Goal: Information Seeking & Learning: Learn about a topic

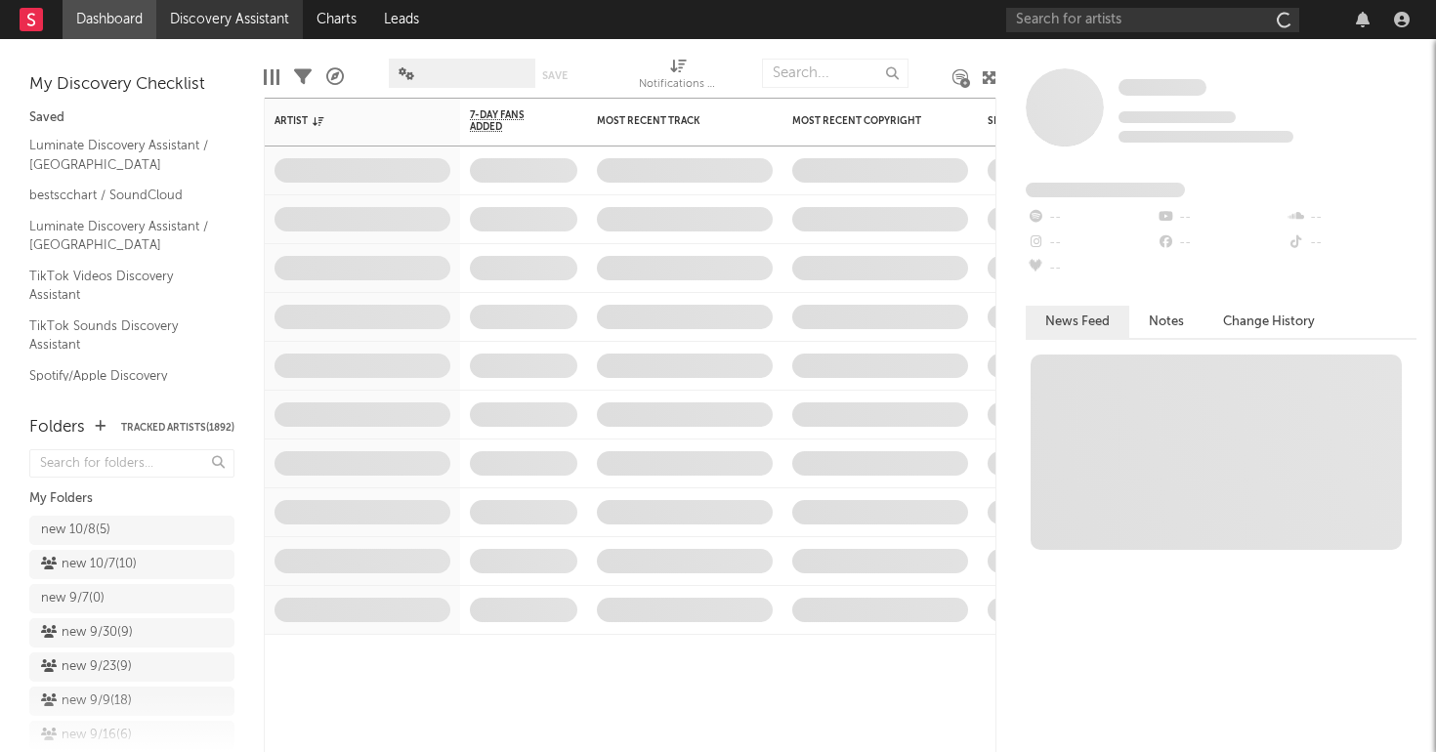
click at [244, 12] on link "Discovery Assistant" at bounding box center [229, 19] width 147 height 39
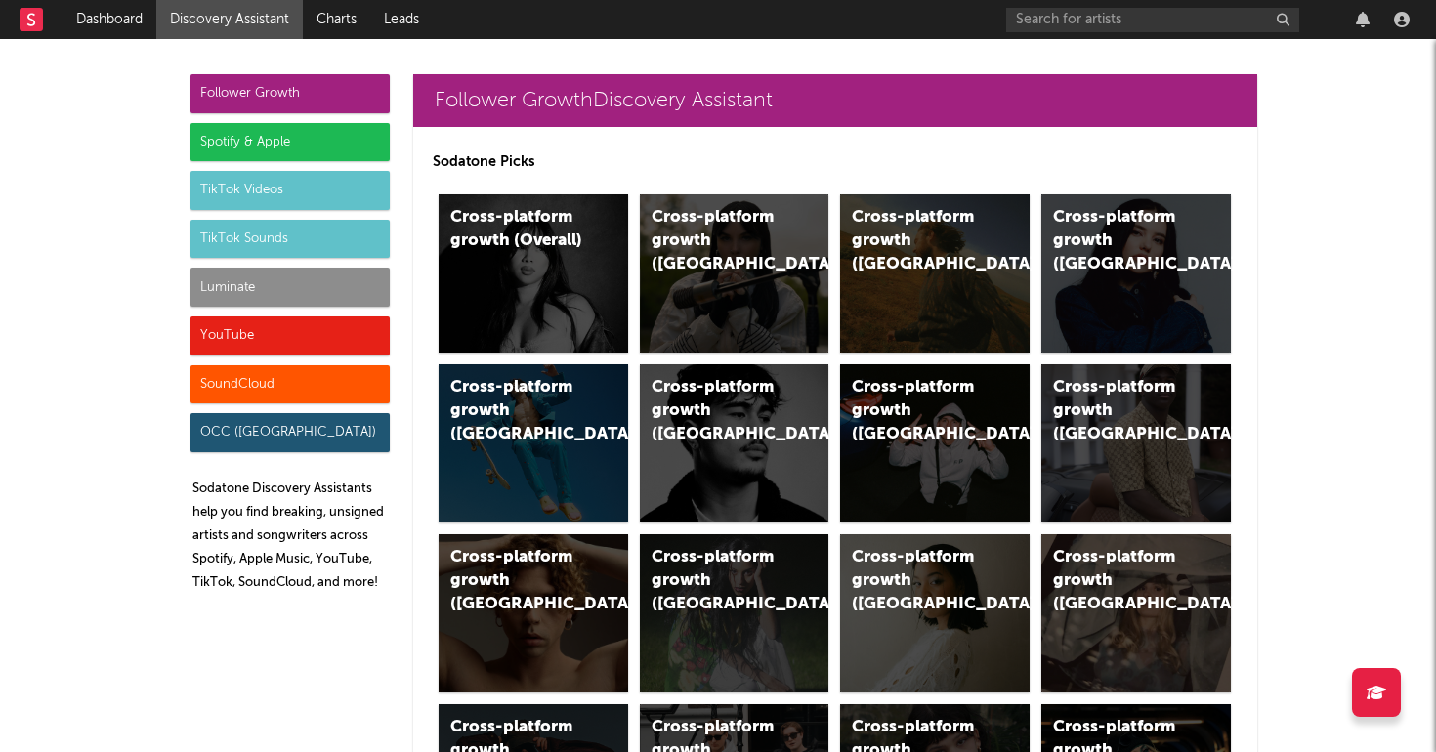
click at [285, 287] on div "Luminate" at bounding box center [290, 287] width 199 height 39
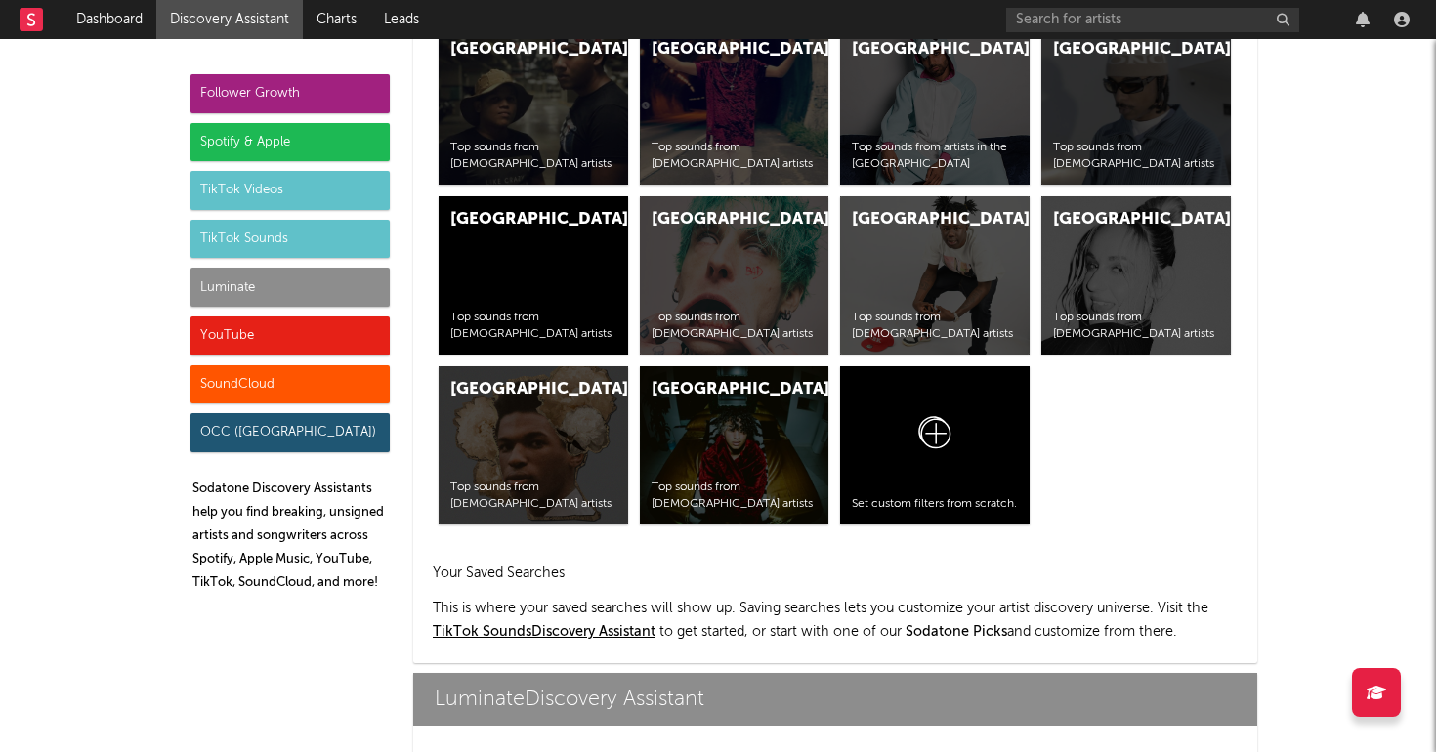
scroll to position [8674, 0]
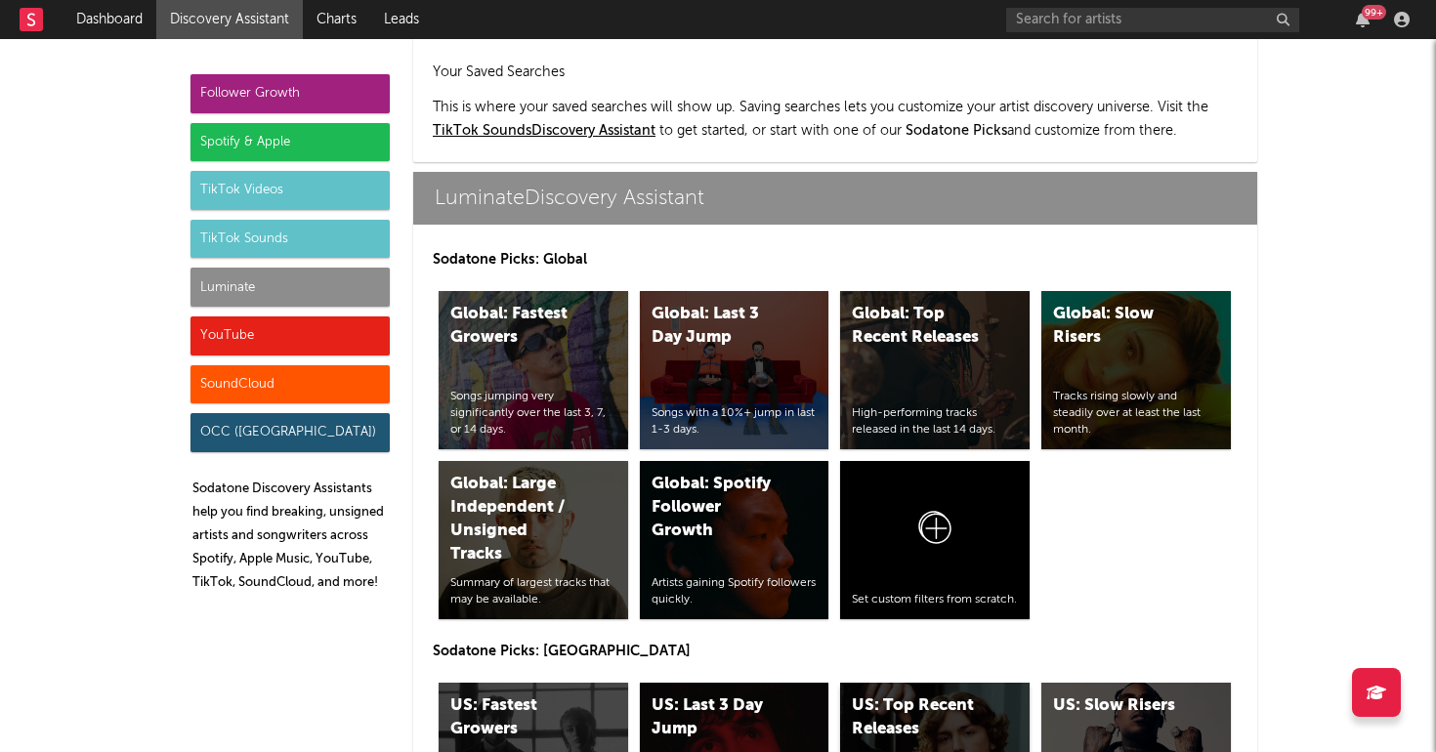
click at [925, 683] on div "US: Top Recent Releases High-performing tracks released in the last 14 days." at bounding box center [935, 762] width 190 height 158
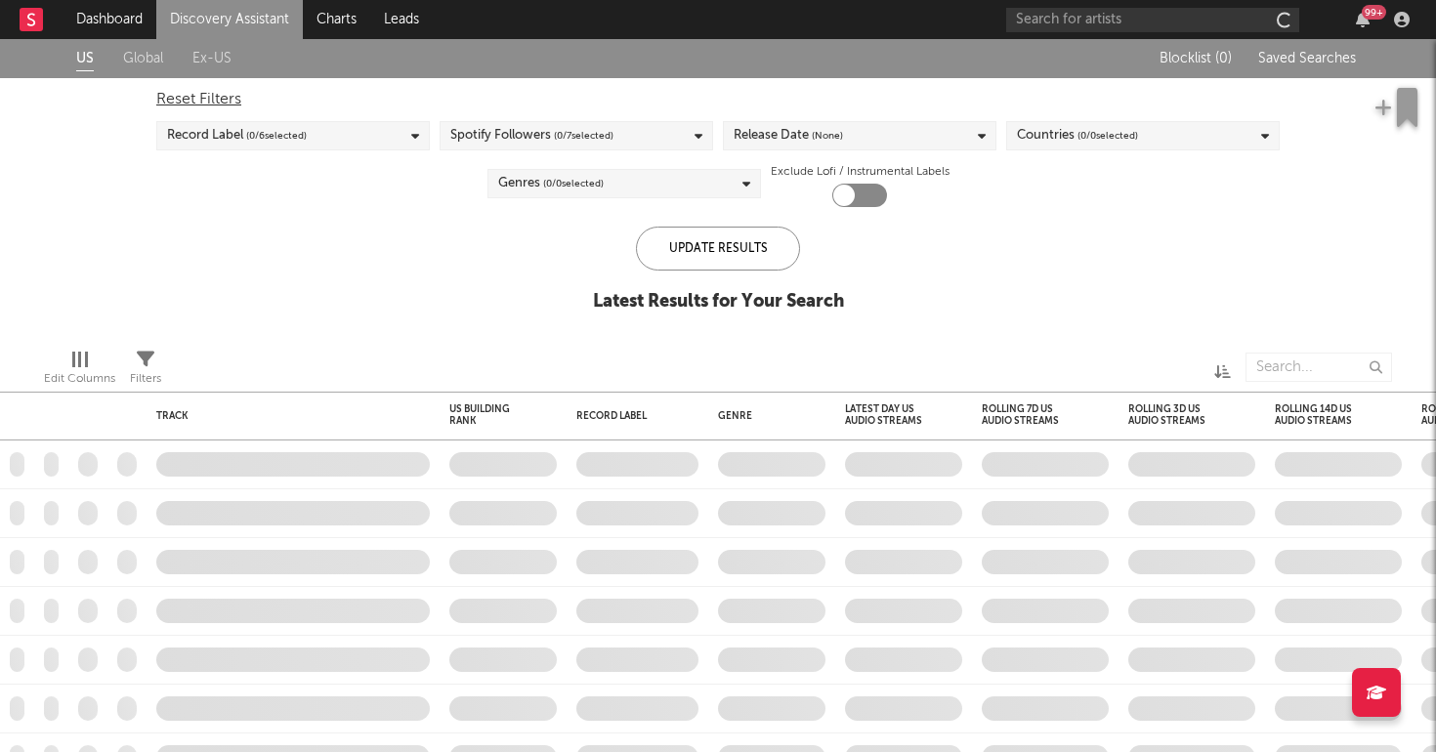
checkbox input "true"
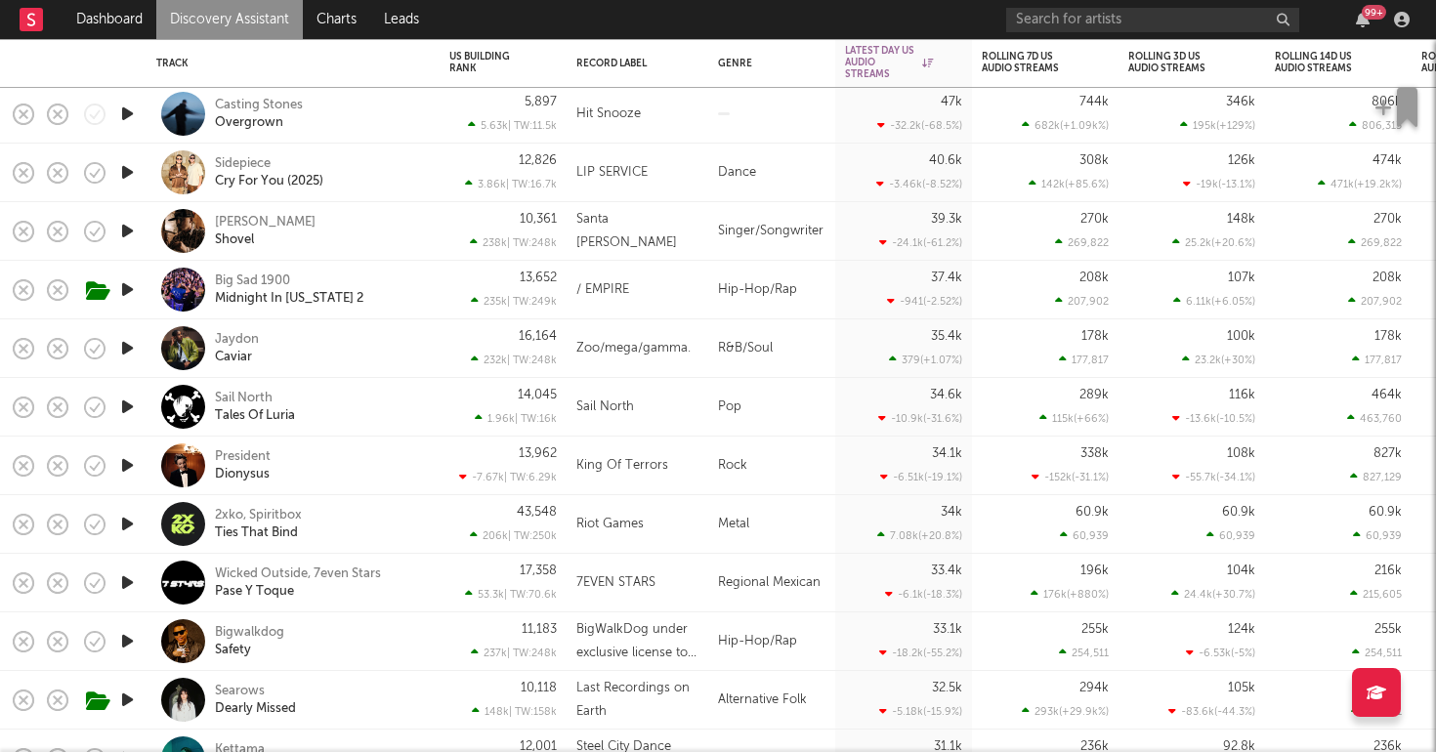
click at [375, 523] on div "2xko, Spiritbox Ties That Bind" at bounding box center [320, 524] width 210 height 35
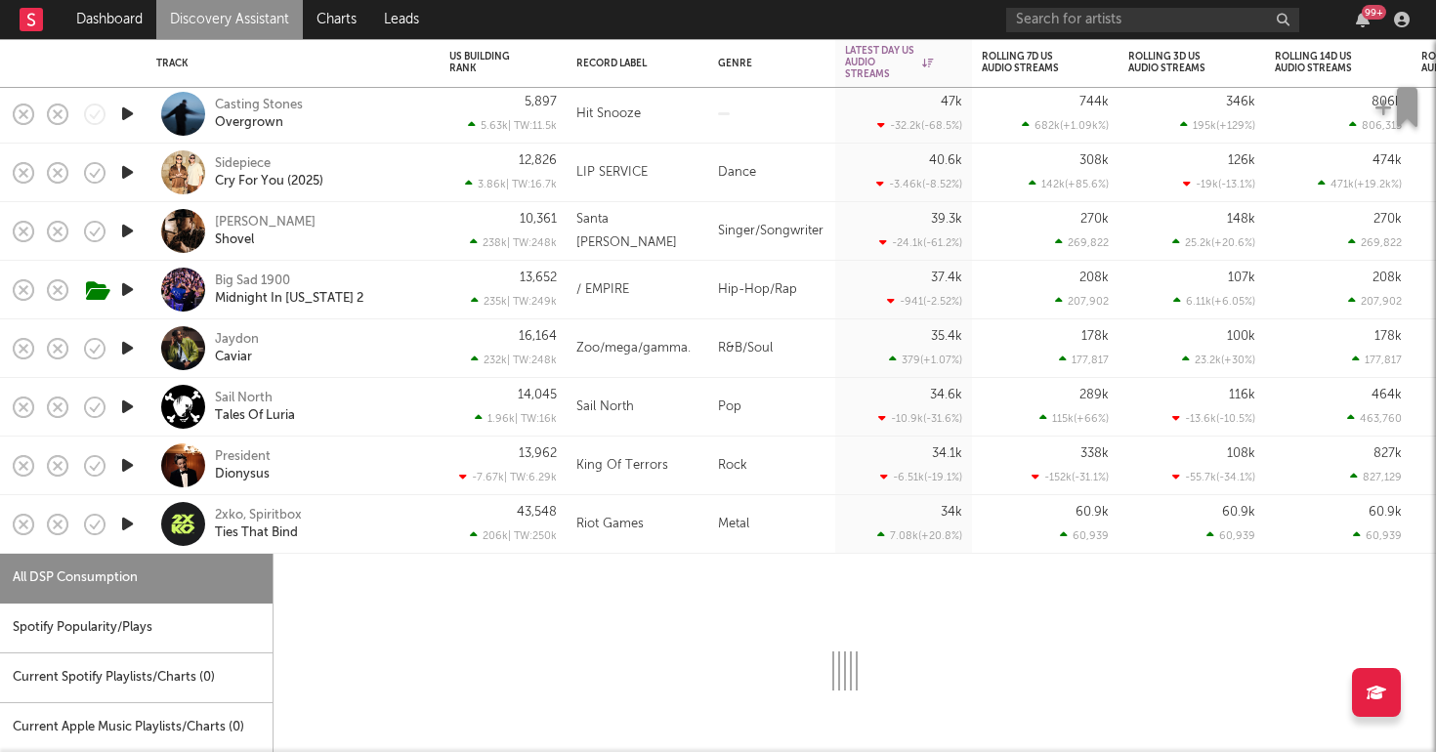
select select "1w"
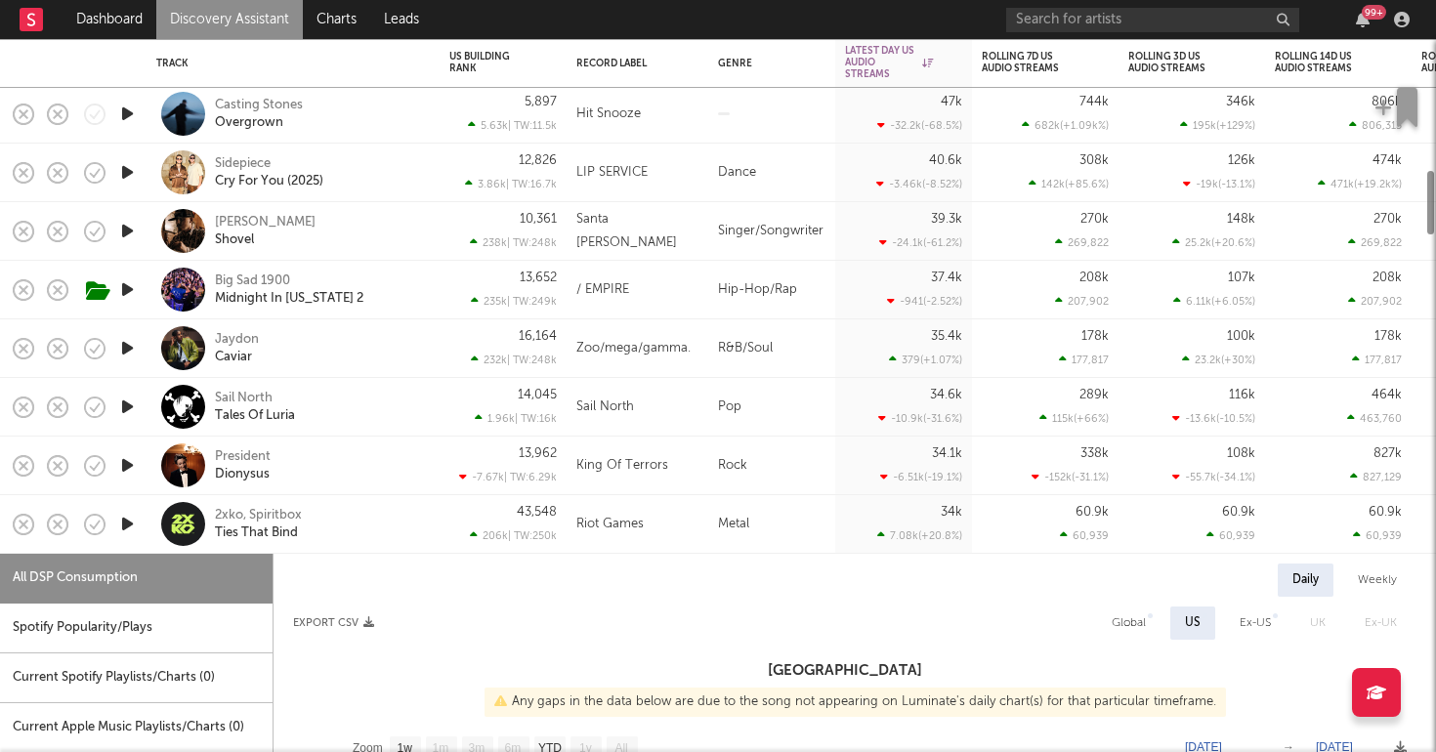
click at [376, 523] on div "2xko, Spiritbox Ties That Bind" at bounding box center [320, 524] width 210 height 35
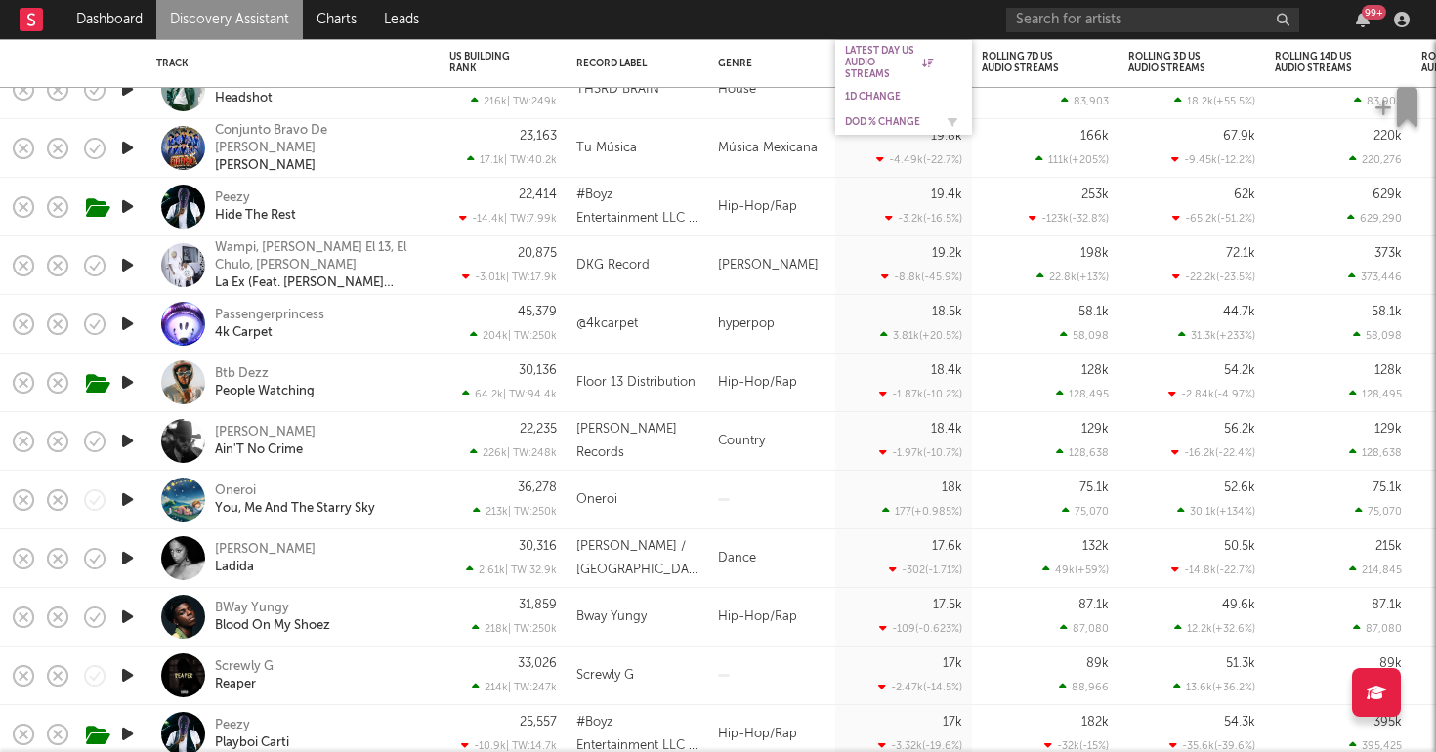
click at [864, 116] on div "DoD % Change" at bounding box center [889, 122] width 88 height 12
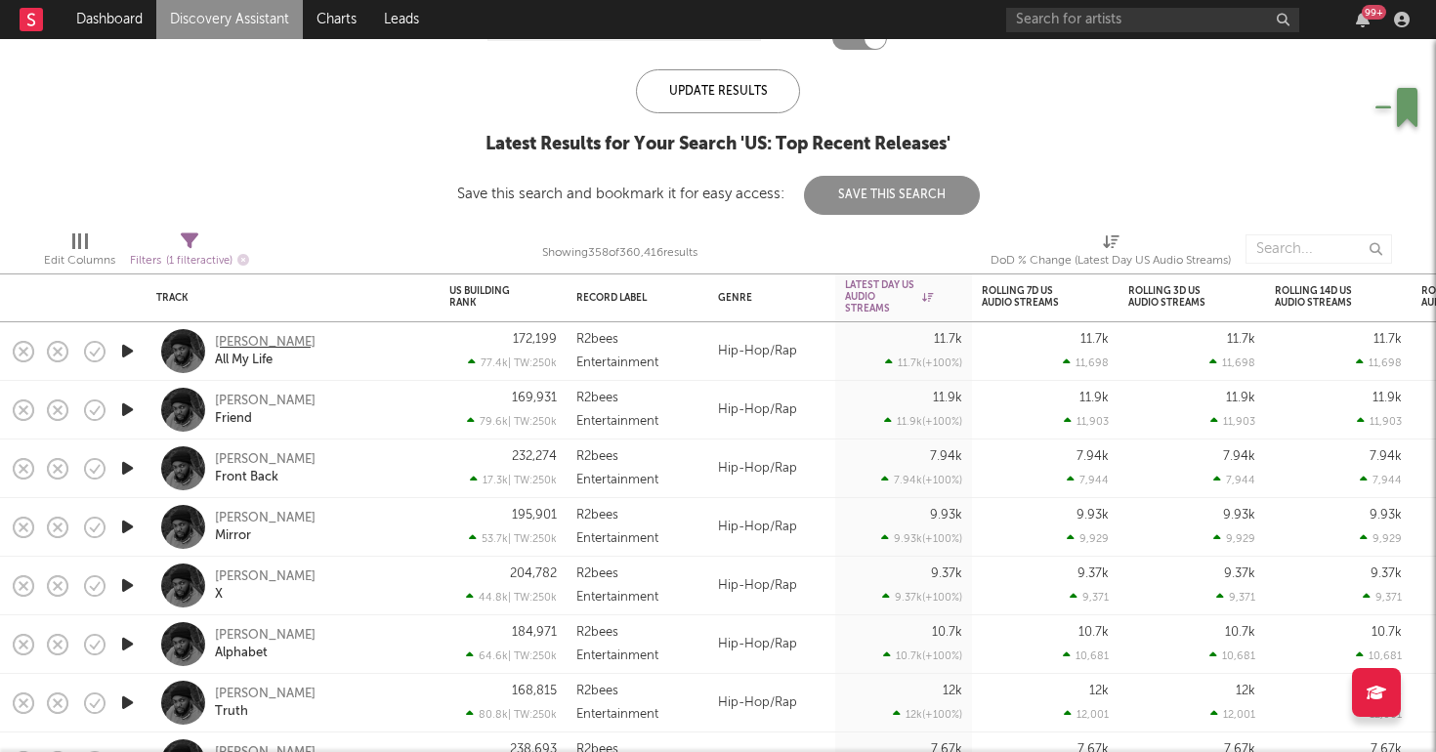
click at [278, 342] on div "Omar Sterling" at bounding box center [265, 343] width 101 height 18
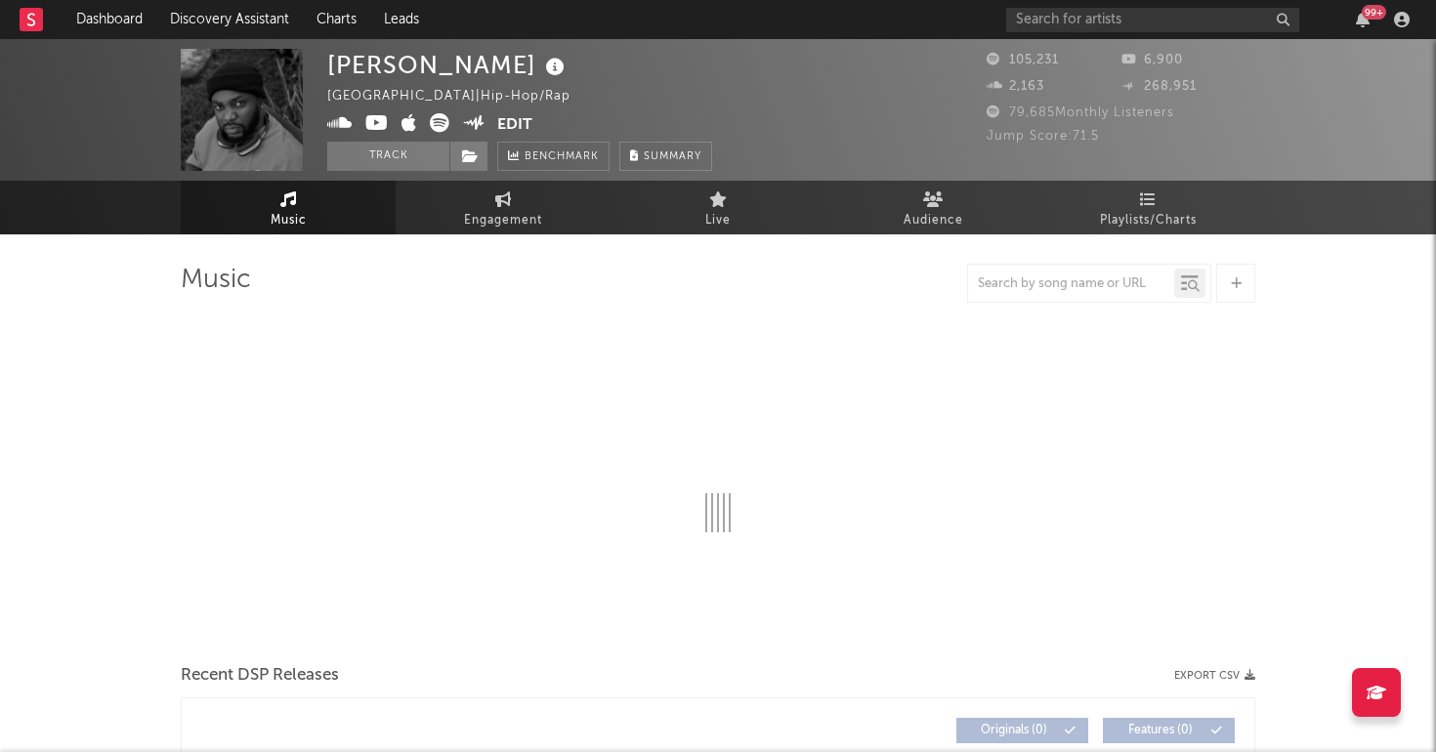
select select "6m"
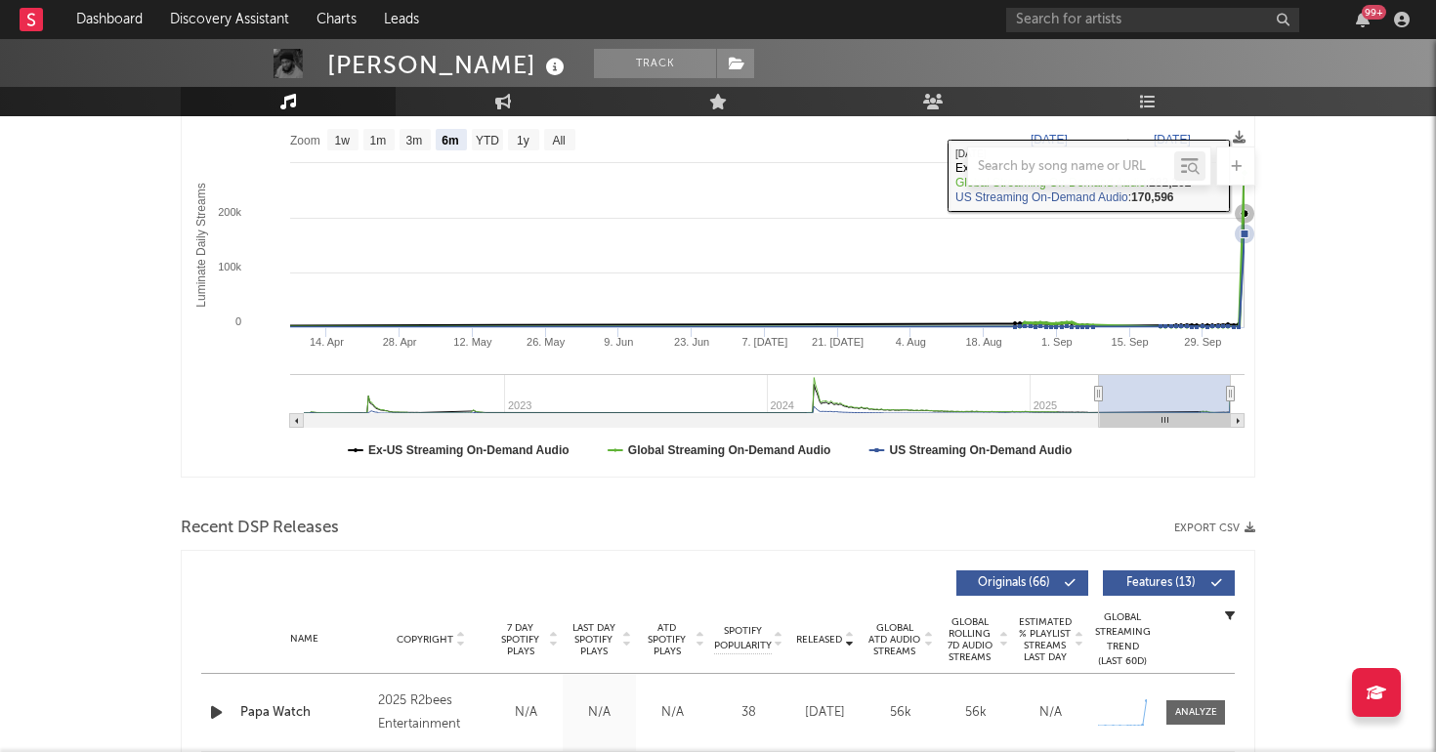
scroll to position [554, 0]
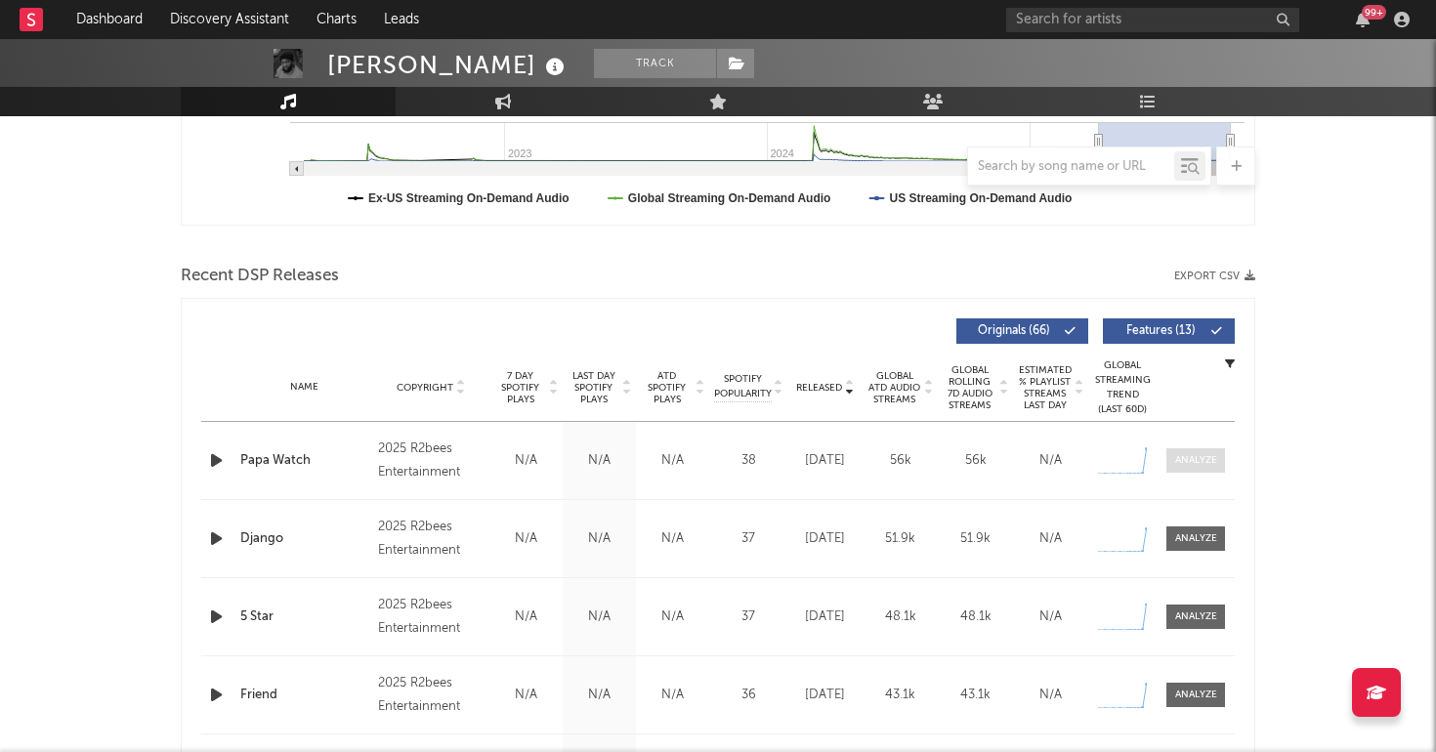
click at [1209, 451] on span at bounding box center [1196, 460] width 59 height 24
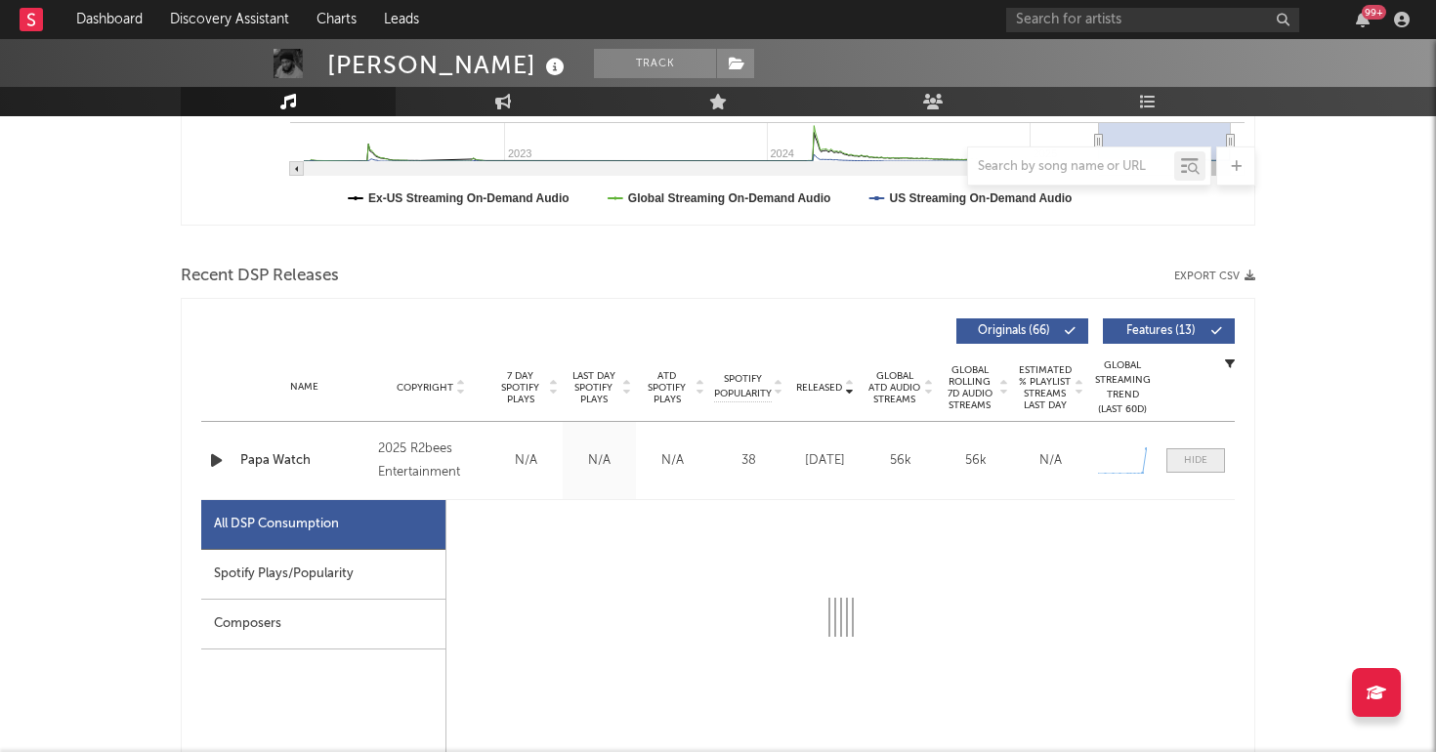
select select "1w"
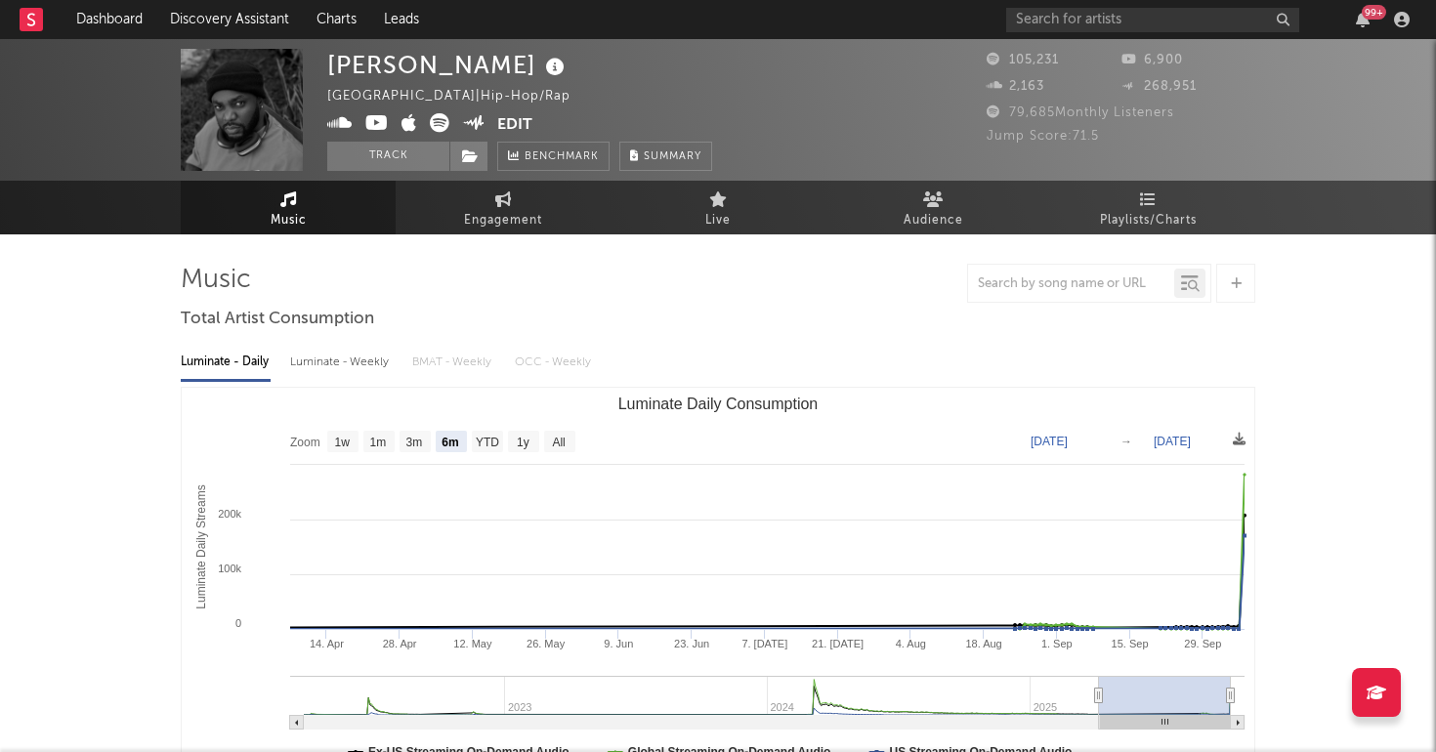
scroll to position [0, 0]
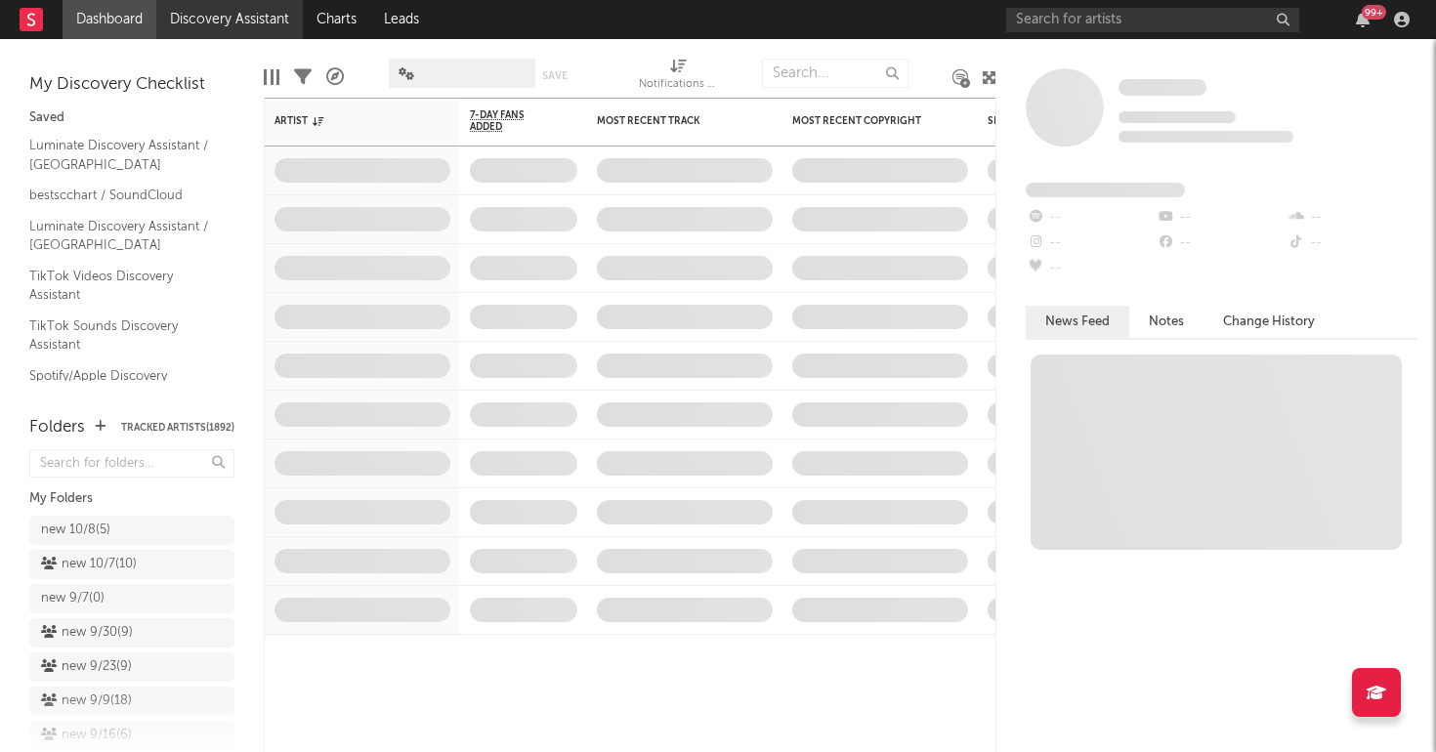
click at [231, 24] on link "Discovery Assistant" at bounding box center [229, 19] width 147 height 39
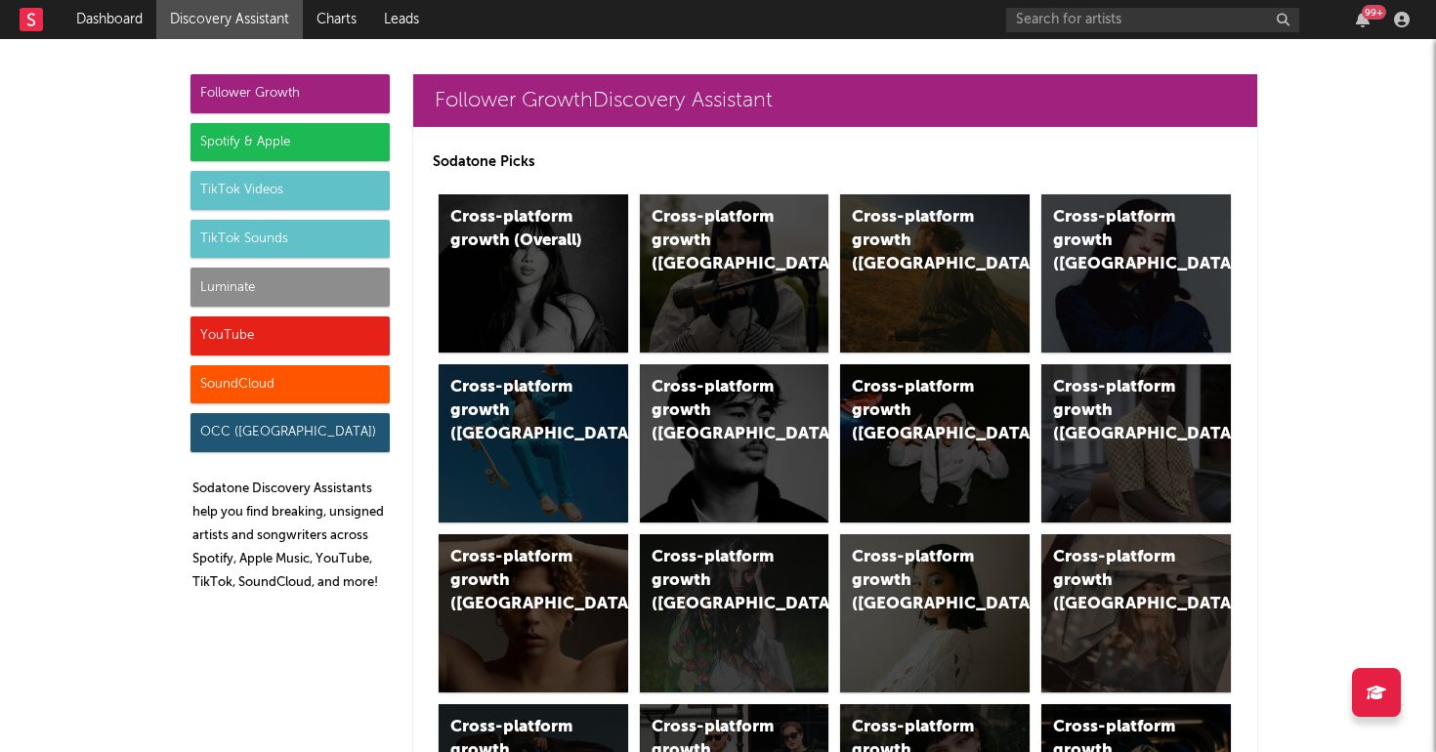
click at [308, 290] on div "Luminate" at bounding box center [290, 287] width 199 height 39
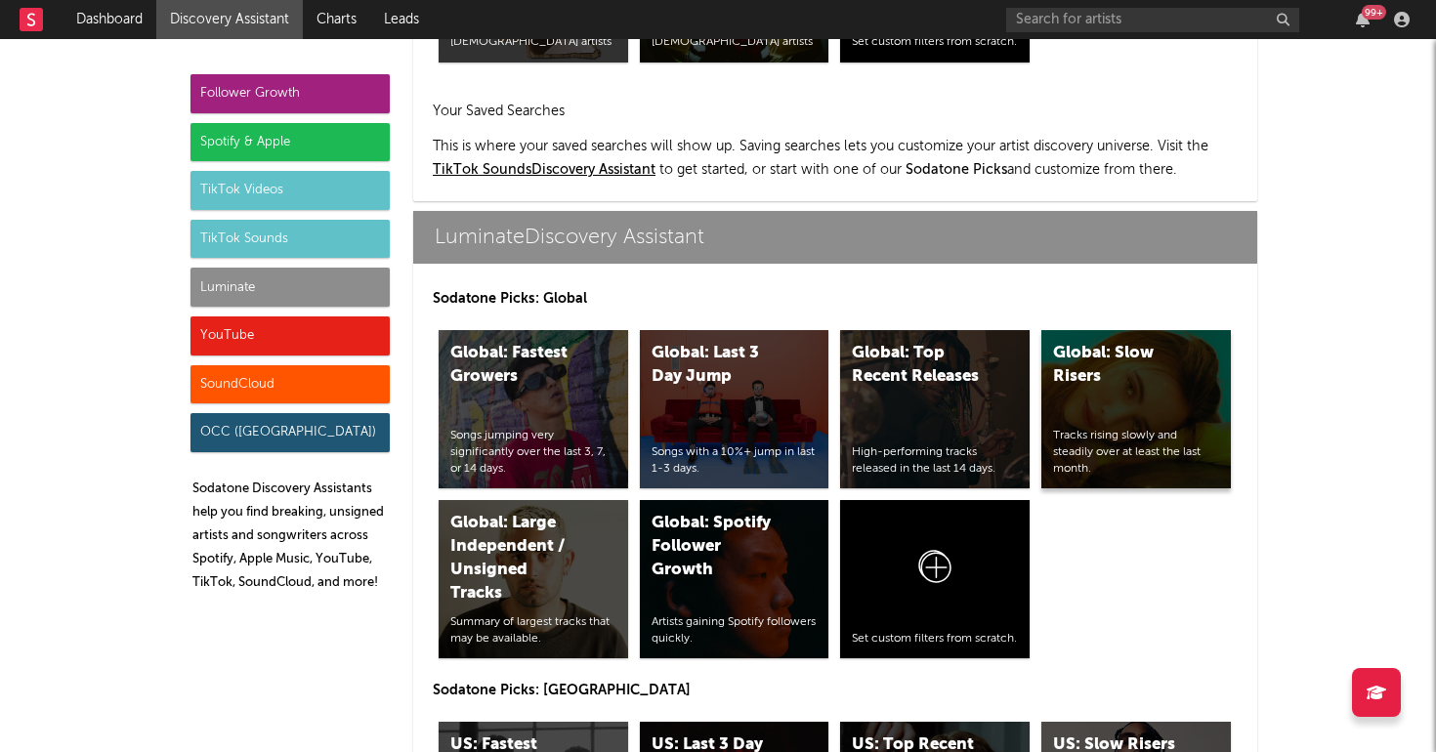
scroll to position [8674, 0]
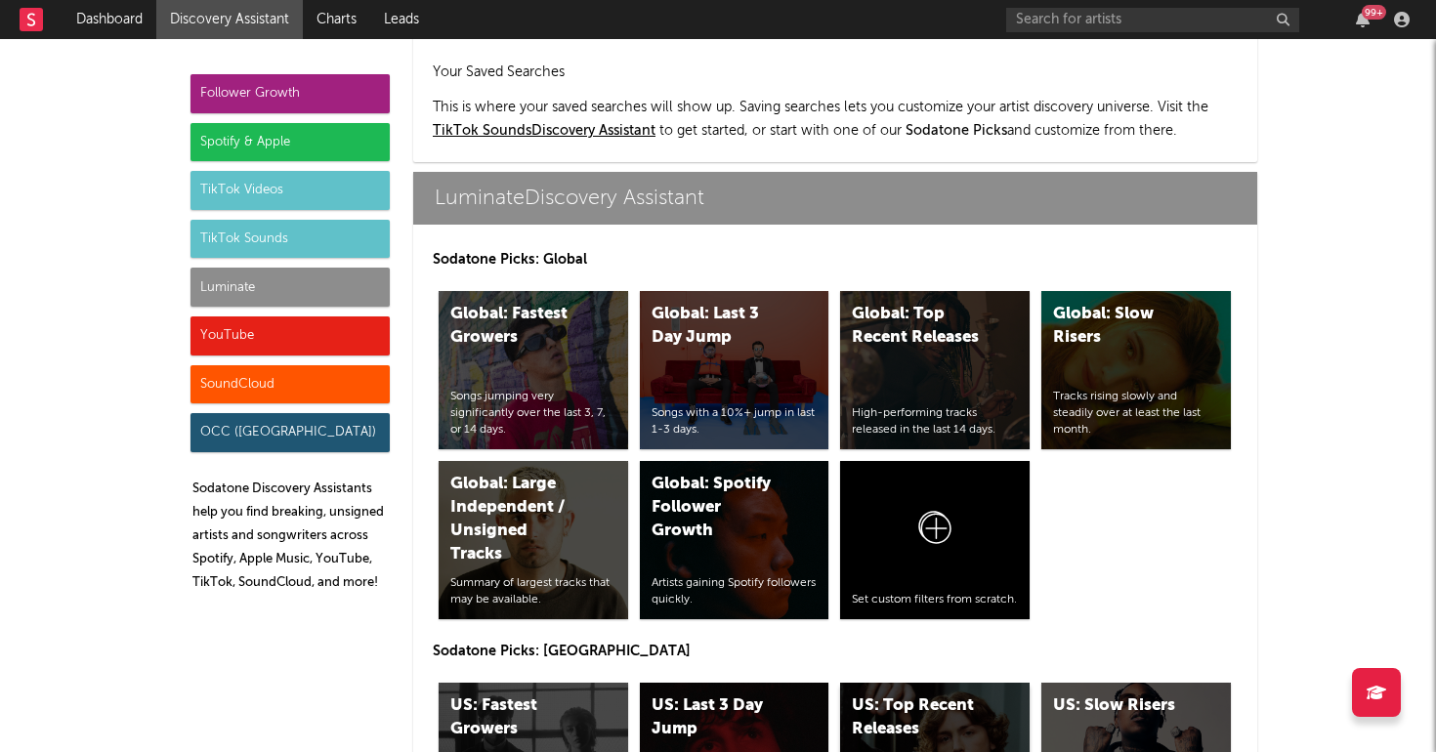
click at [942, 683] on div "US: Top Recent Releases High-performing tracks released in the last 14 days." at bounding box center [935, 762] width 190 height 158
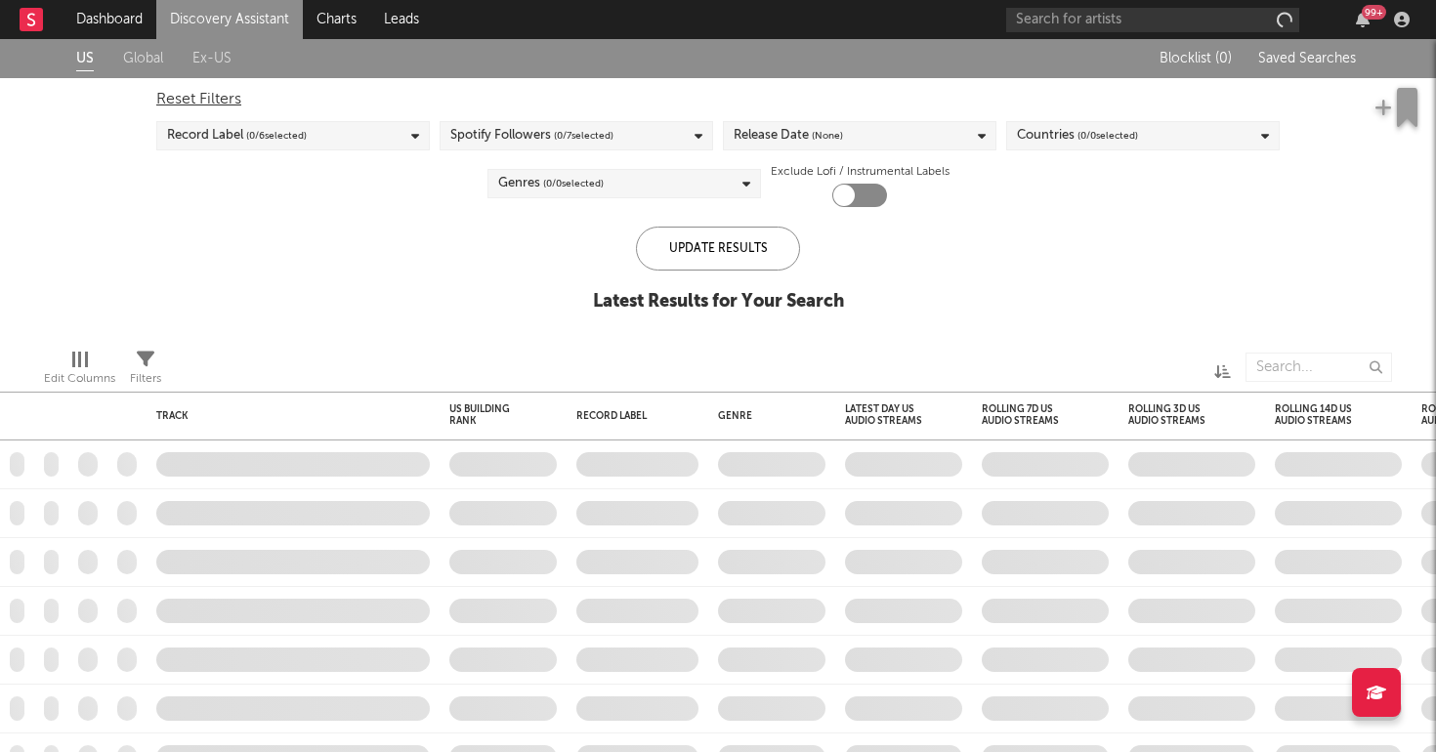
checkbox input "true"
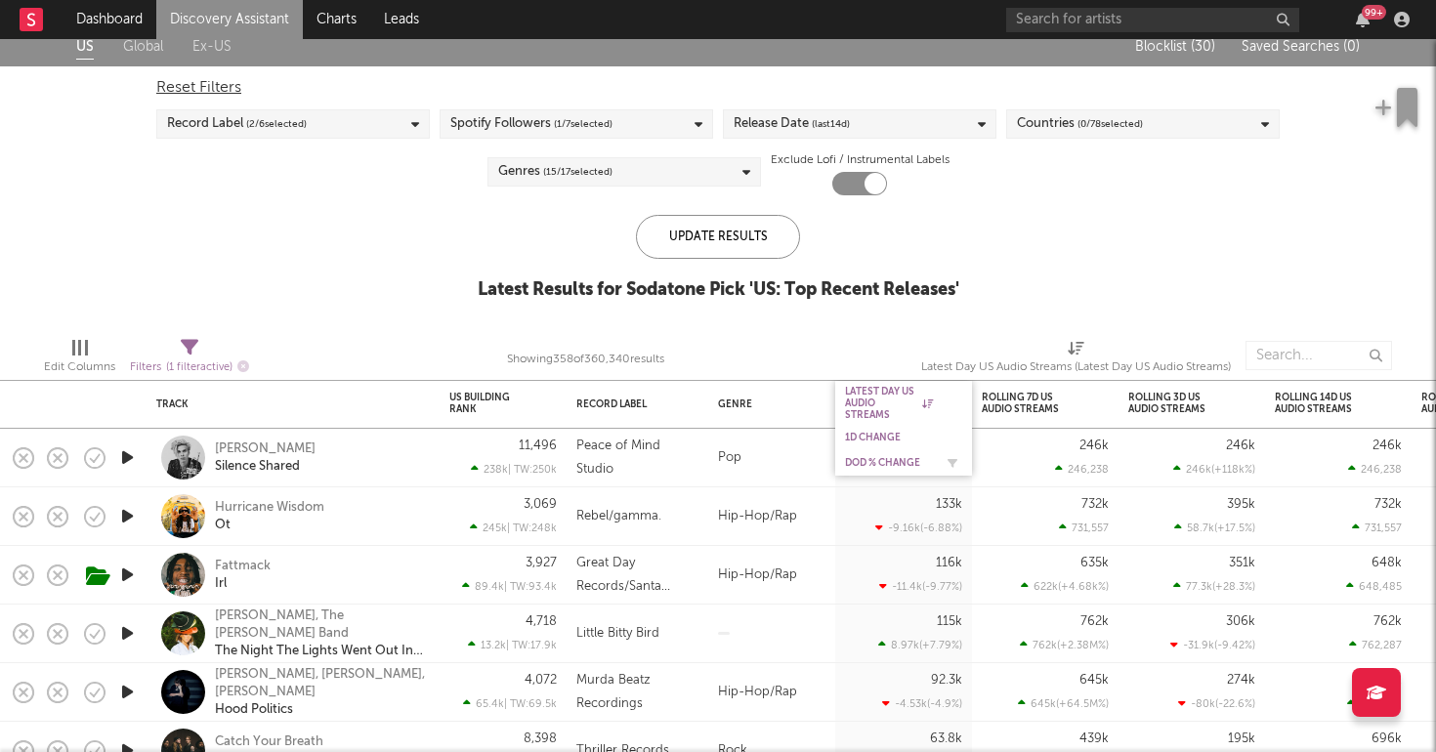
click at [876, 459] on div "DoD % Change" at bounding box center [889, 463] width 88 height 12
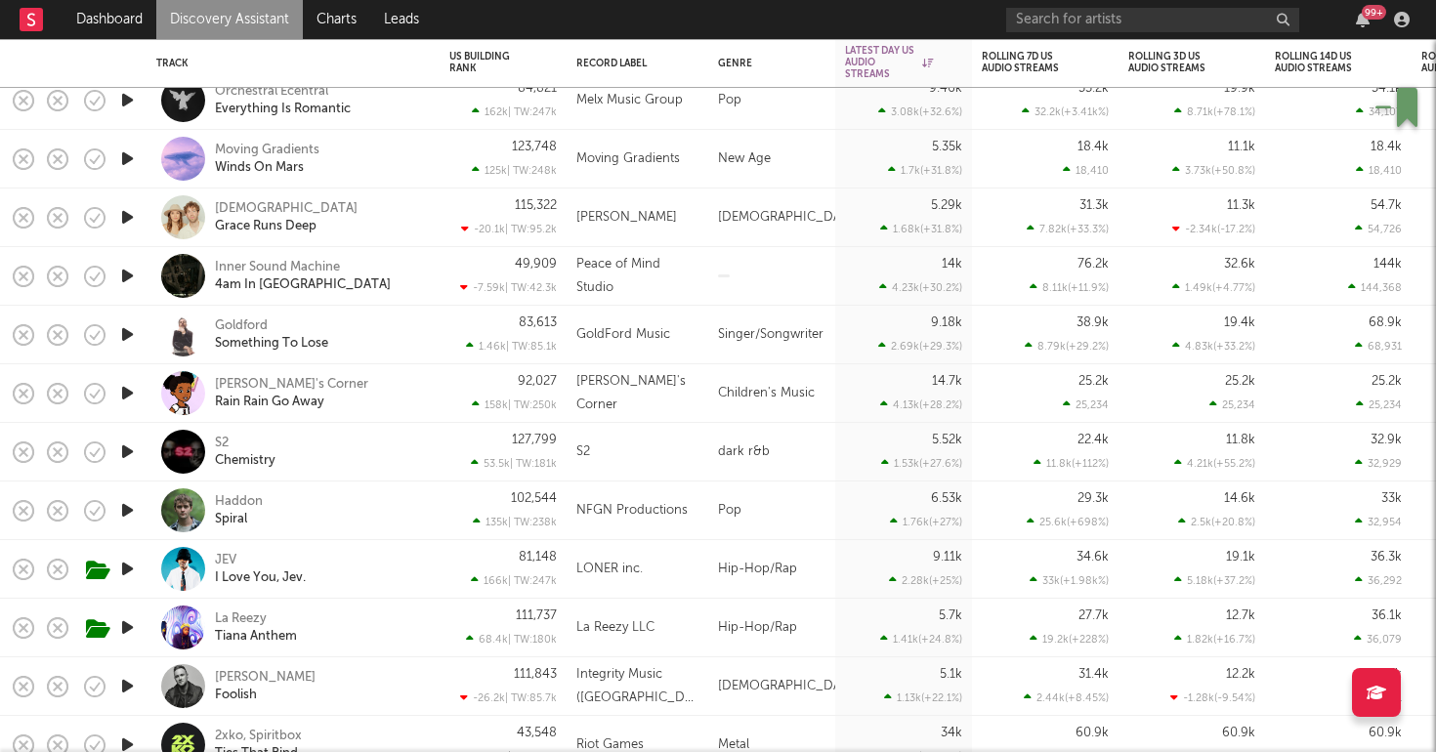
click at [368, 451] on div "S2 Chemistry" at bounding box center [320, 452] width 210 height 35
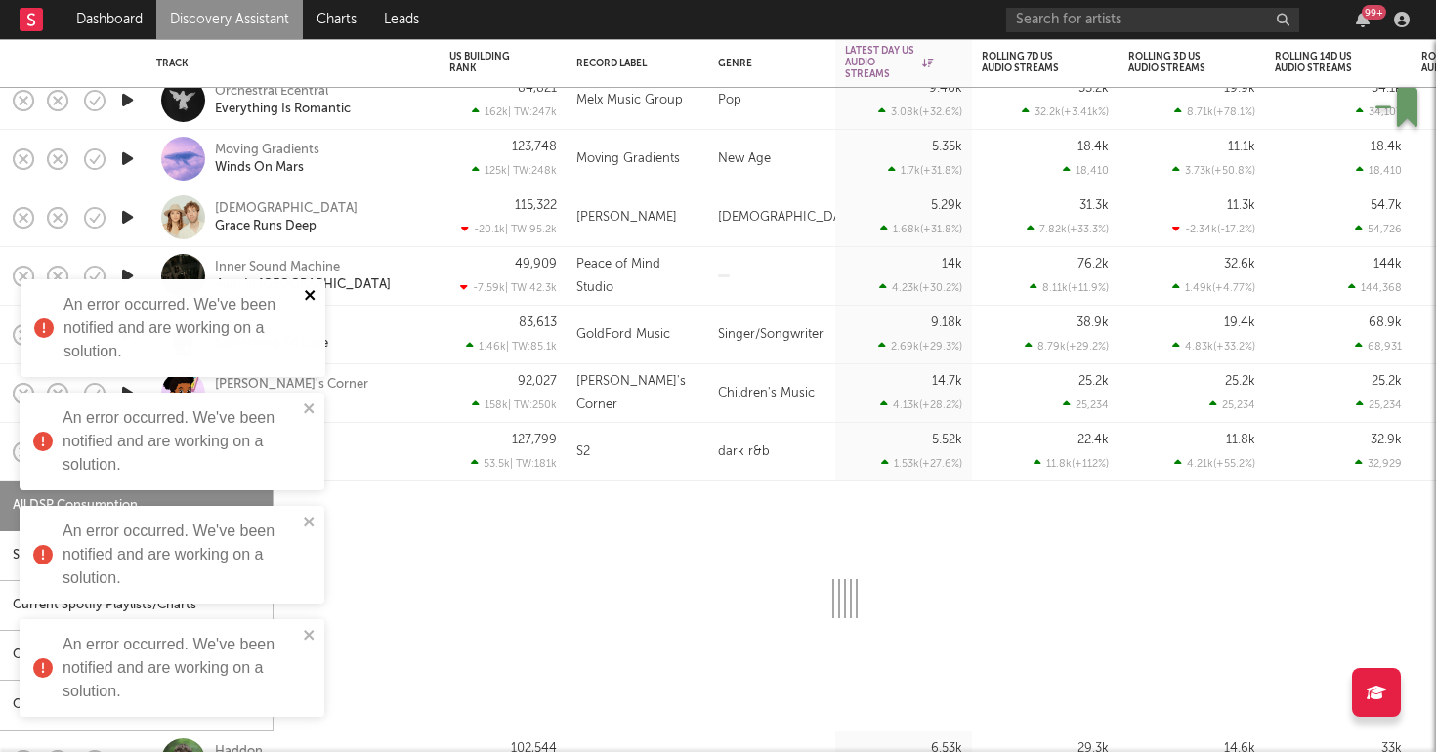
click at [307, 291] on icon "close" at bounding box center [310, 295] width 10 height 10
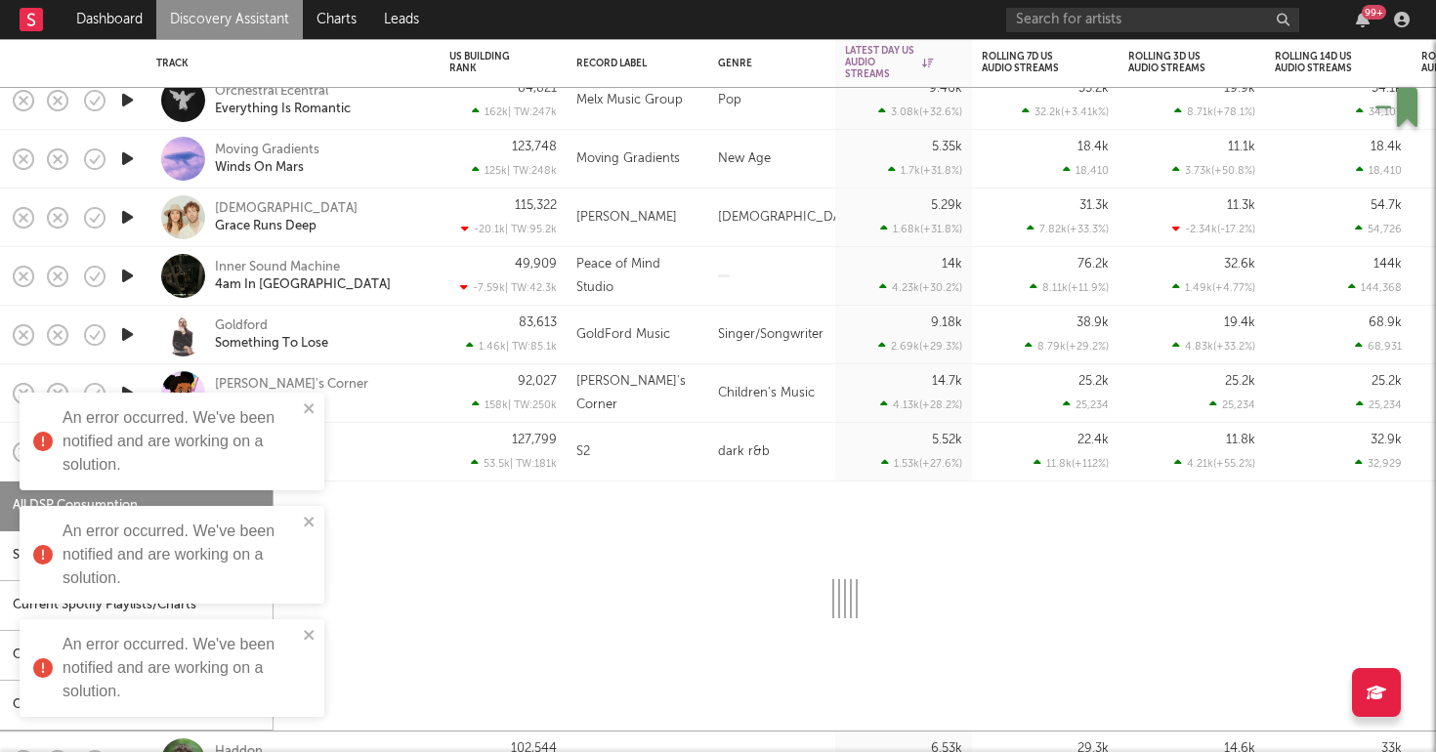
click at [302, 408] on div "An error occurred. We've been notified and are working on a solution." at bounding box center [165, 442] width 276 height 82
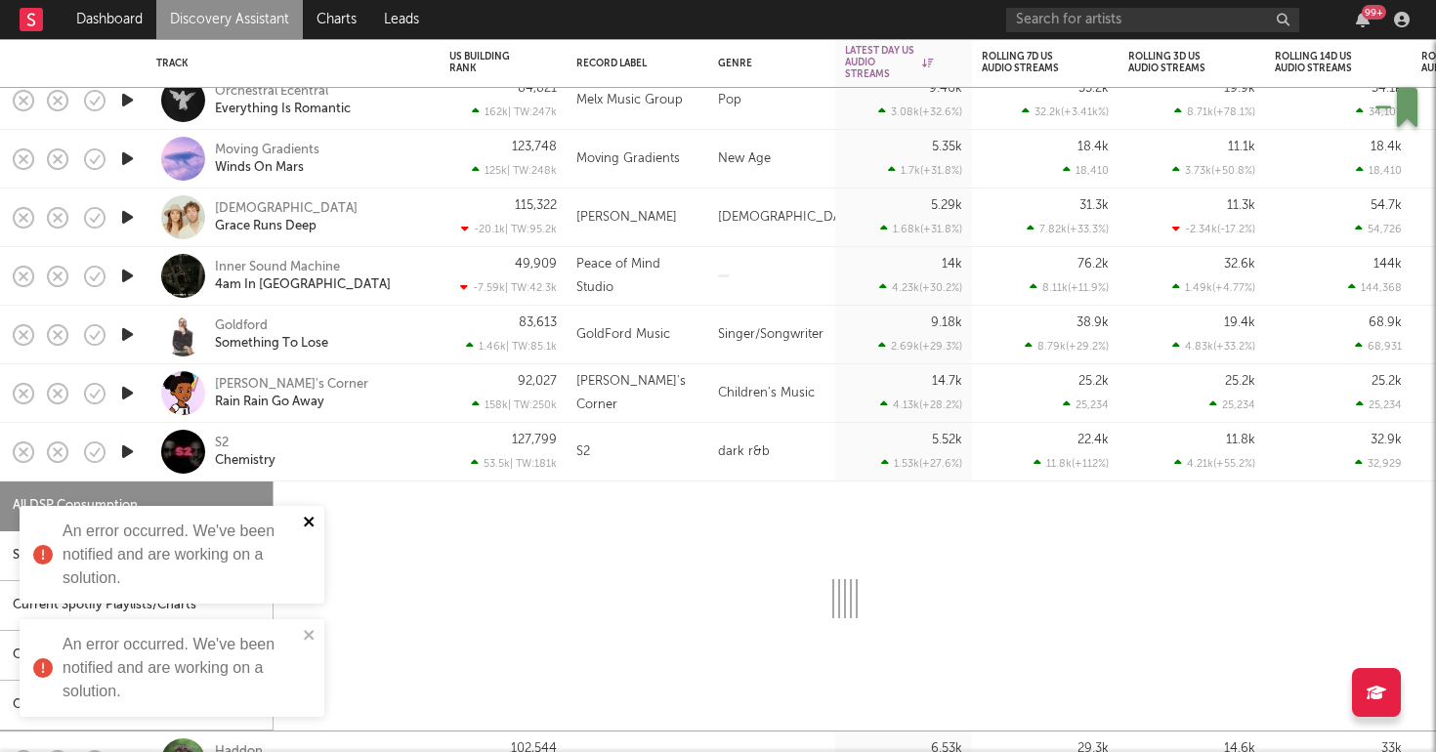
click at [306, 522] on icon "close" at bounding box center [310, 522] width 14 height 16
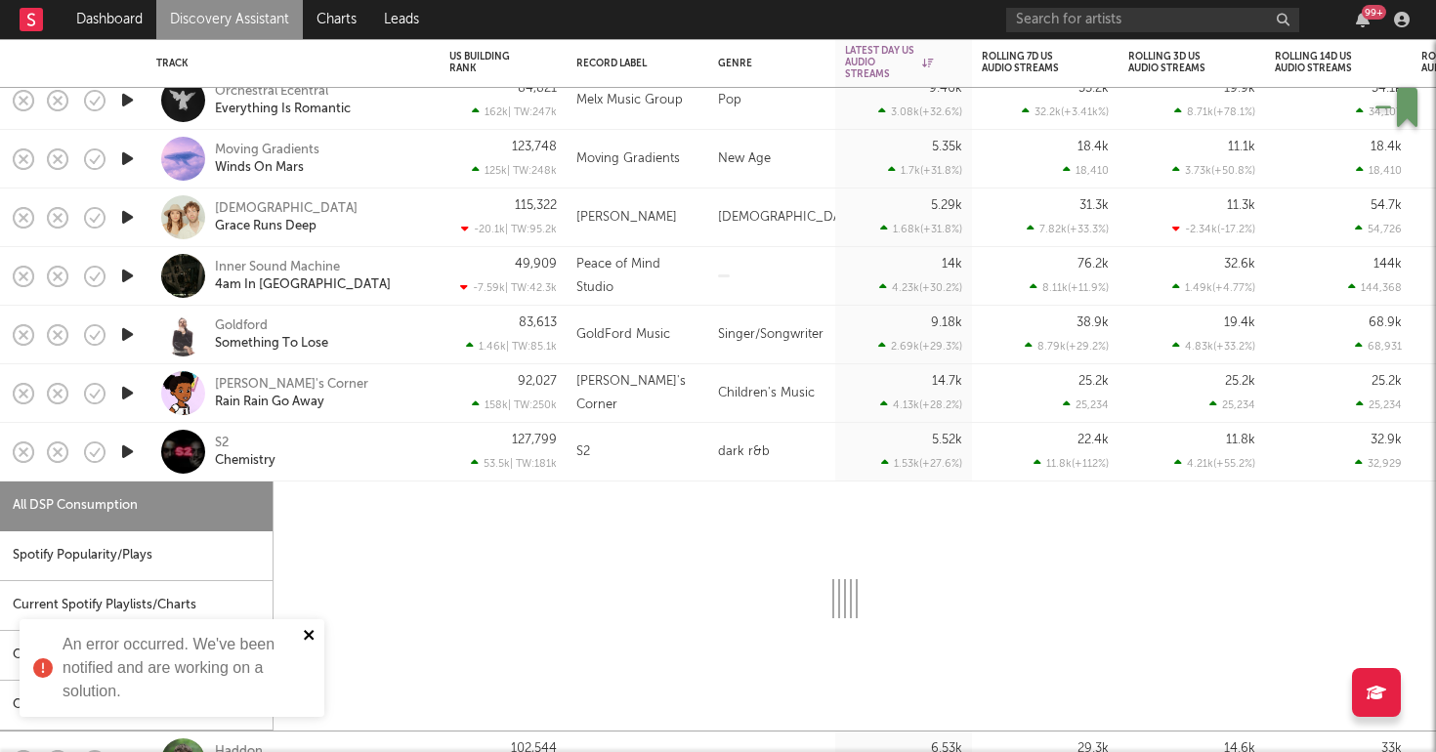
click at [314, 639] on icon "close" at bounding box center [309, 635] width 10 height 10
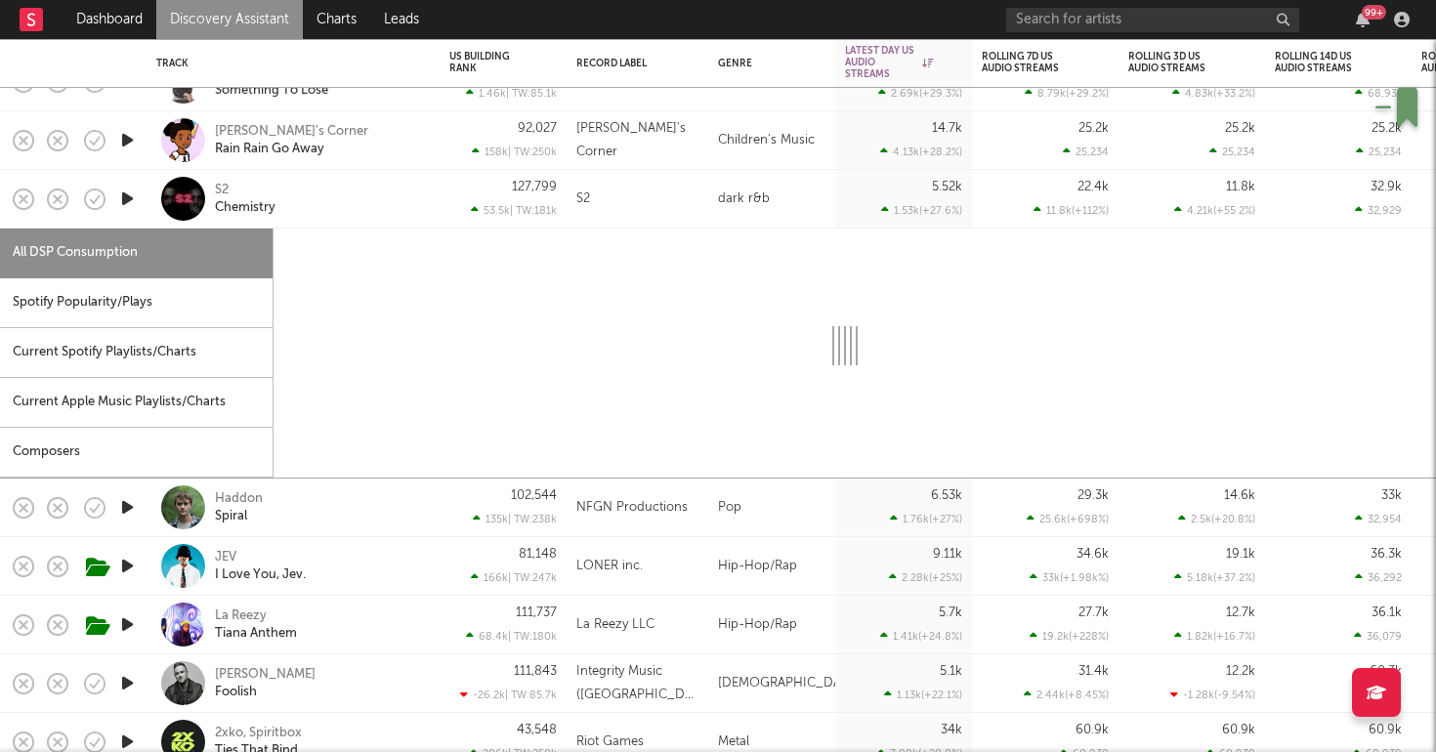
click at [435, 204] on div "S2 Chemistry" at bounding box center [293, 199] width 293 height 59
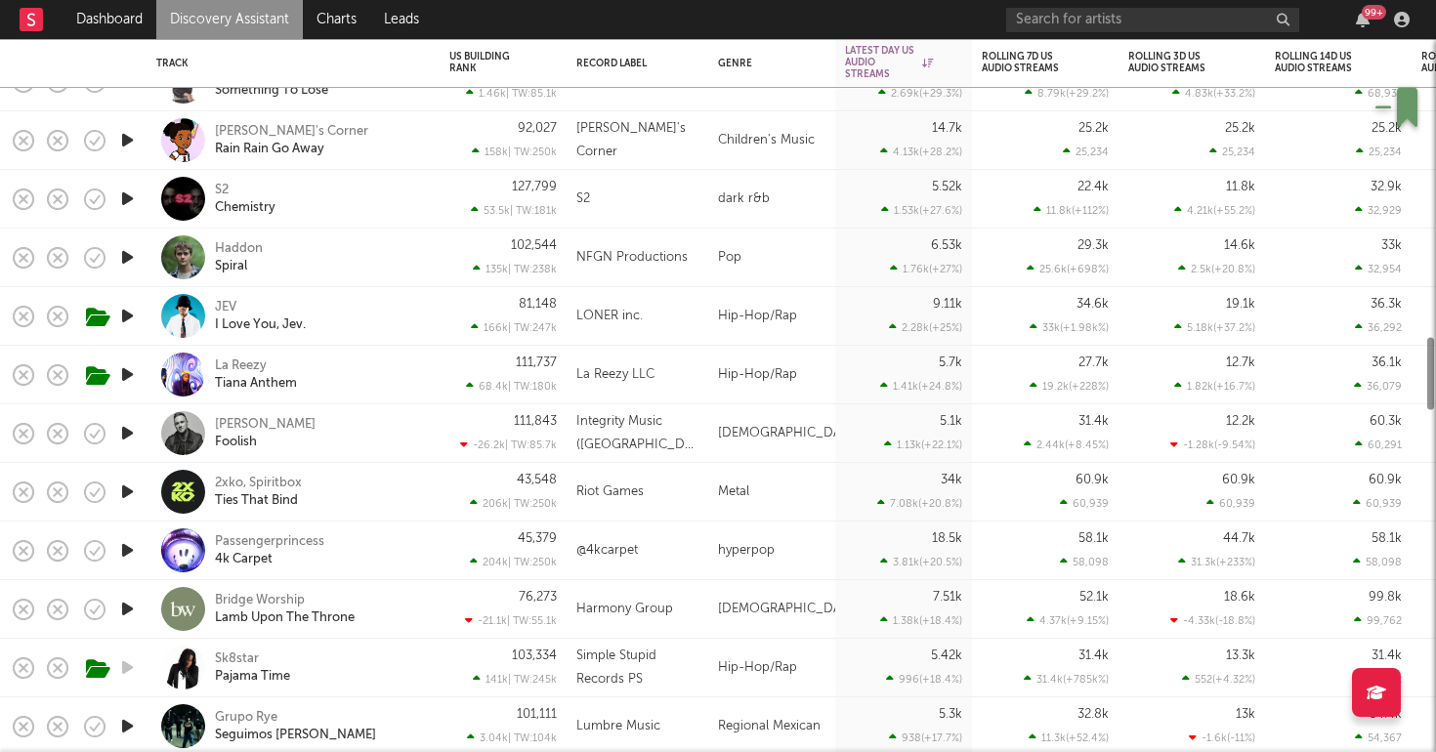
click at [435, 204] on div "S2 Chemistry" at bounding box center [293, 199] width 293 height 59
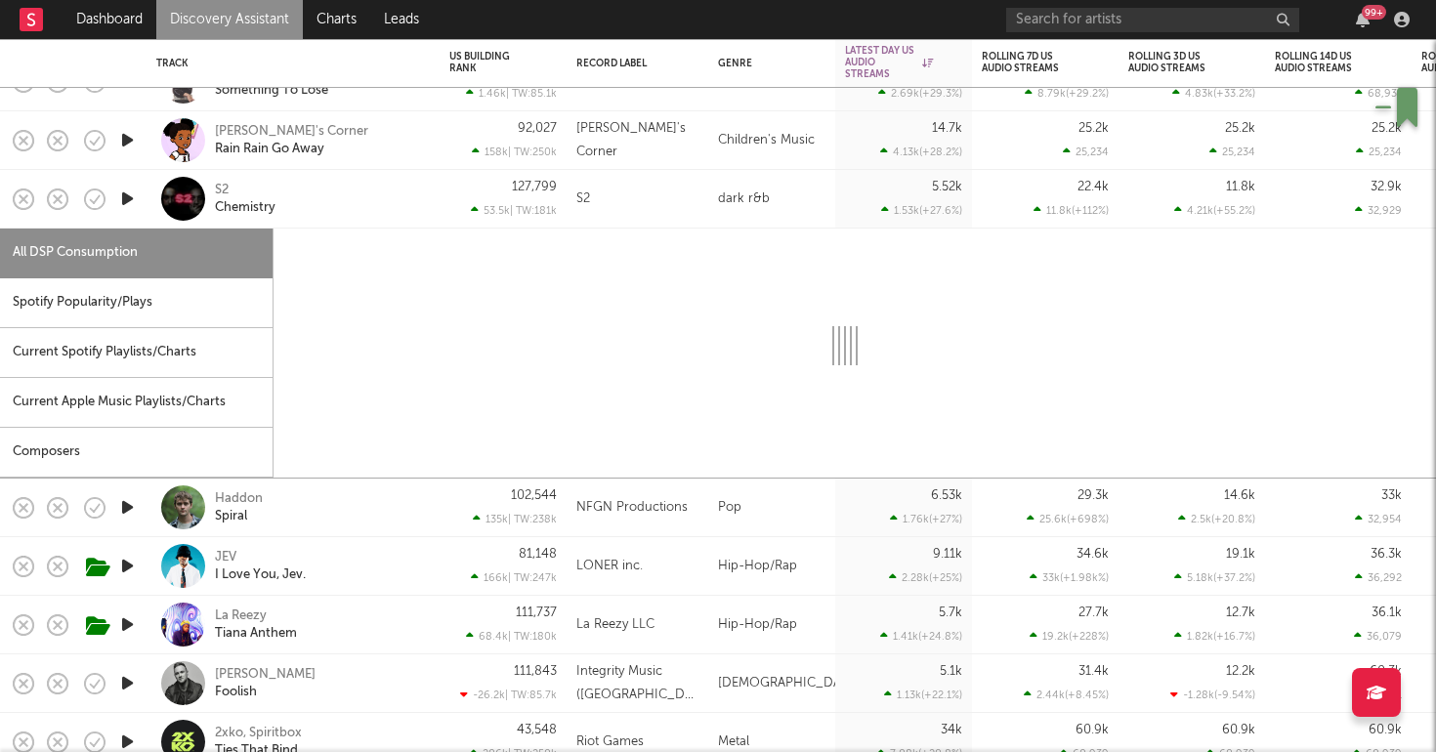
select select "1w"
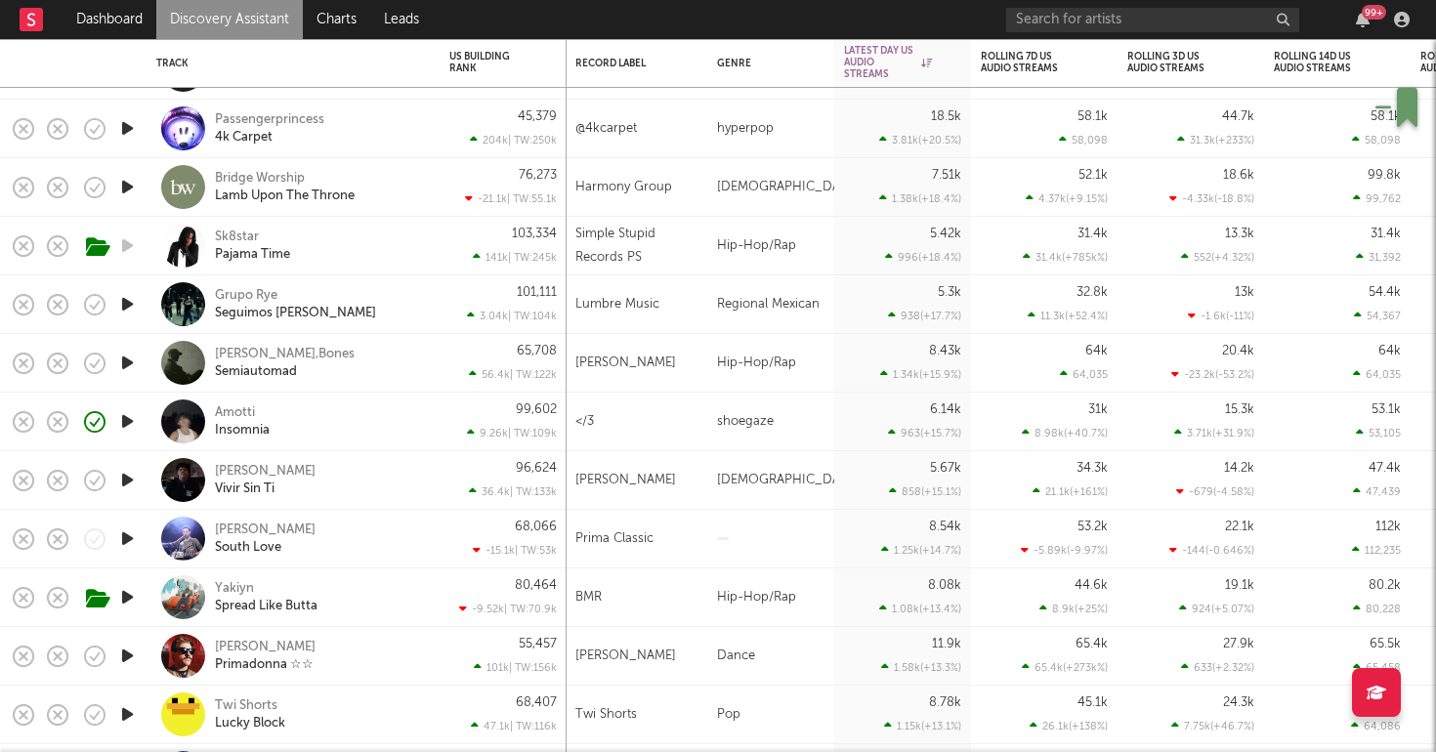
click at [462, 251] on div "141k | TW: 245k" at bounding box center [502, 257] width 107 height 13
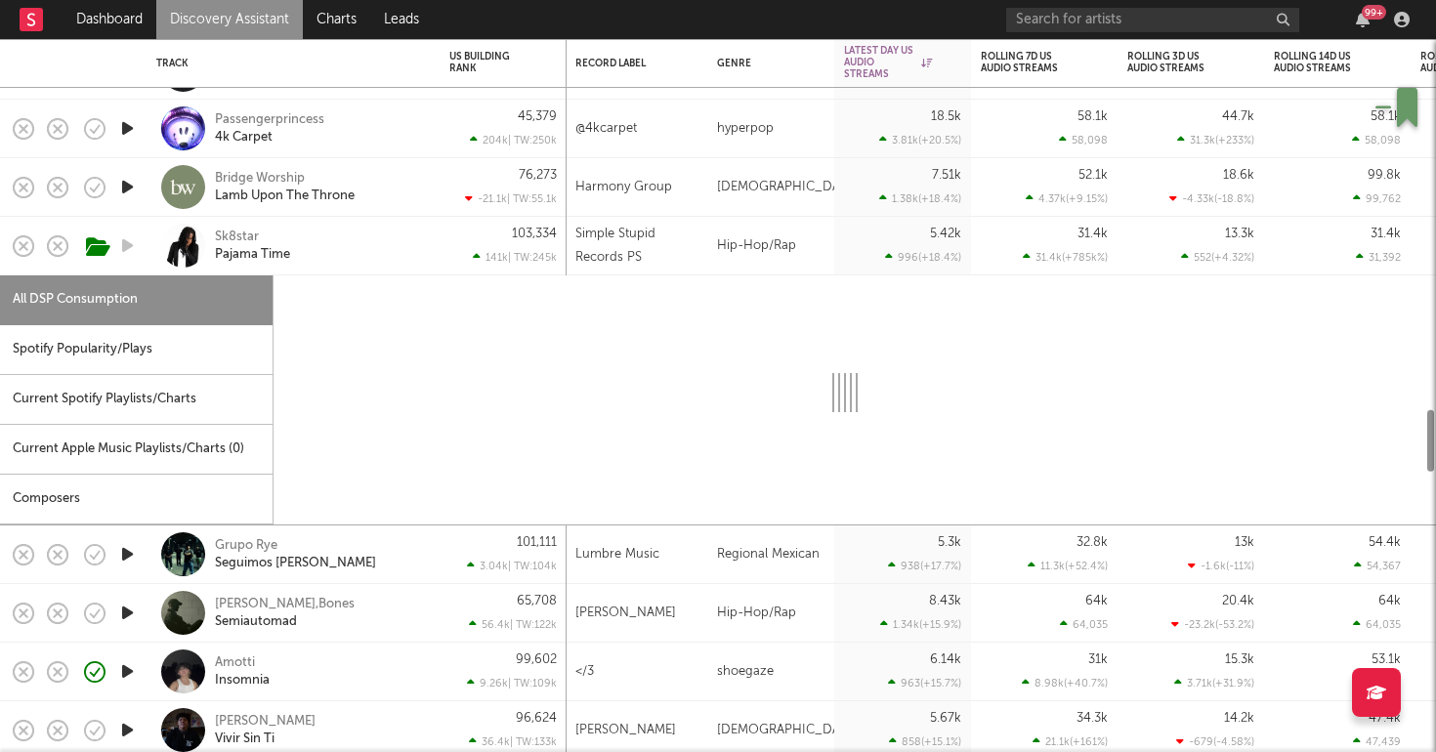
select select "1w"
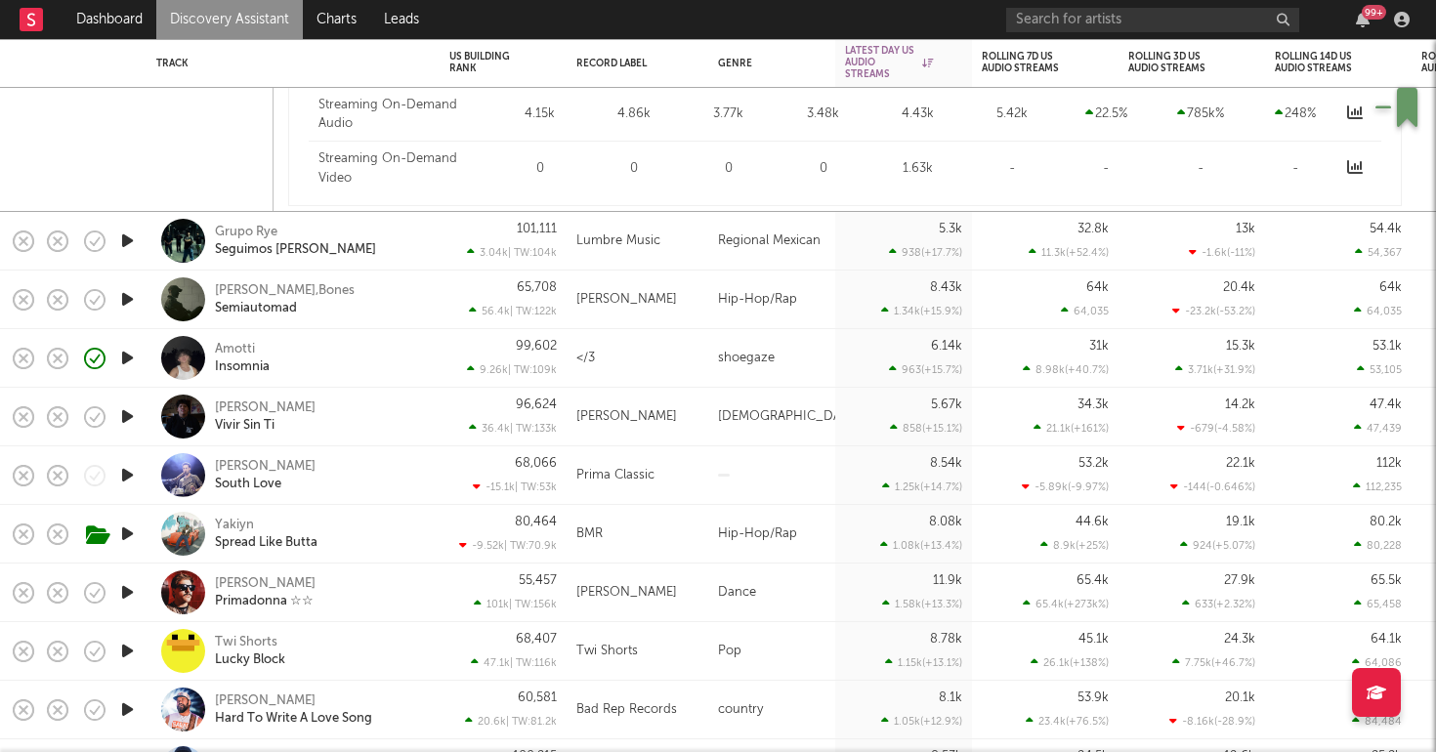
click at [401, 303] on div "Nader Khalil,Bones Semiautomad" at bounding box center [320, 299] width 210 height 35
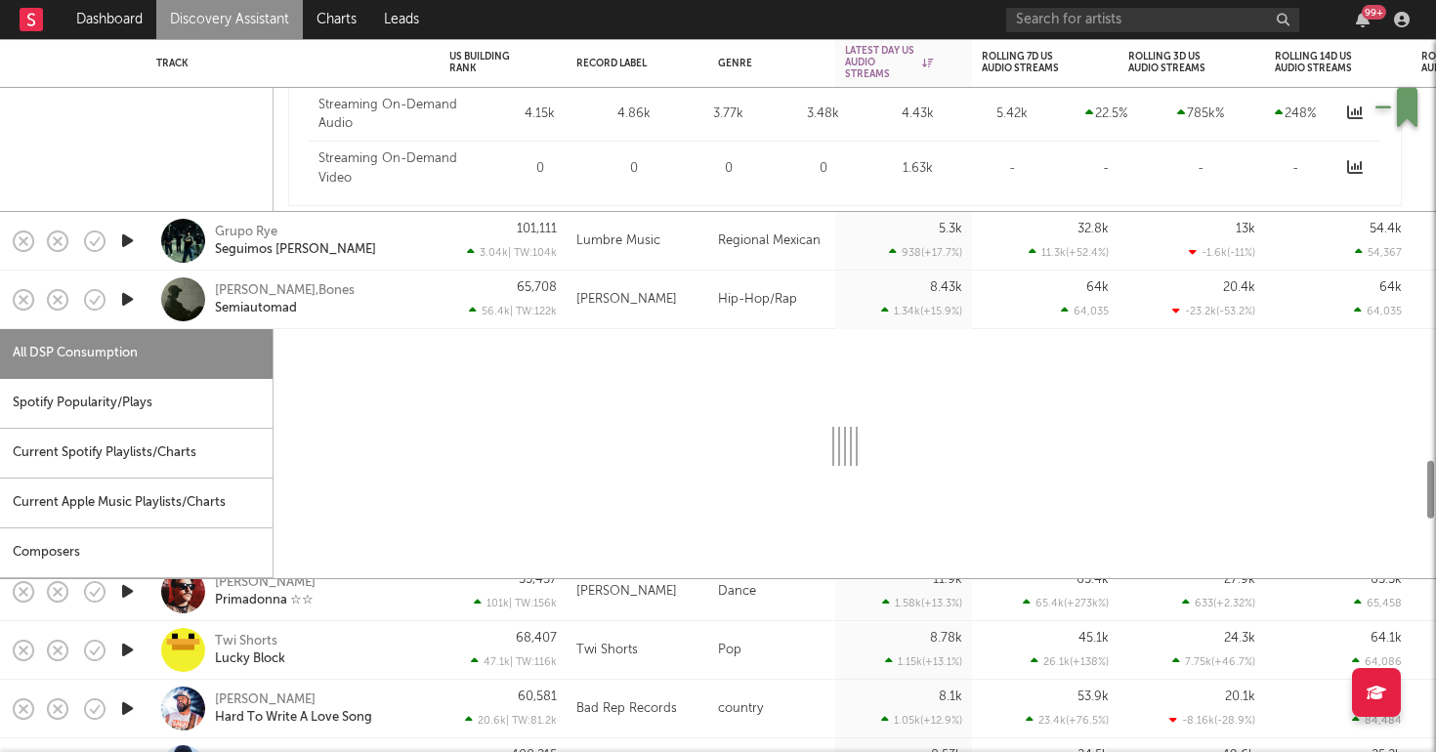
select select "1w"
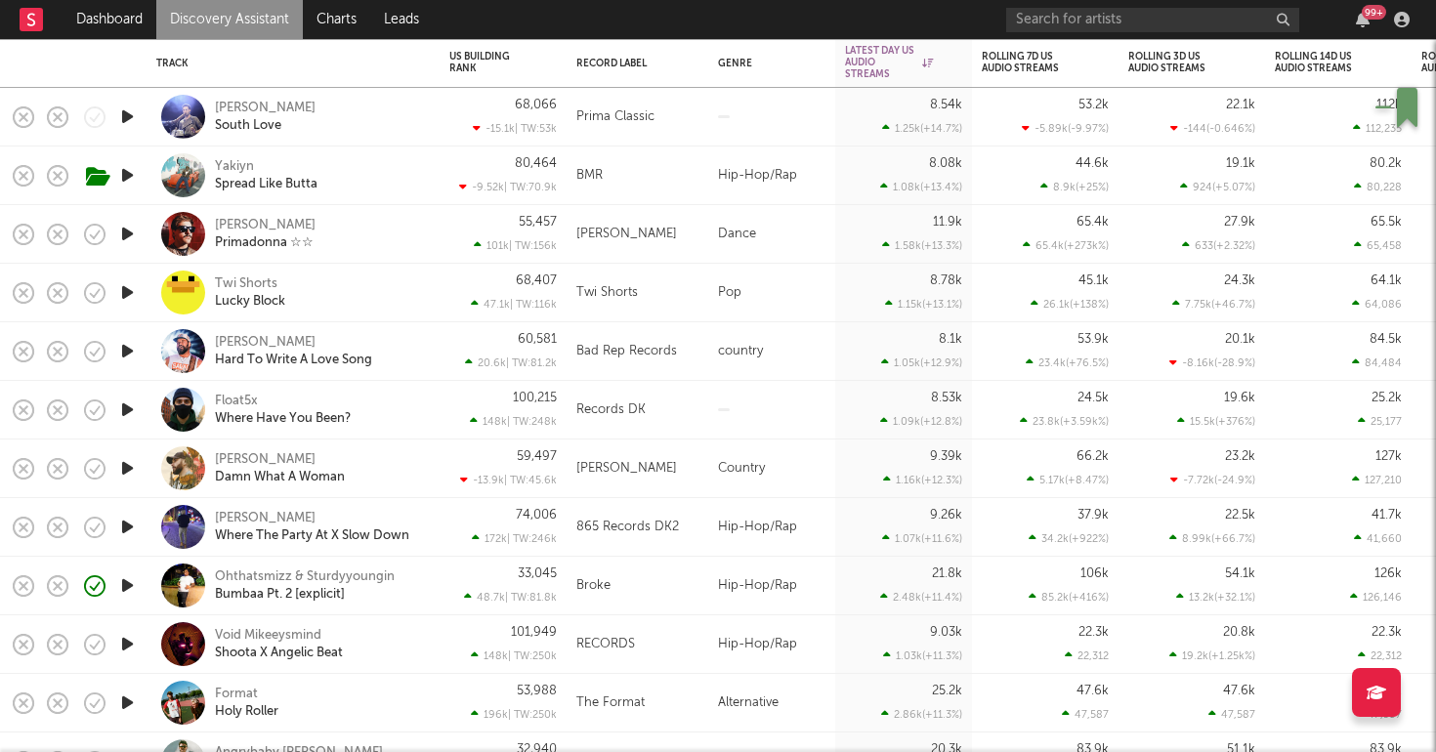
click at [441, 406] on div "100,215 148k | TW: 248k" at bounding box center [503, 410] width 127 height 59
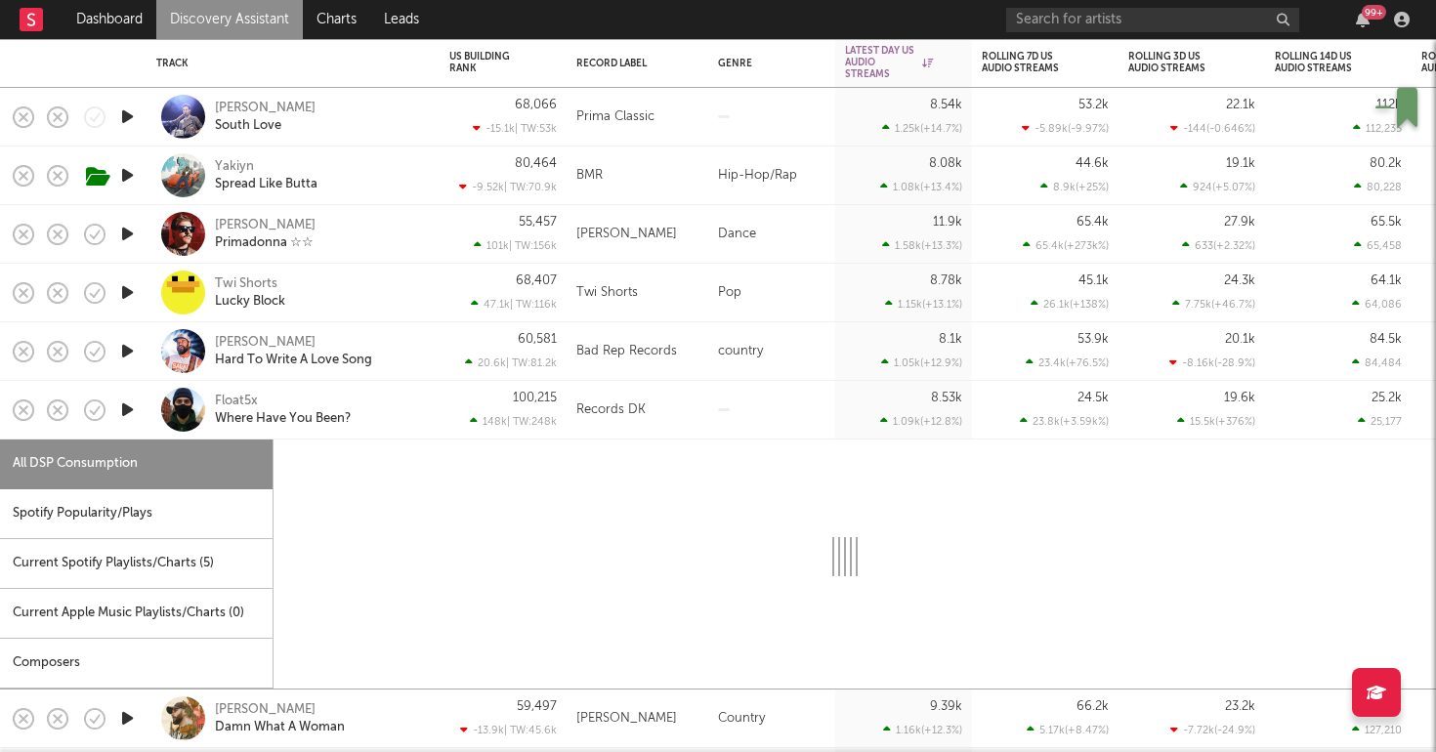
select select "1w"
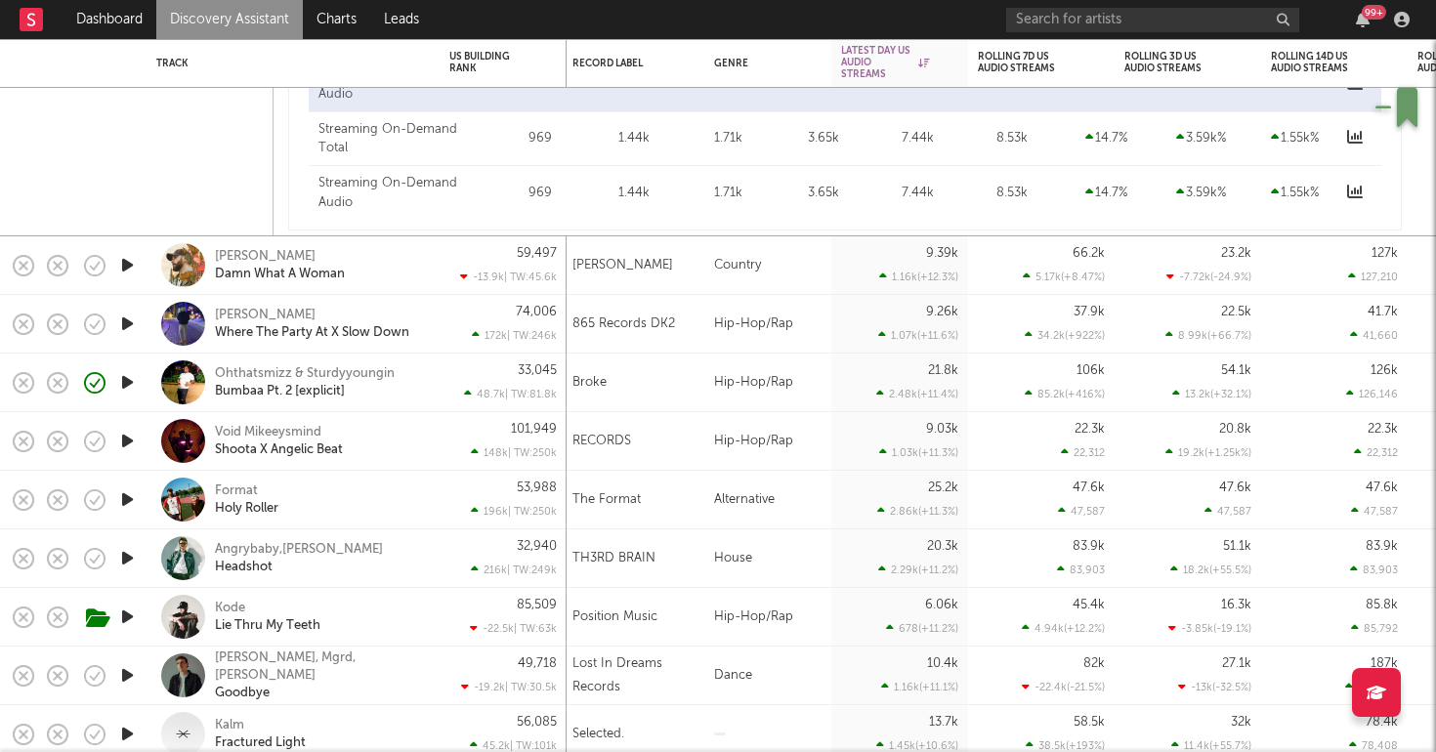
click at [705, 337] on div "Hip-Hop/Rap" at bounding box center [767, 324] width 127 height 59
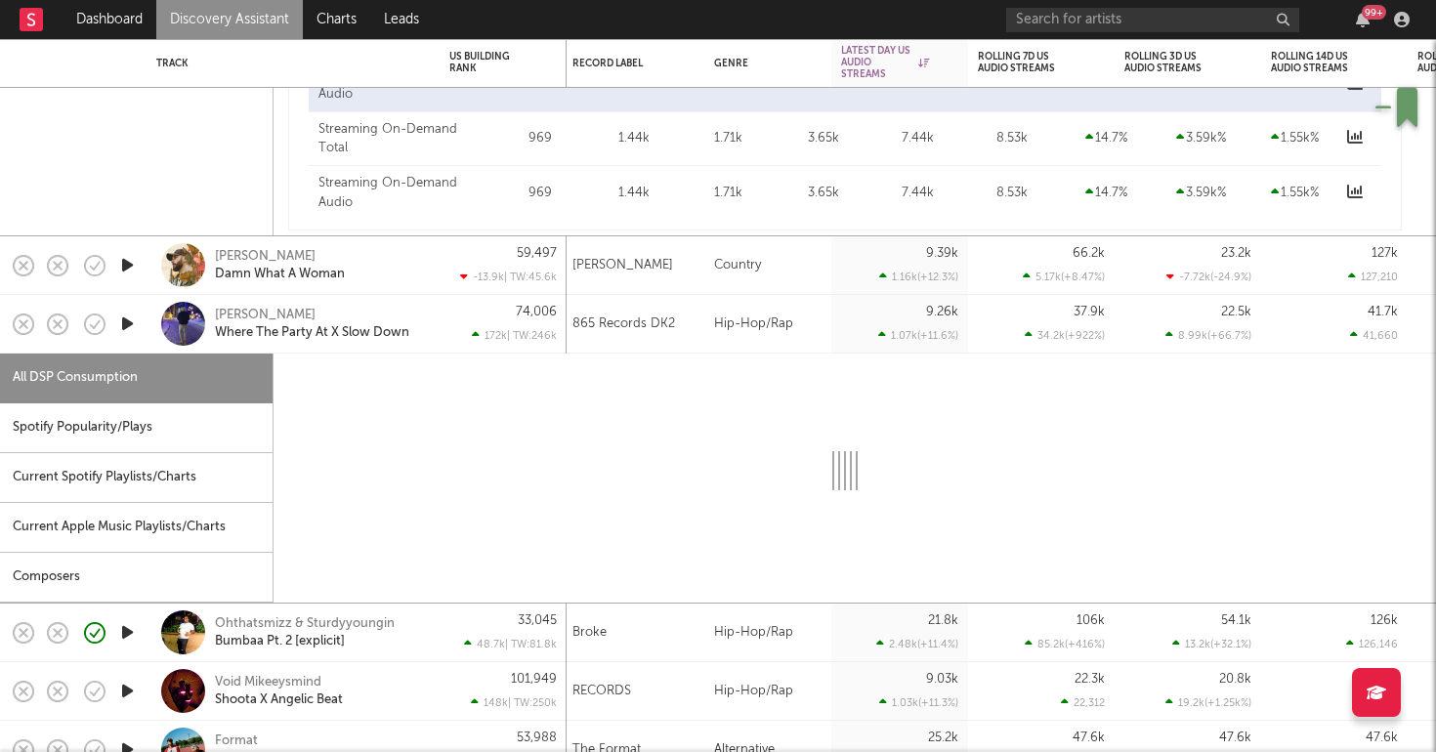
select select "1w"
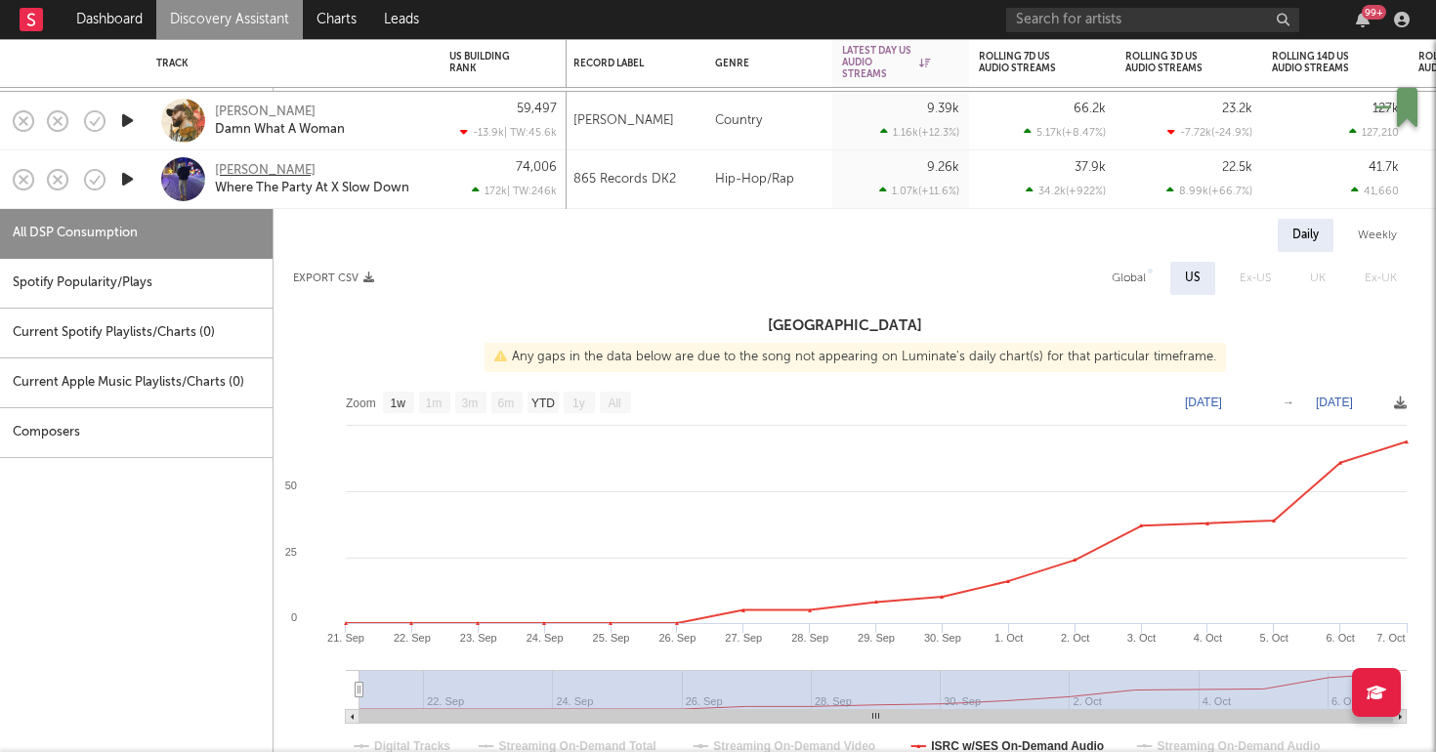
click at [236, 166] on div "Vinny A." at bounding box center [265, 171] width 101 height 18
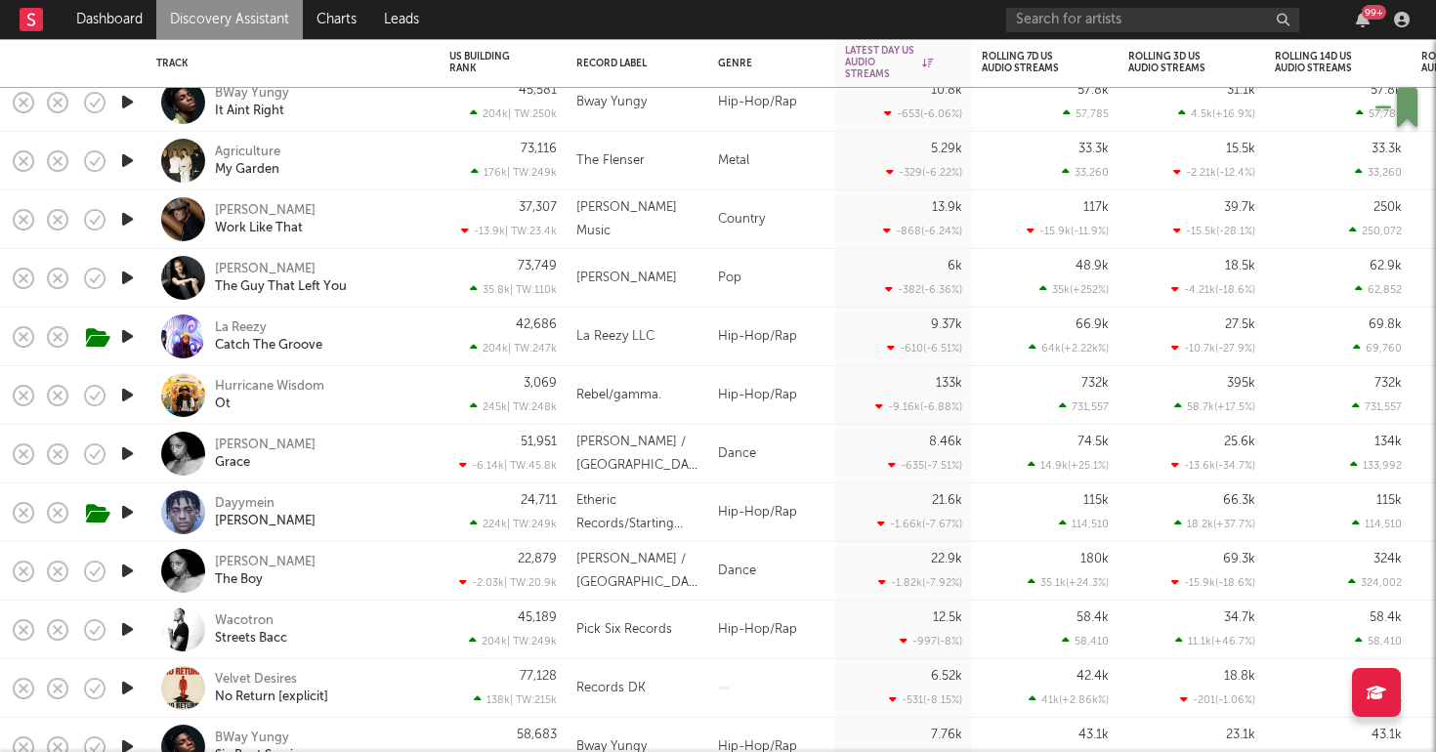
click at [406, 344] on div "La Reezy Catch The Groove" at bounding box center [320, 337] width 210 height 35
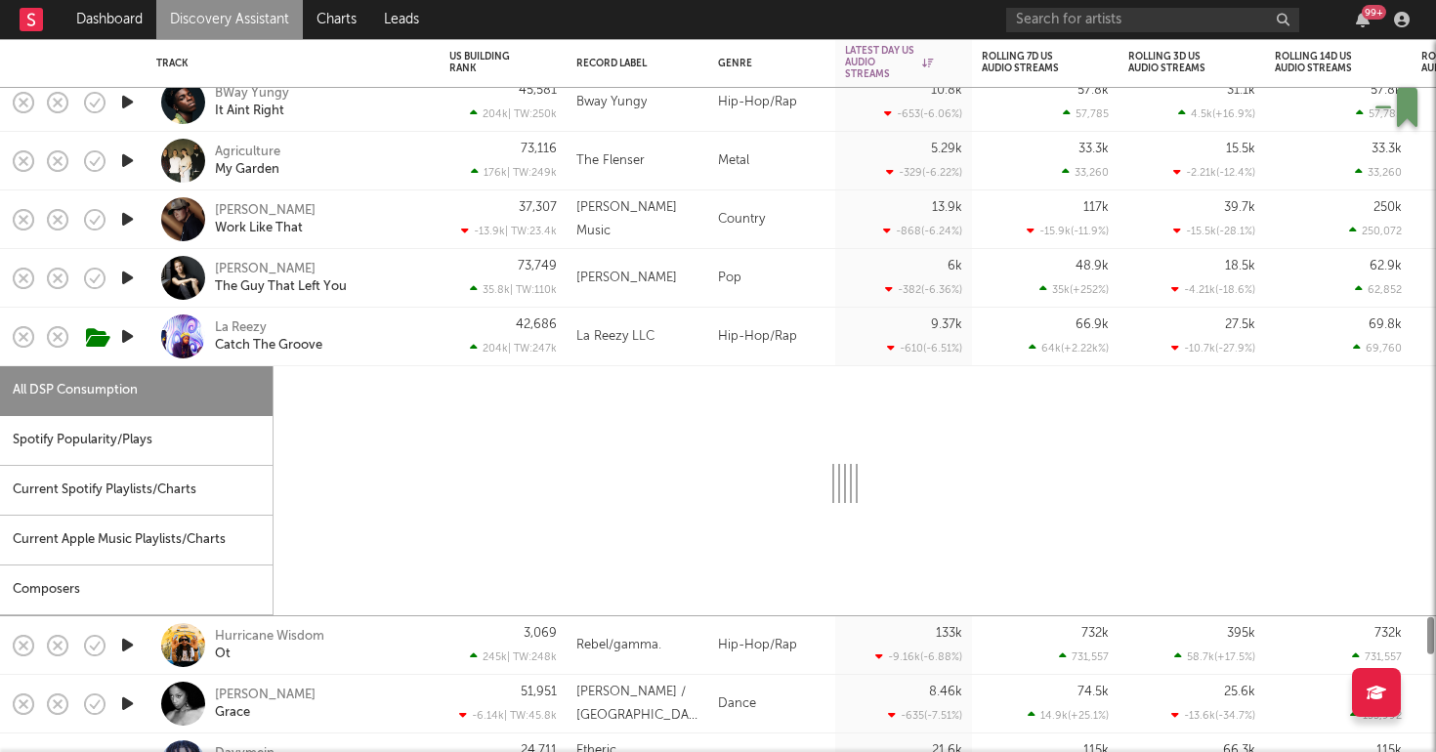
select select "1w"
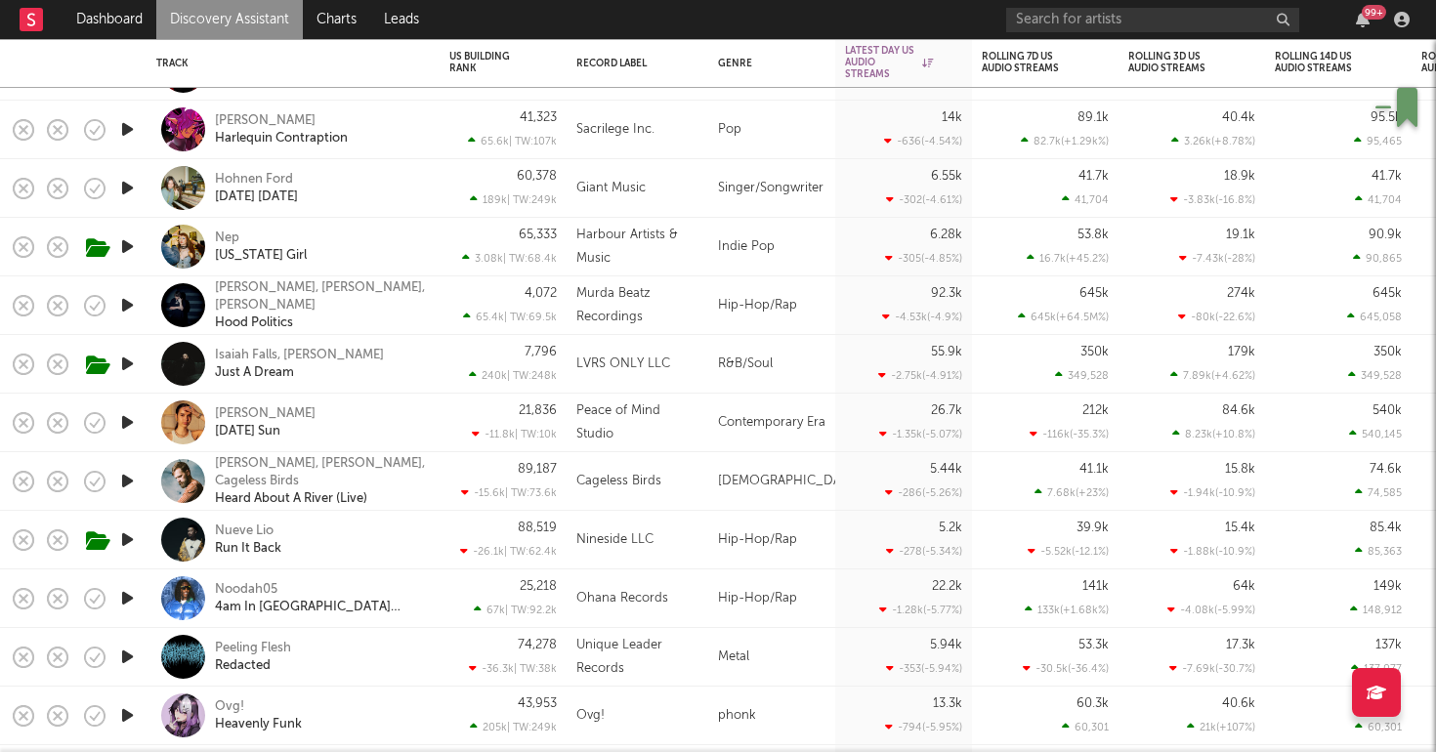
click at [239, 25] on link "Discovery Assistant" at bounding box center [229, 19] width 147 height 39
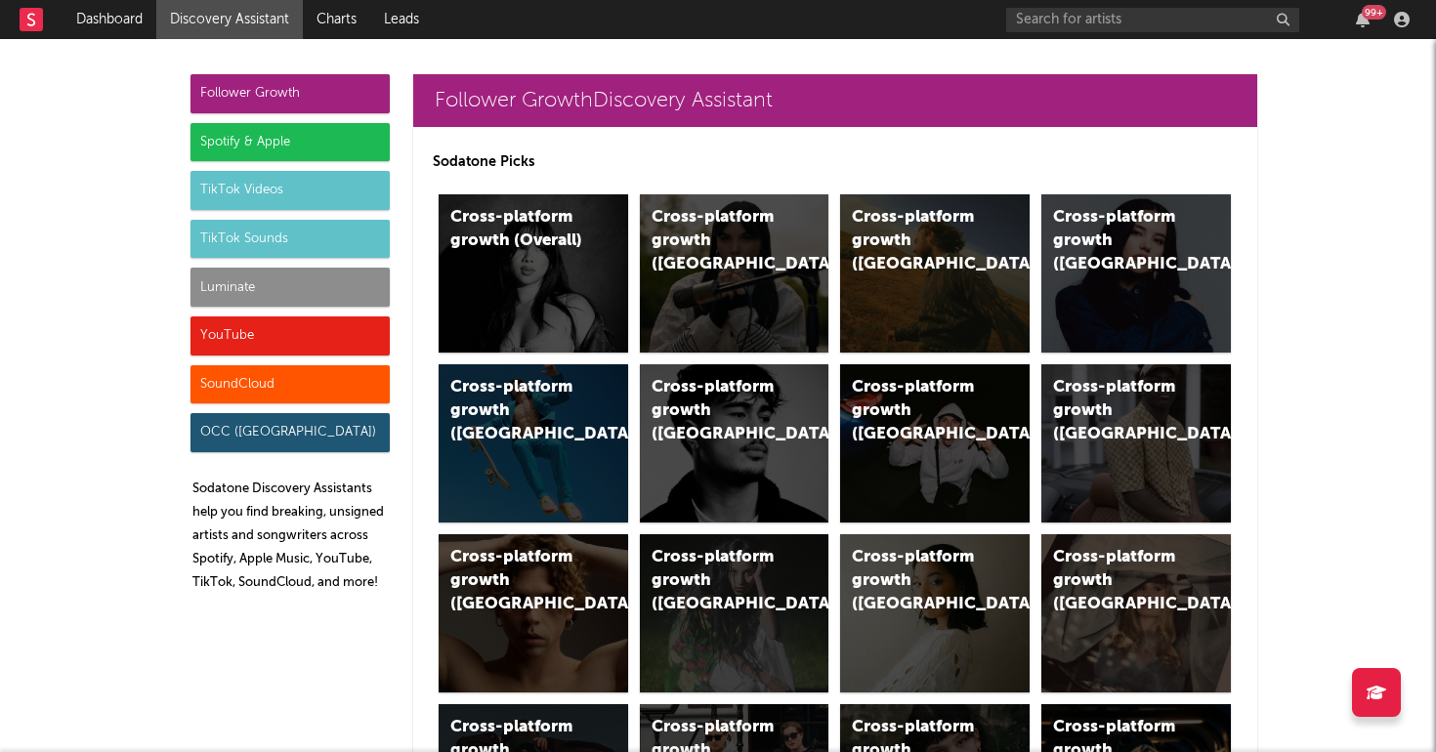
click at [277, 292] on div "Luminate" at bounding box center [290, 287] width 199 height 39
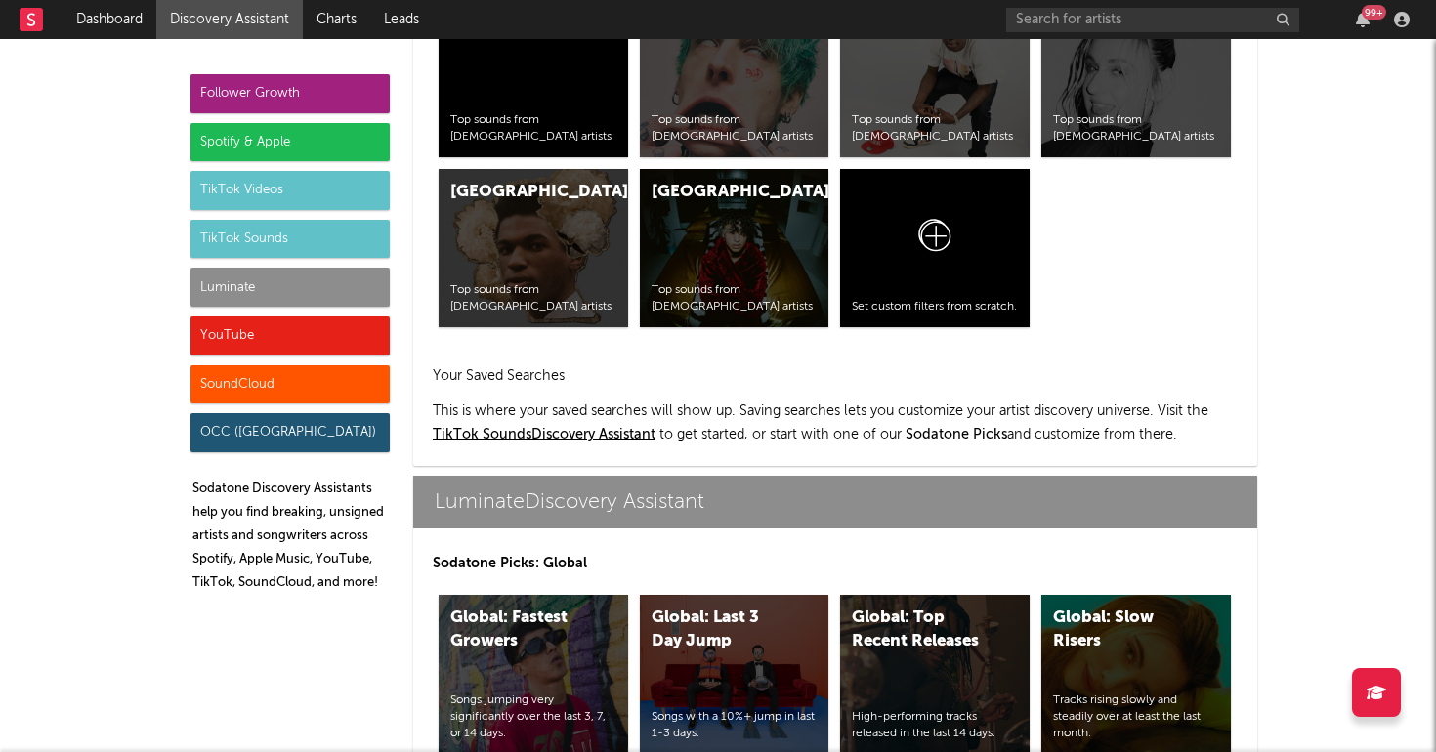
scroll to position [8674, 0]
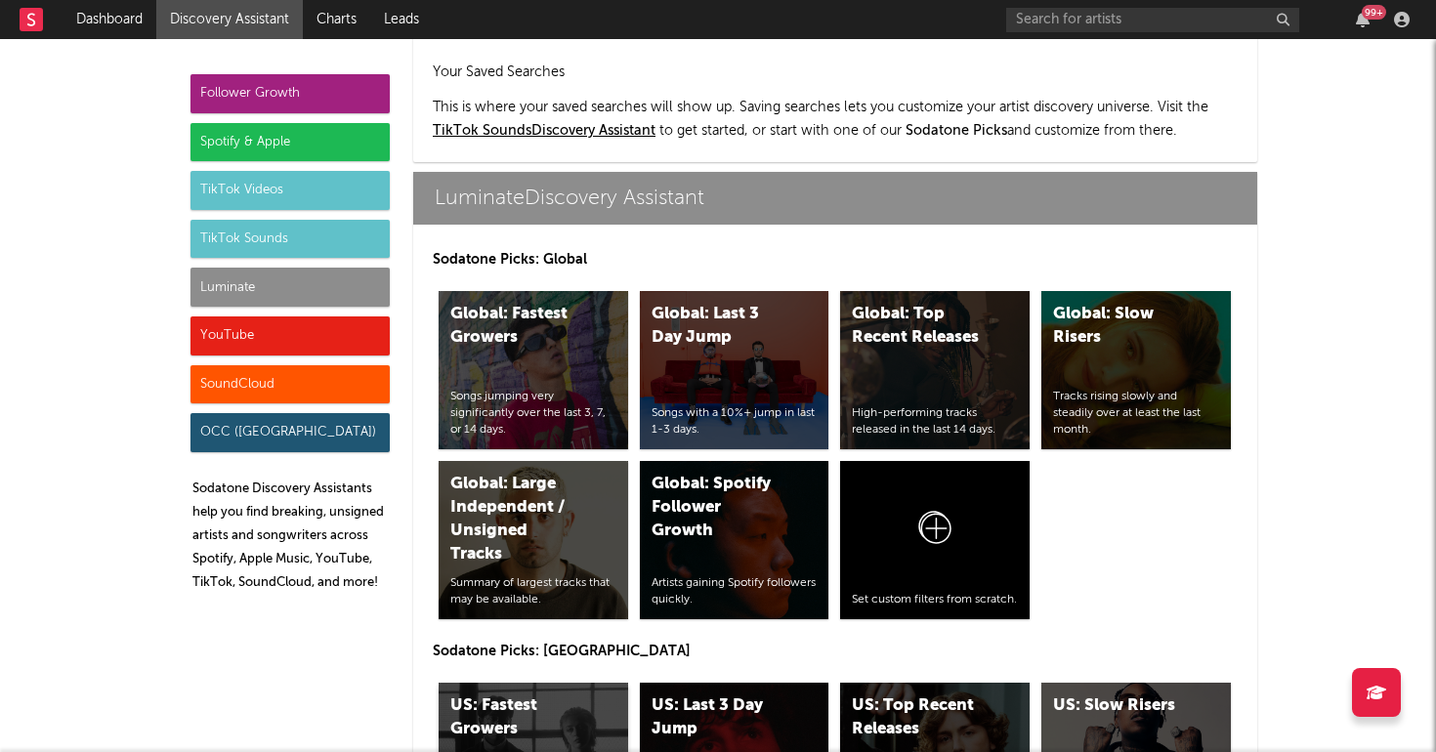
click at [515, 695] on div "US: Fastest Growers" at bounding box center [516, 718] width 133 height 47
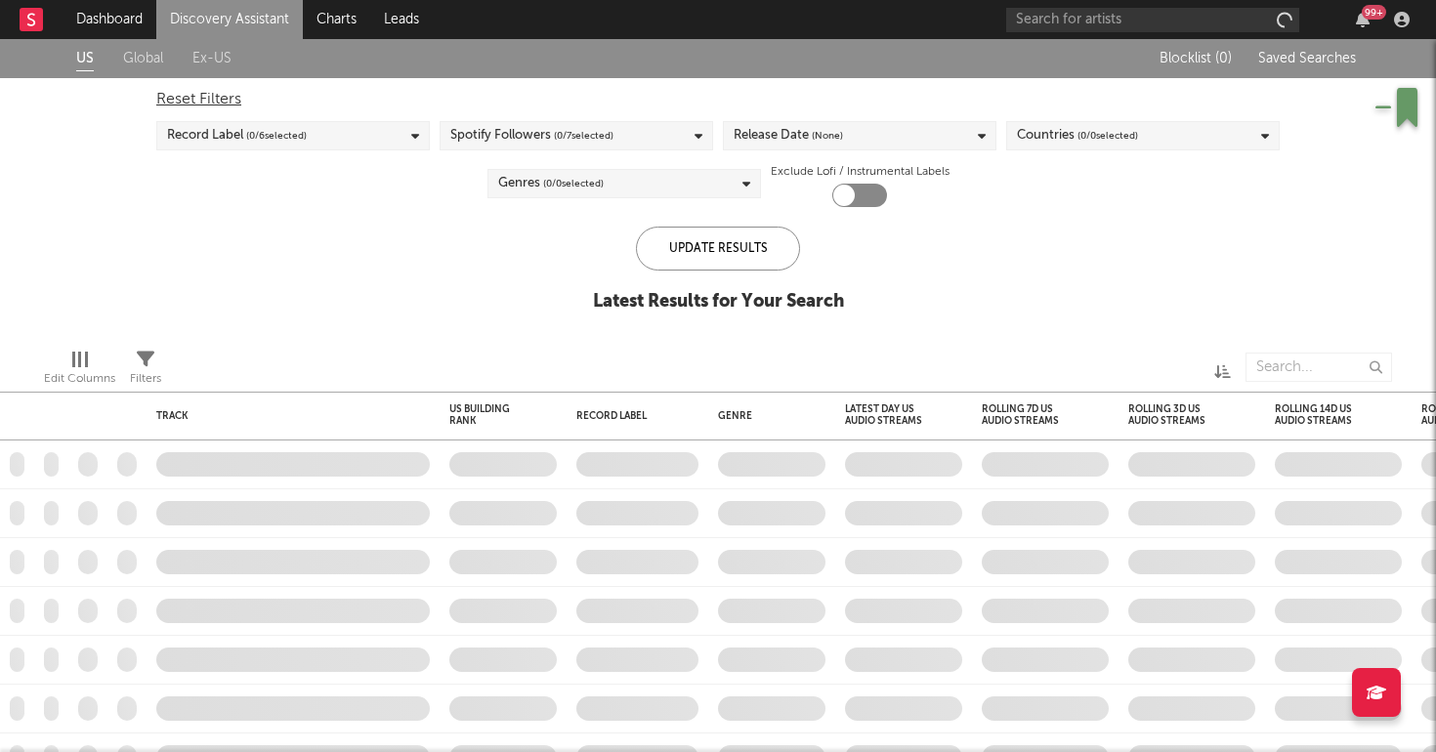
checkbox input "true"
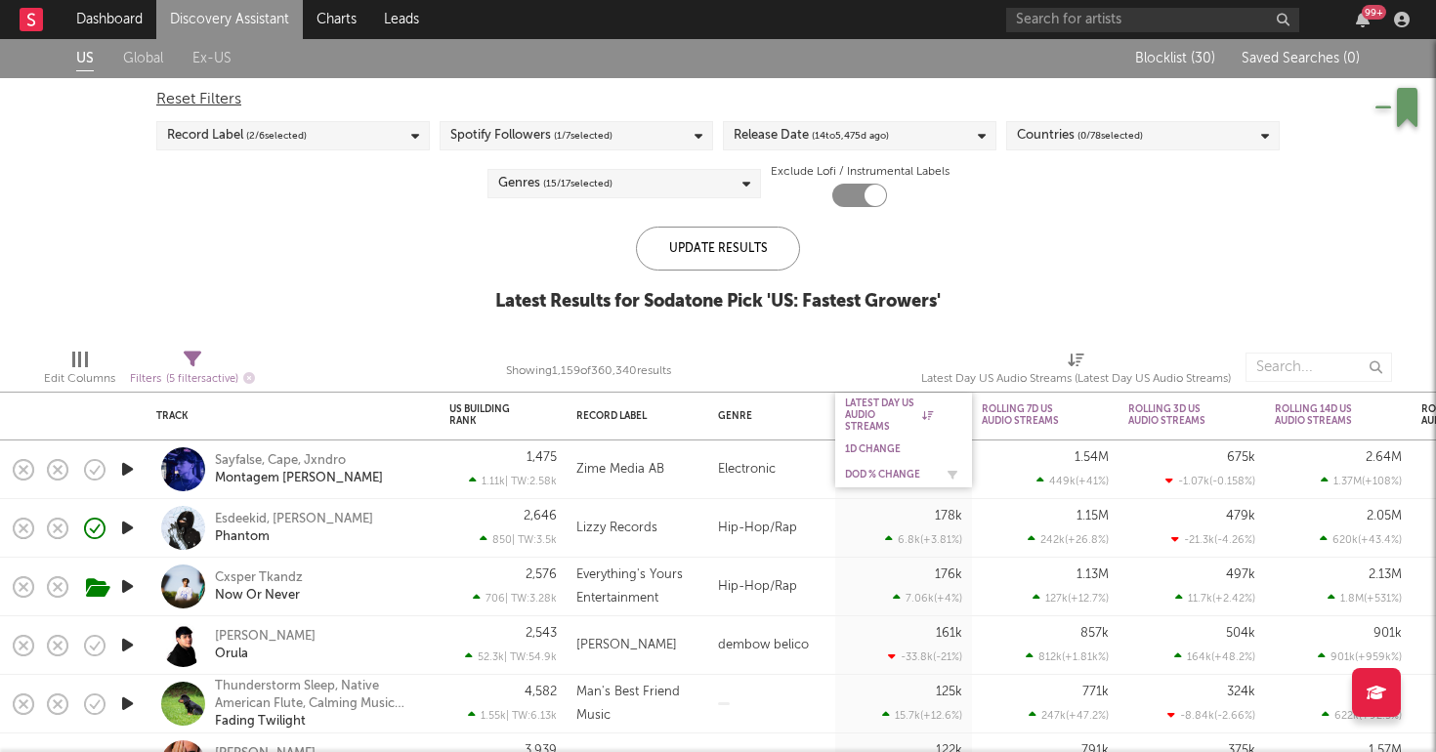
click at [858, 469] on div "DoD % Change" at bounding box center [889, 475] width 88 height 12
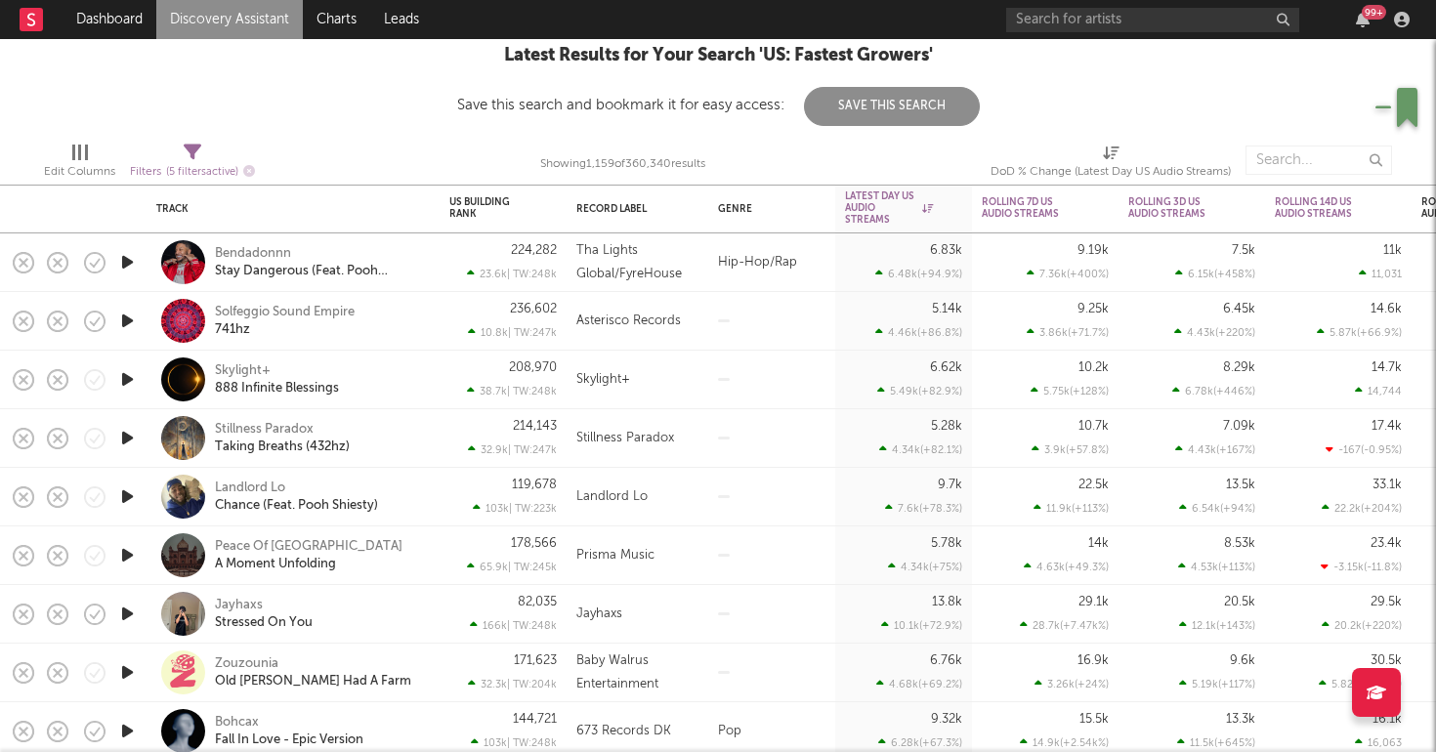
click at [406, 612] on div "Jayhaxs Stressed On You" at bounding box center [320, 614] width 210 height 35
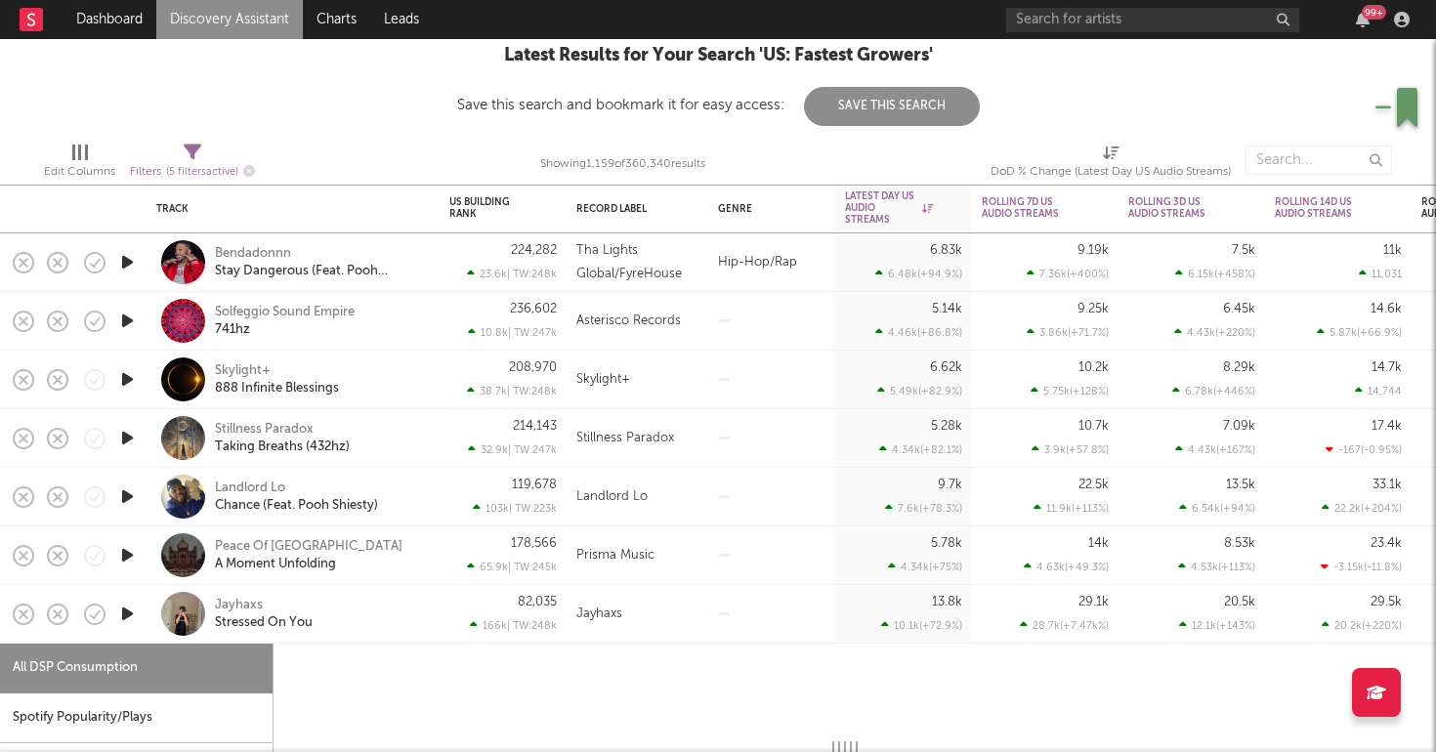
select select "1w"
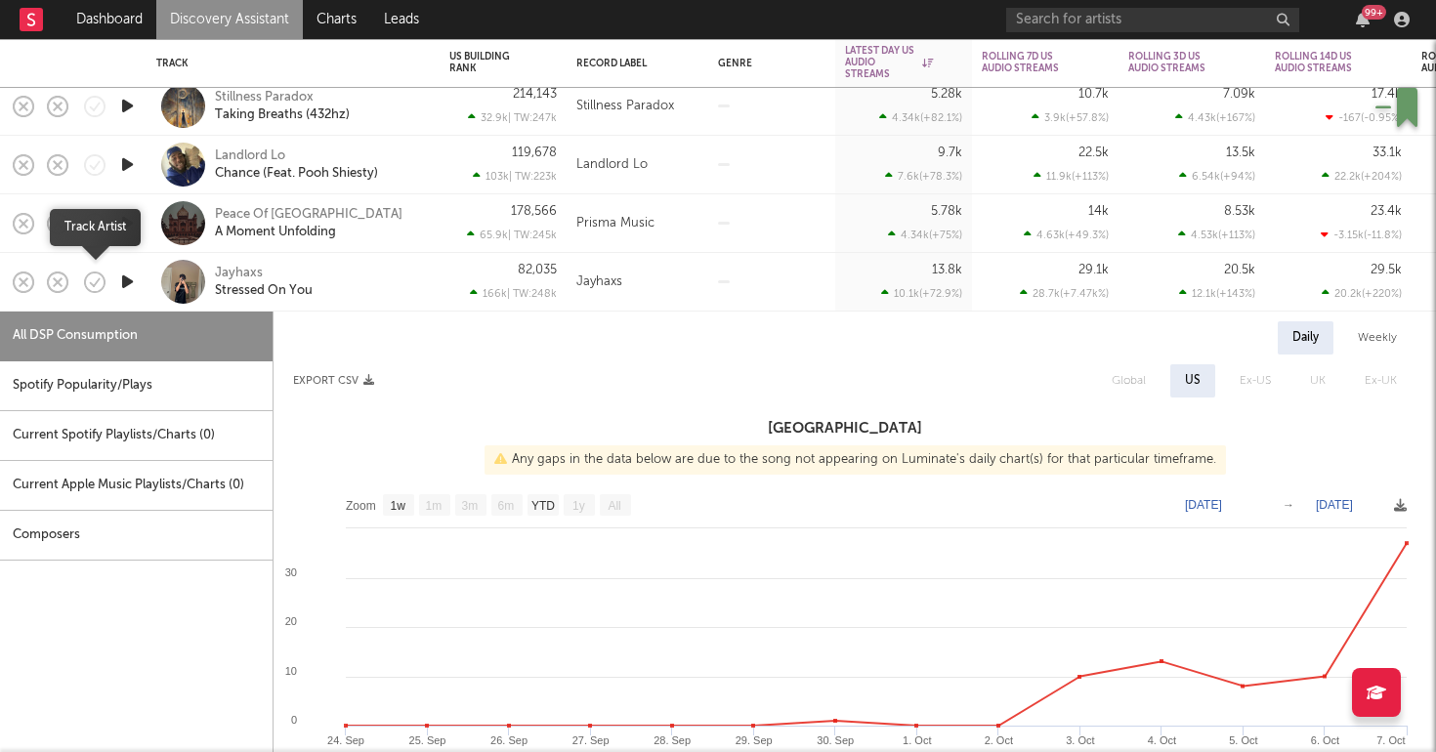
click at [96, 280] on icon "button" at bounding box center [94, 282] width 27 height 27
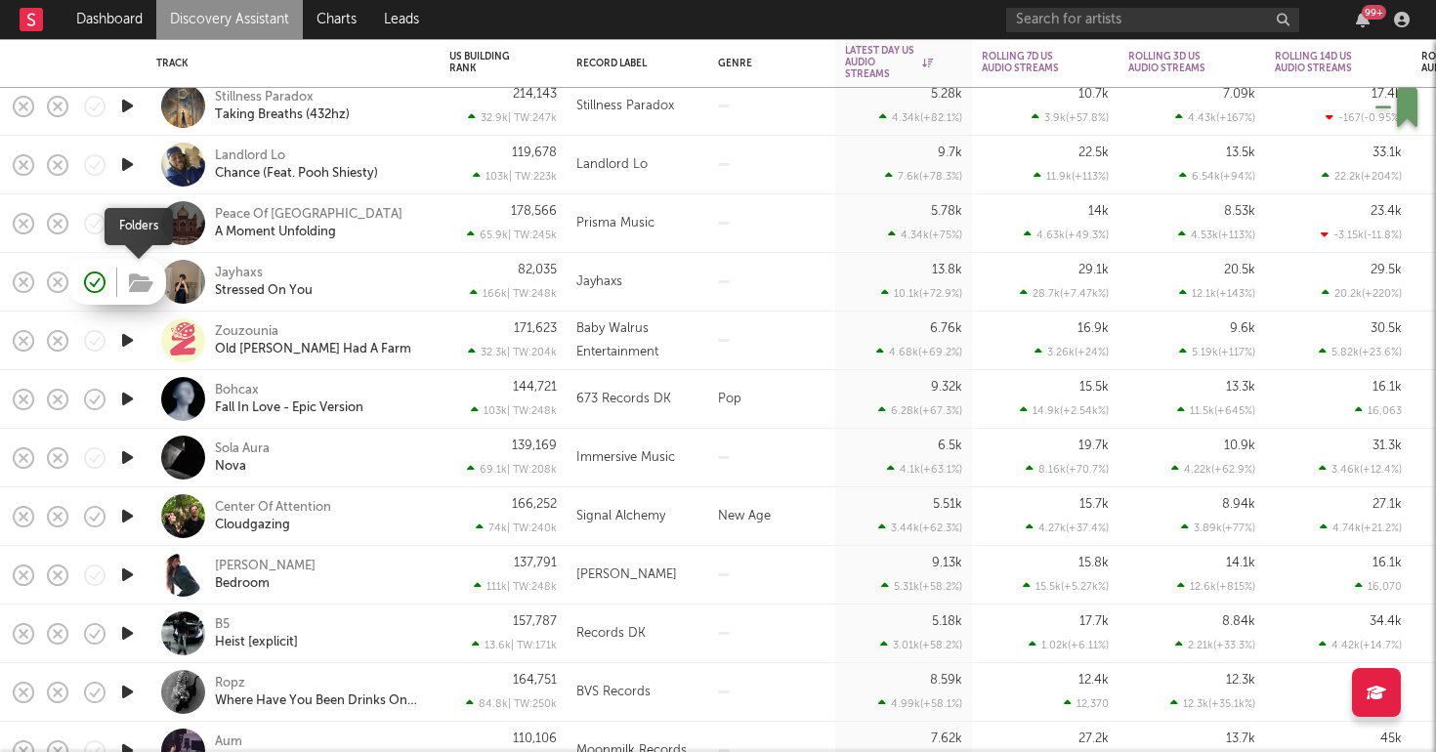
click at [140, 285] on icon "button" at bounding box center [141, 283] width 24 height 21
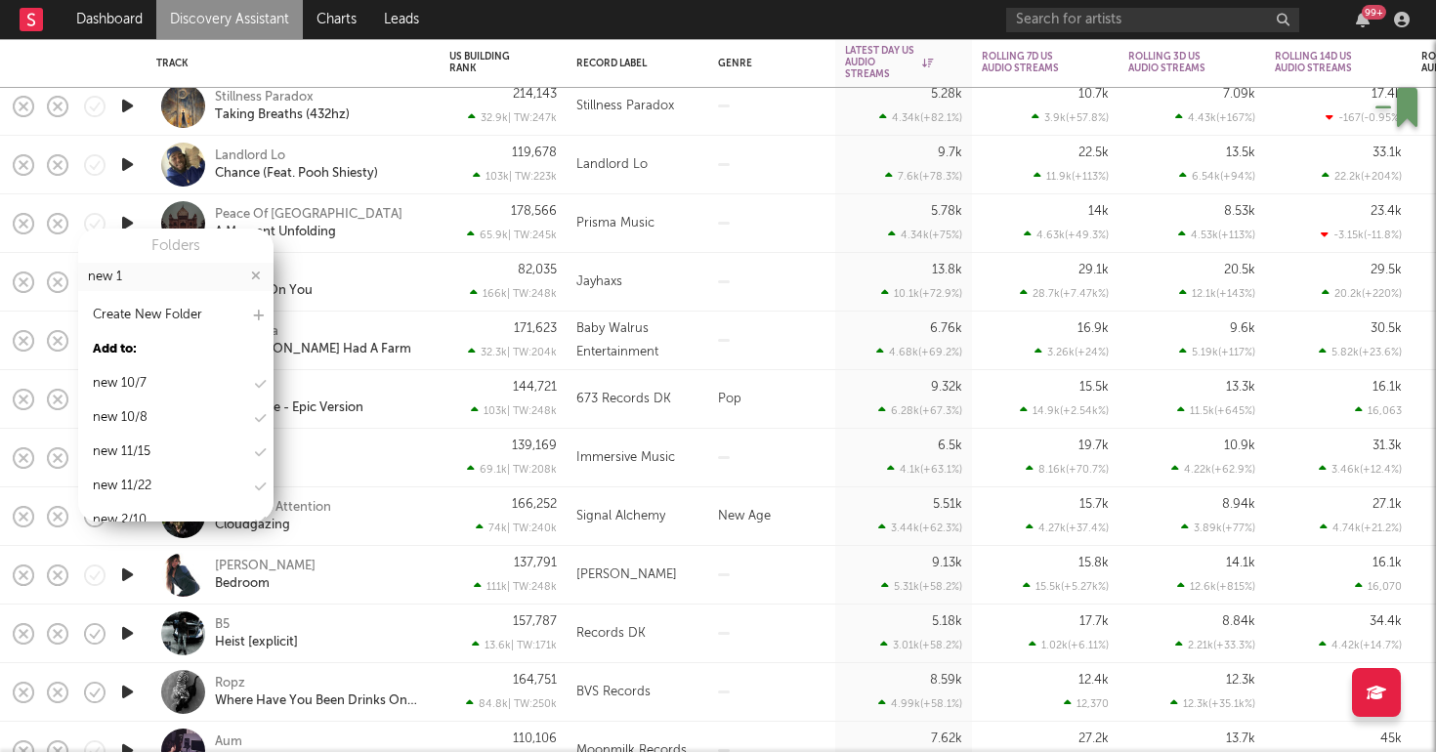
type input "new 10"
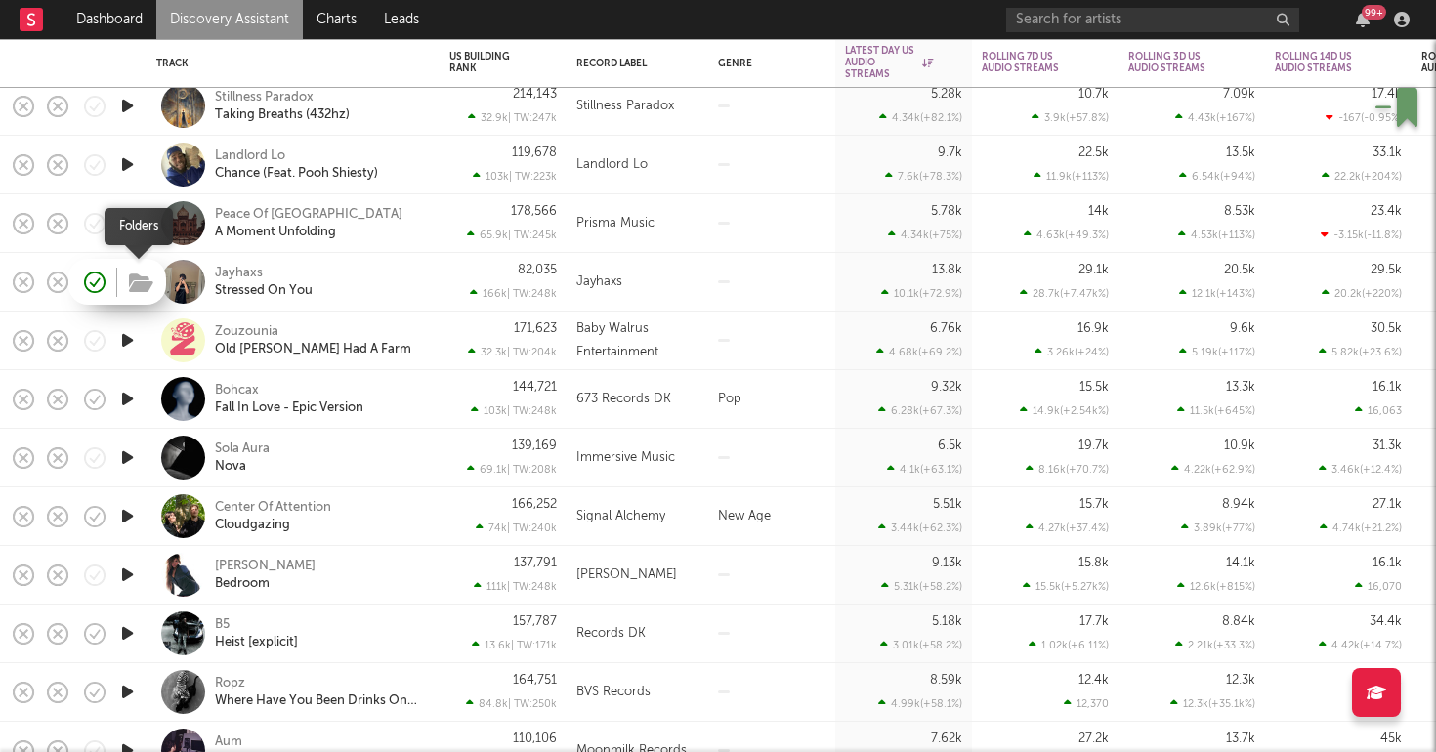
click at [138, 278] on icon "button" at bounding box center [141, 283] width 24 height 21
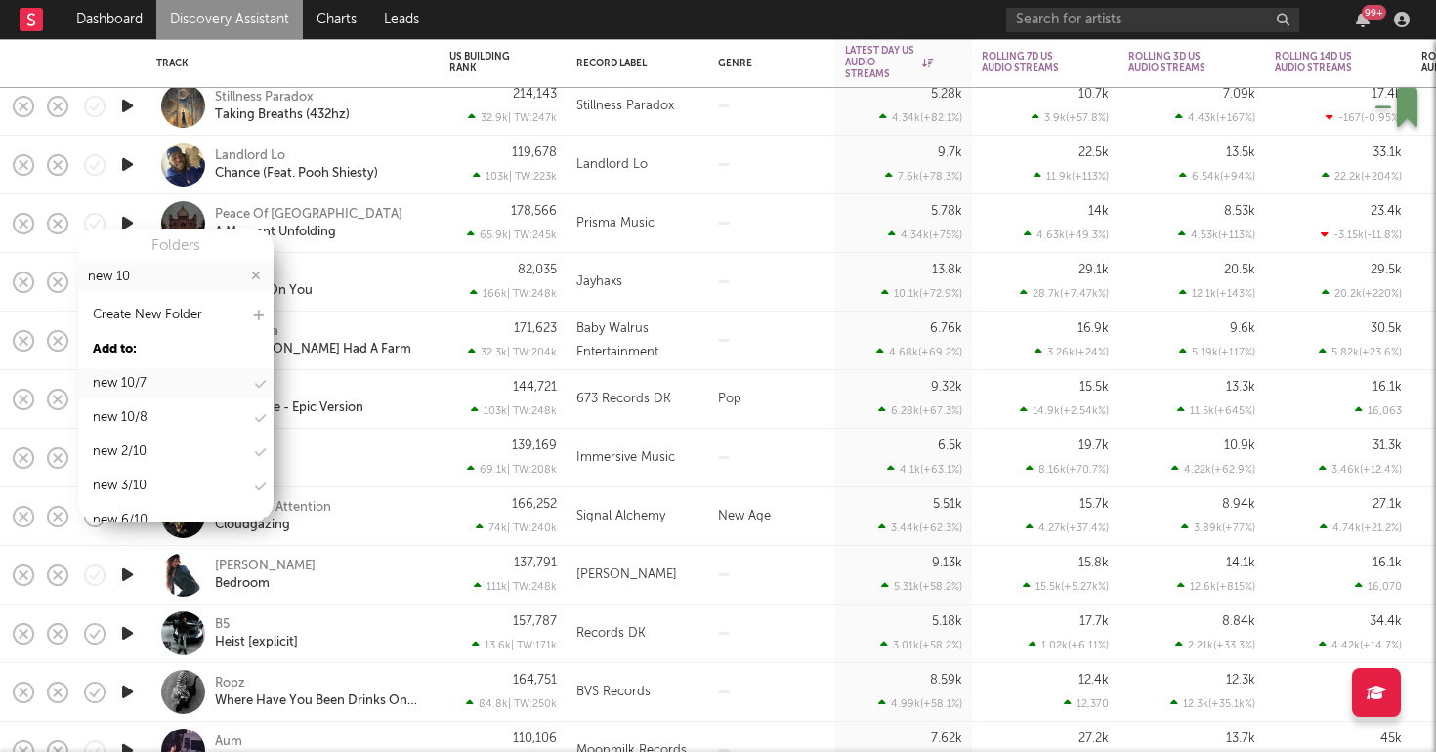
type input "new 10"
click at [121, 380] on div "new 10/7" at bounding box center [120, 383] width 54 height 23
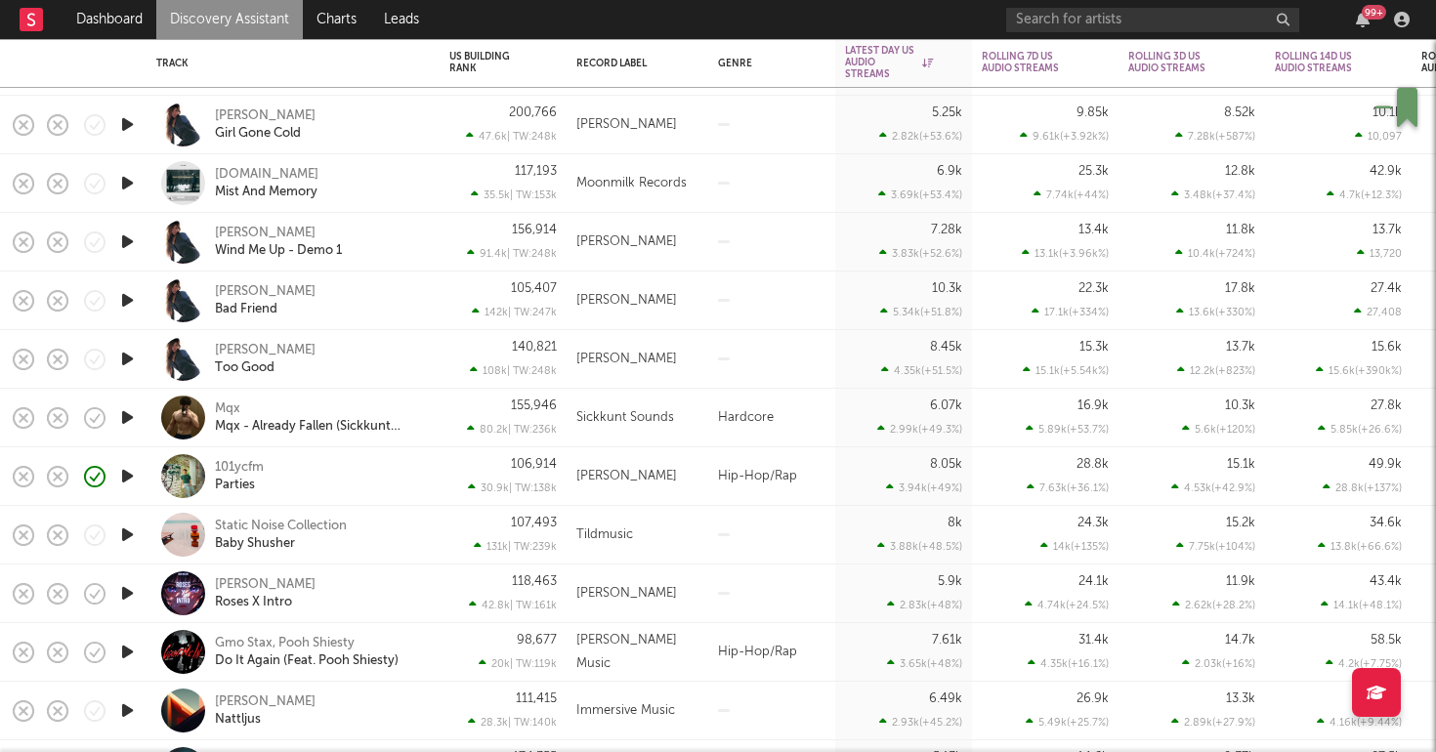
click at [373, 474] on div "101ycfm Parties" at bounding box center [320, 476] width 210 height 35
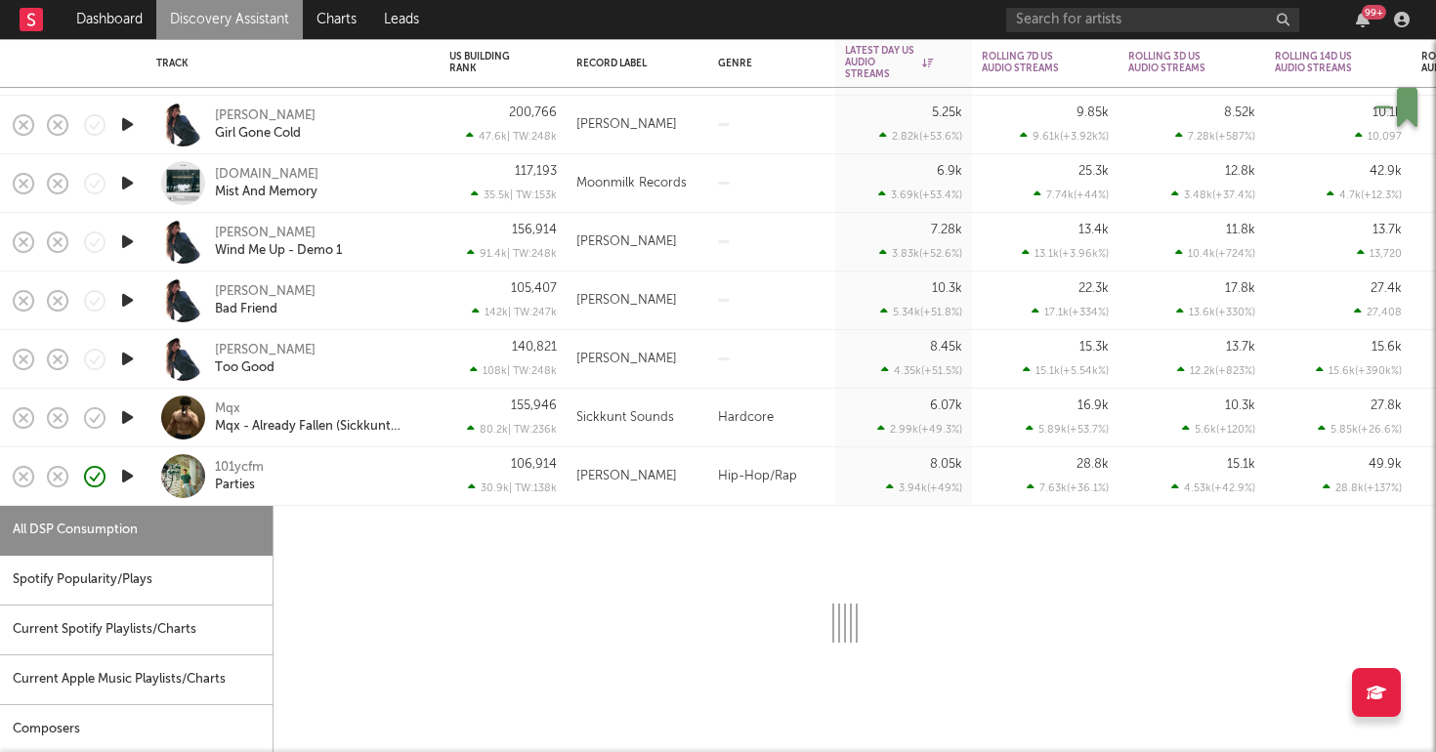
select select "1w"
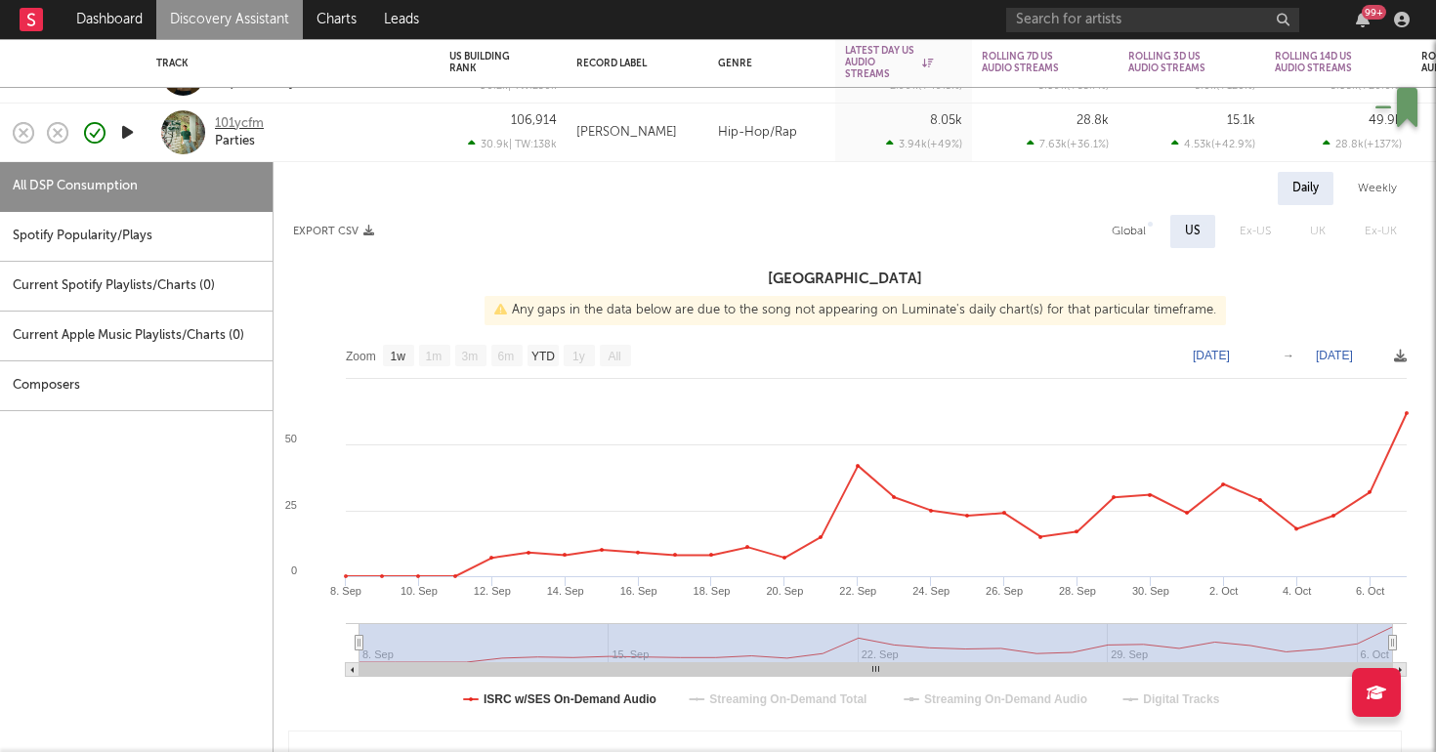
click at [246, 122] on div "101ycfm" at bounding box center [239, 124] width 49 height 18
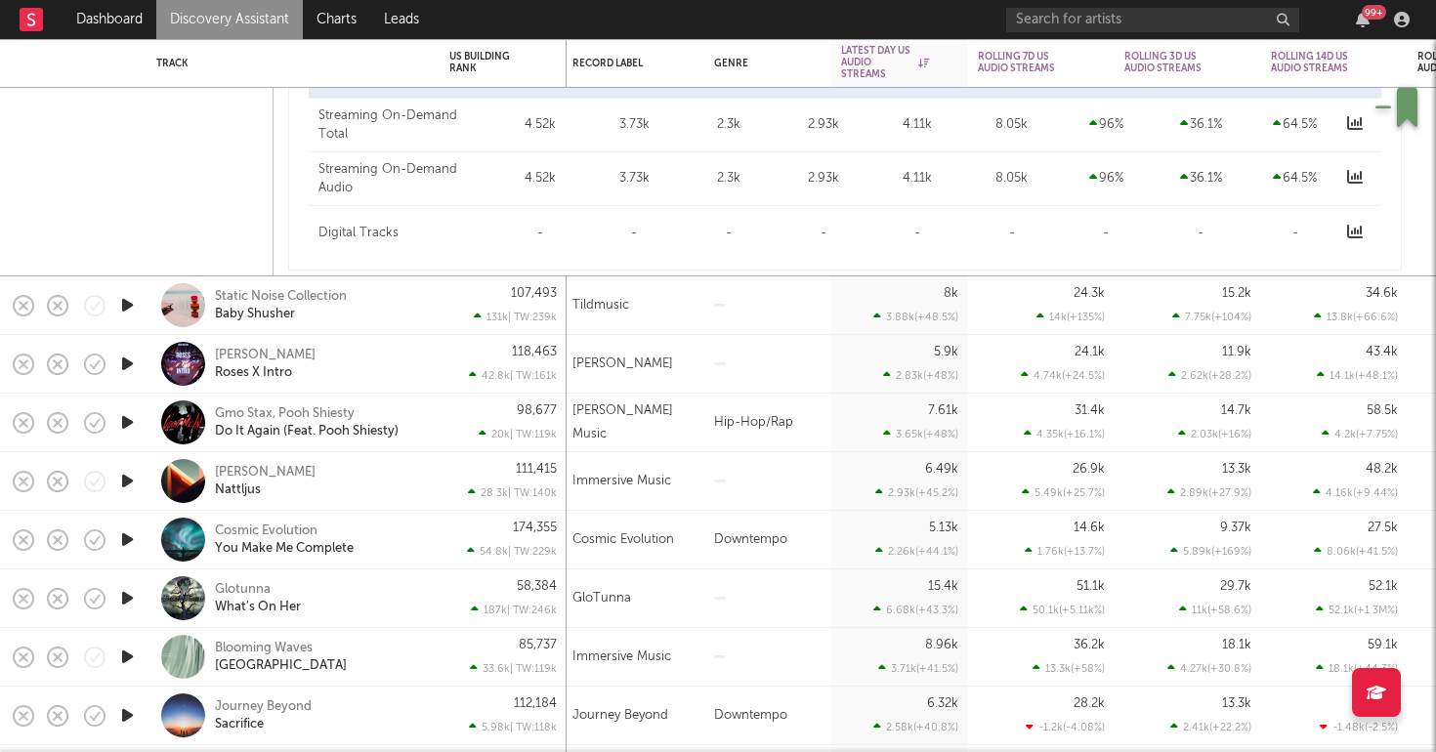
click at [363, 608] on div "Glotunna What's On Her" at bounding box center [320, 598] width 210 height 35
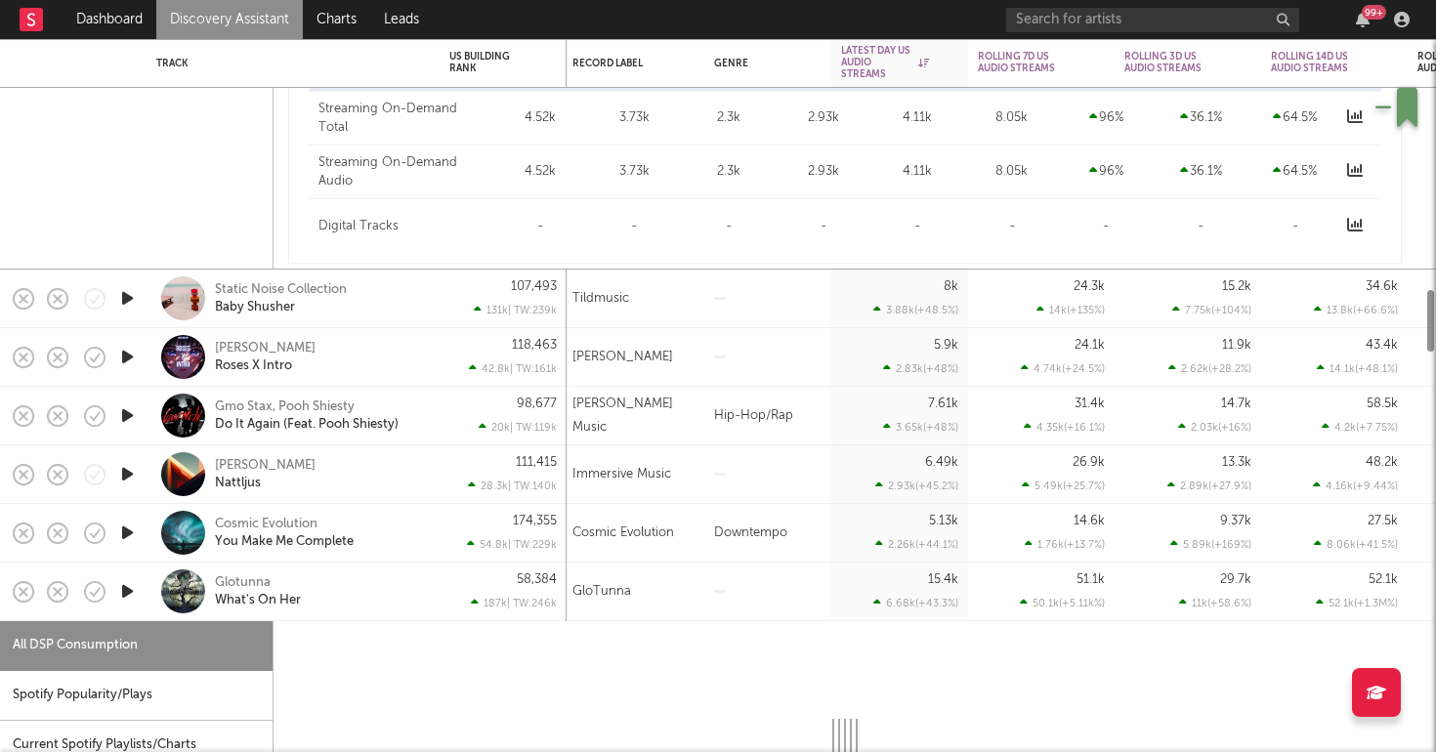
select select "1w"
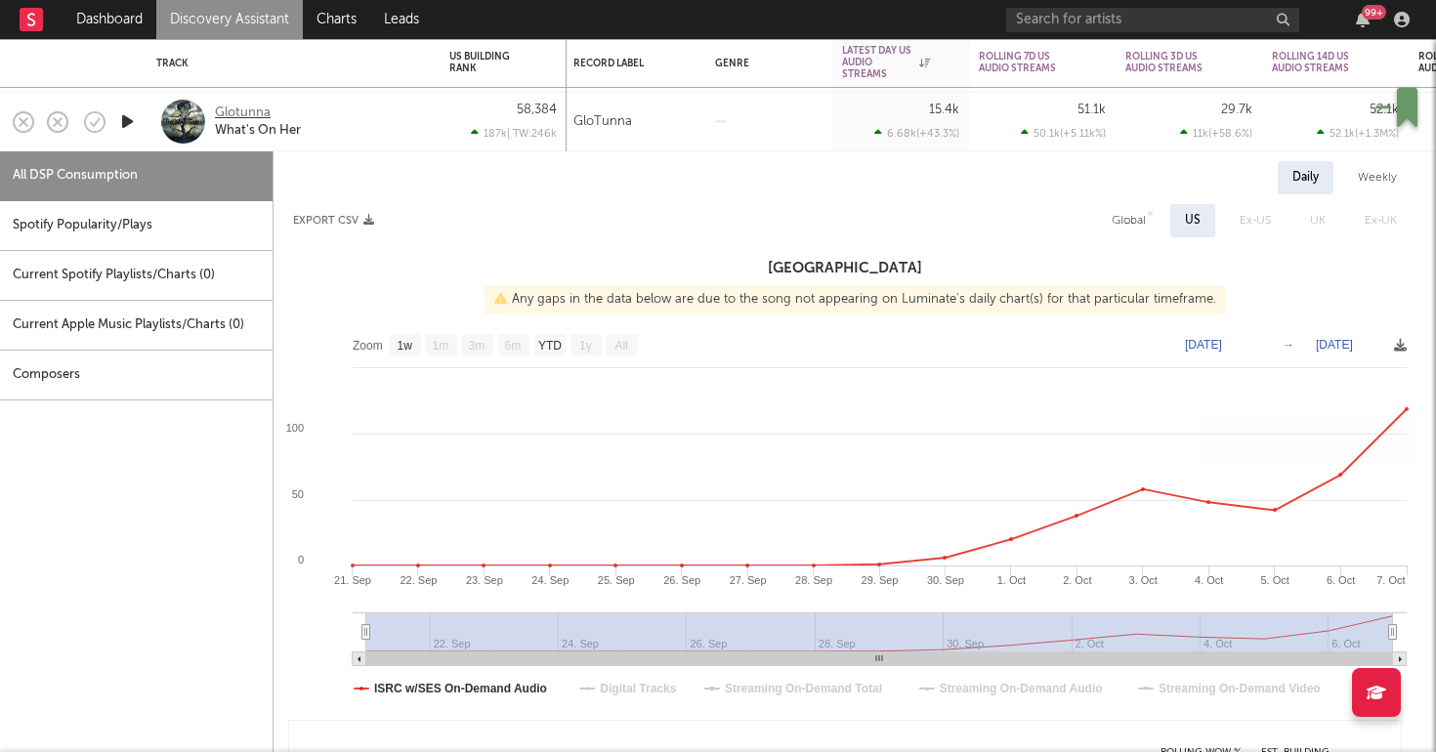
click at [240, 106] on div "Glotunna" at bounding box center [243, 114] width 56 height 18
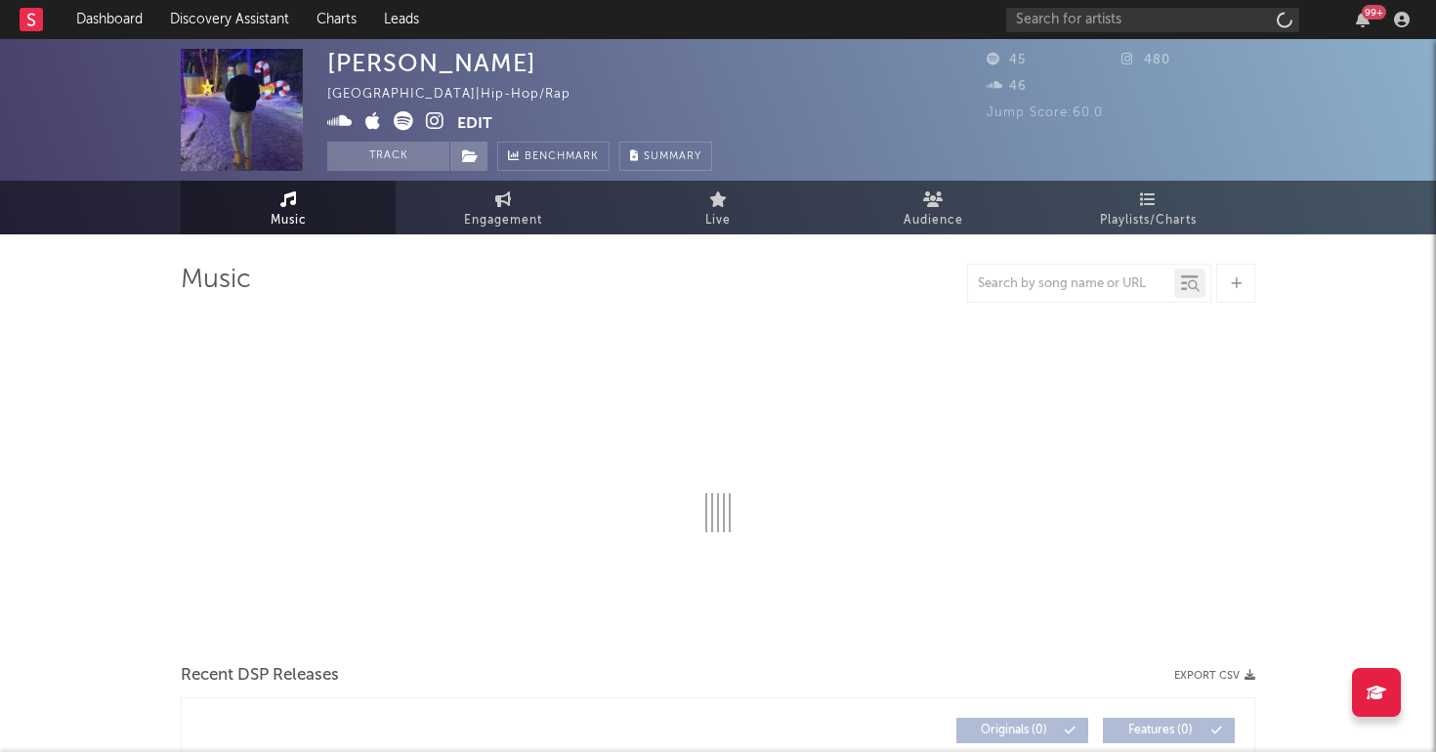
select select "1w"
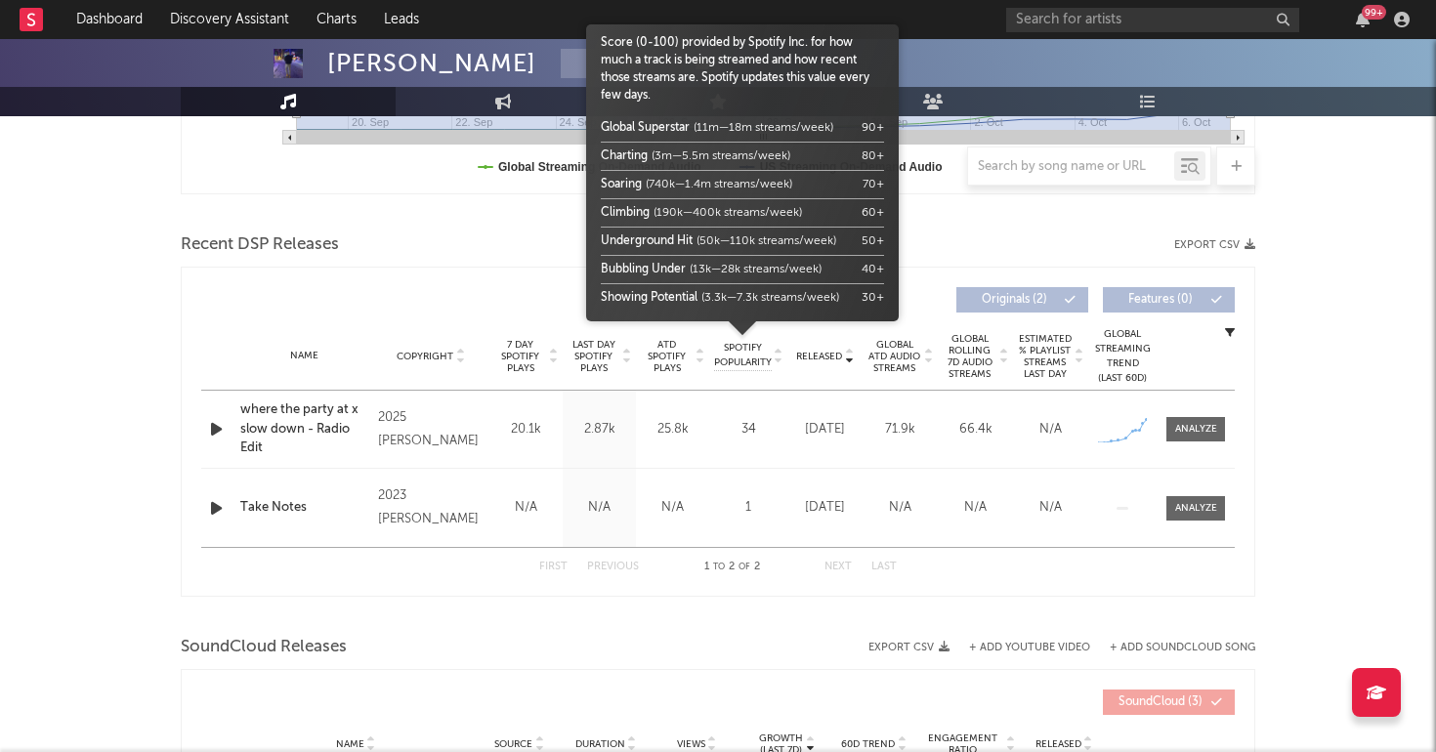
scroll to position [584, 0]
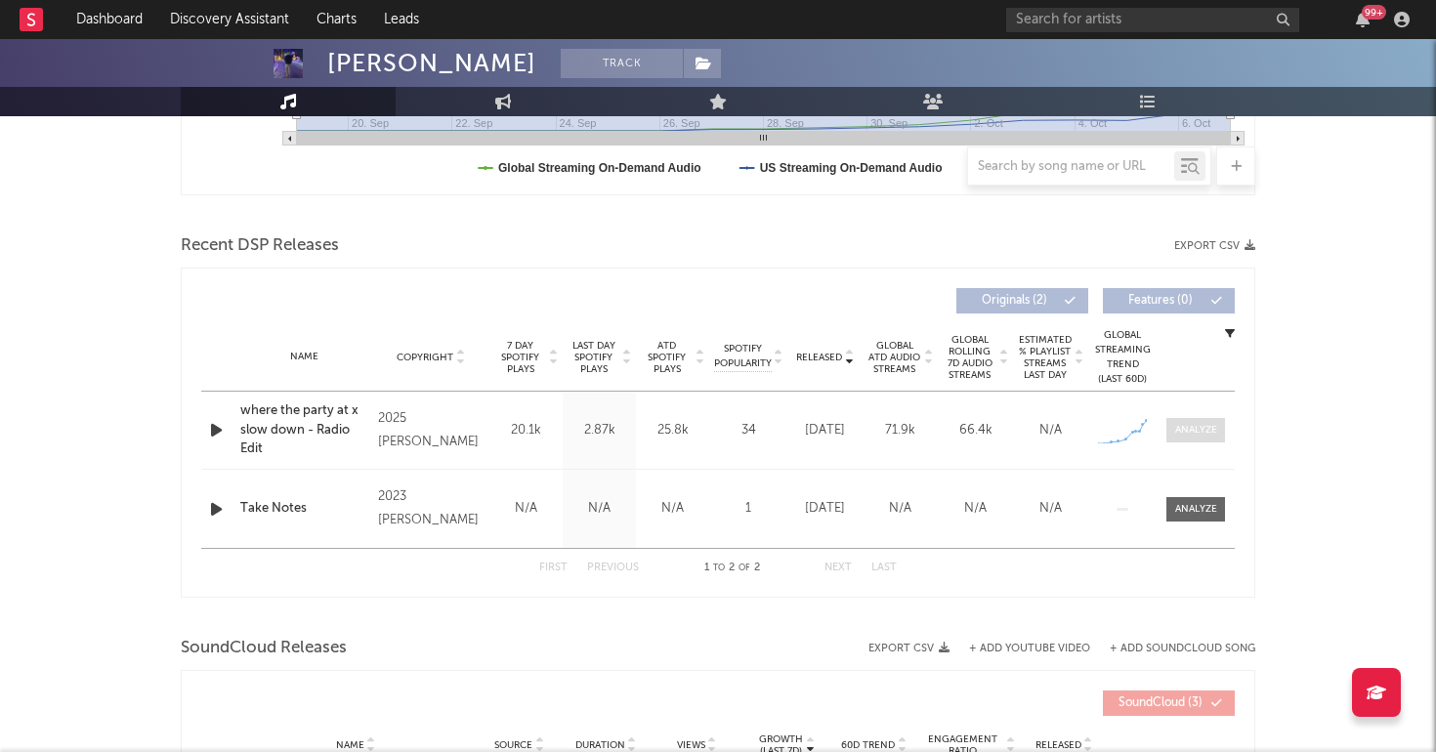
click at [1195, 424] on div at bounding box center [1196, 430] width 42 height 15
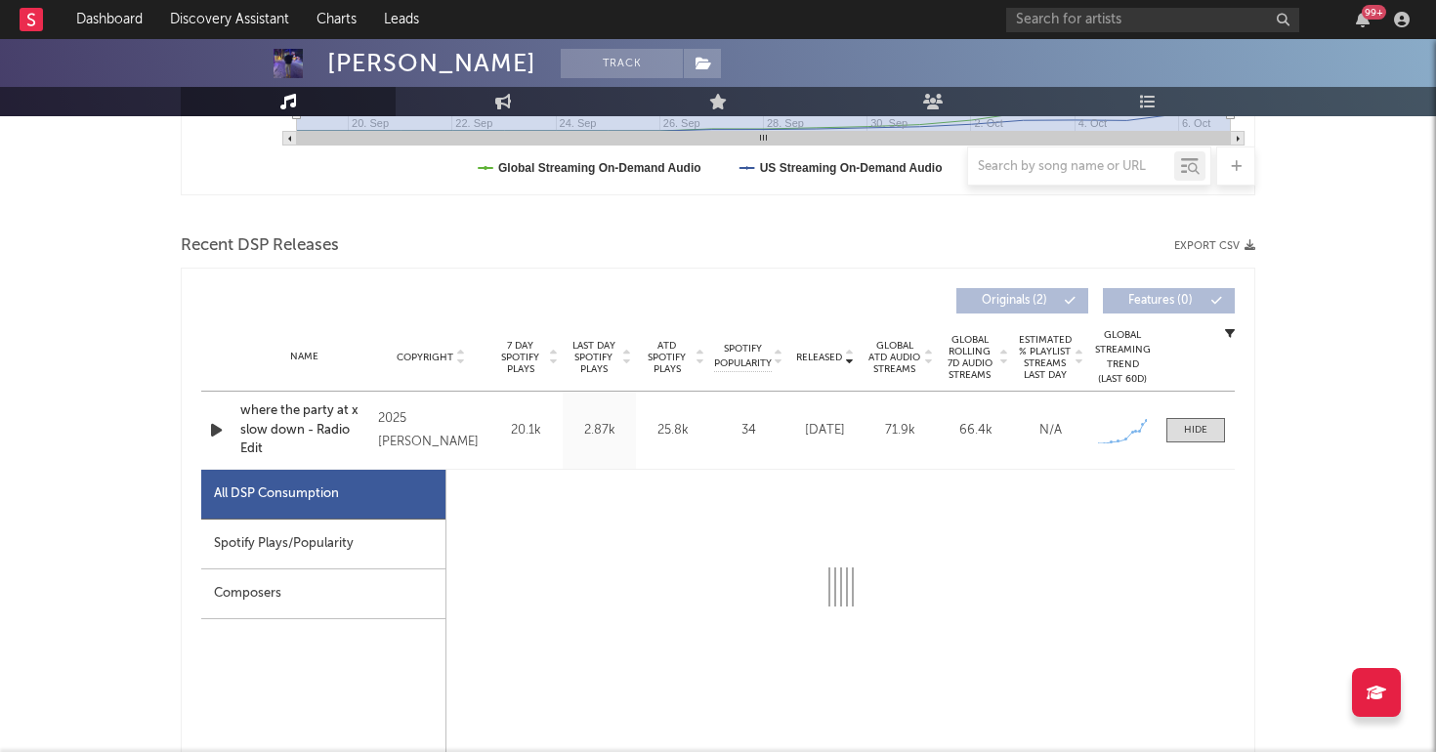
select select "1w"
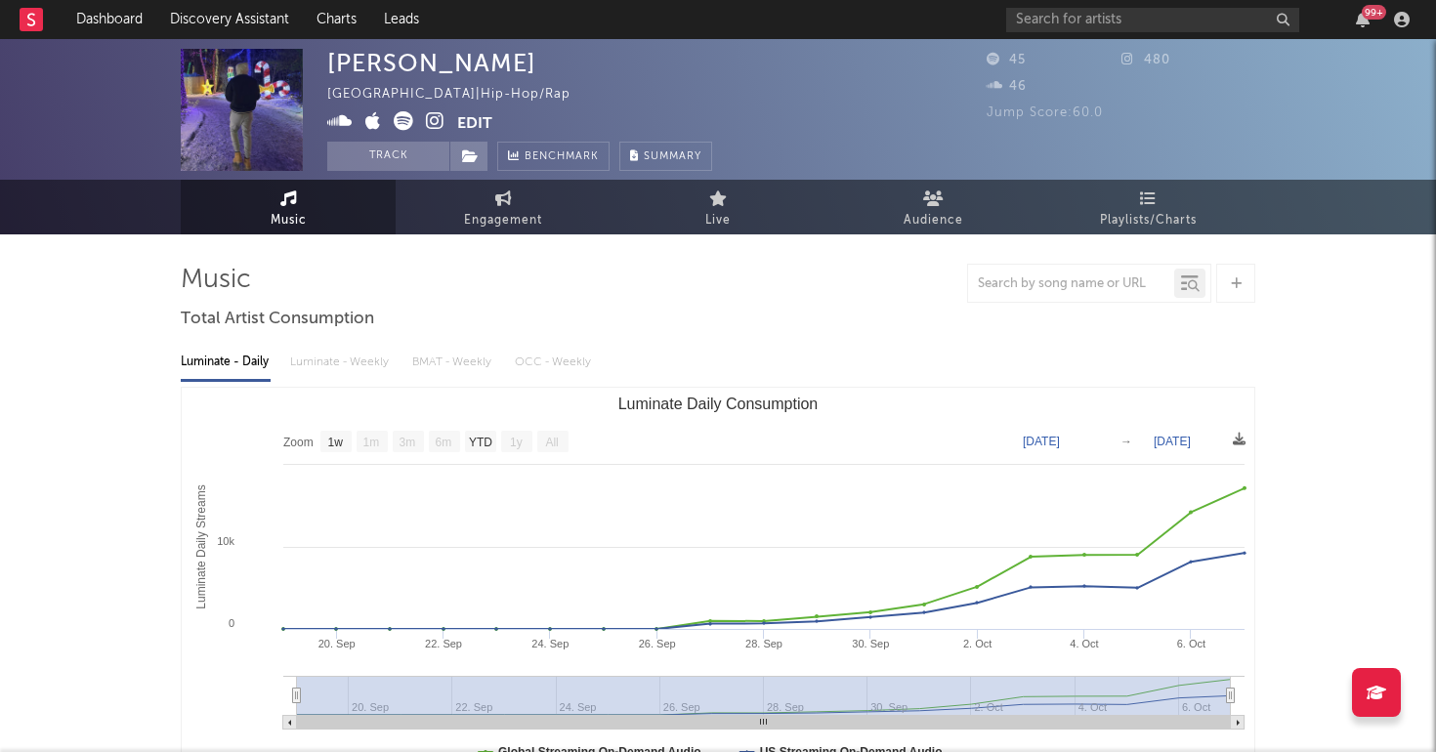
scroll to position [0, 0]
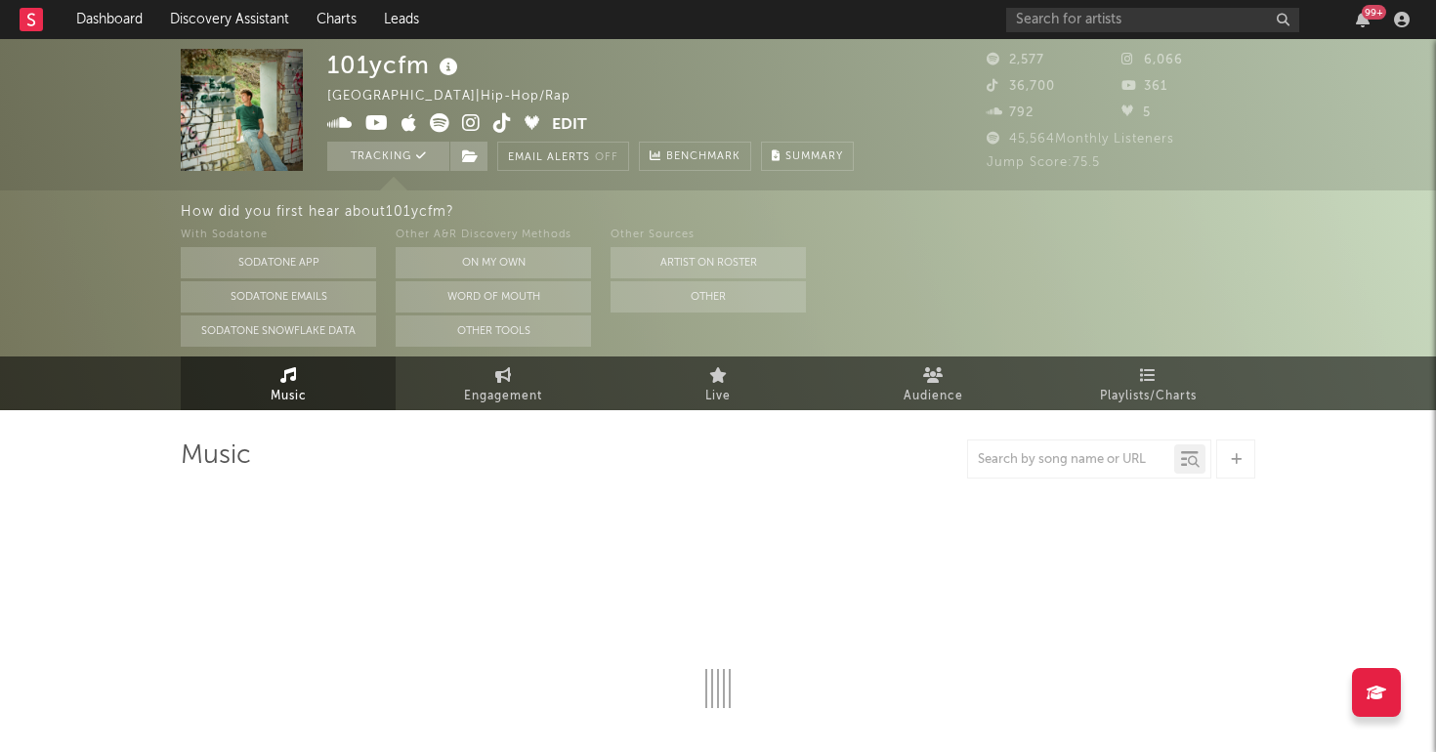
select select "1w"
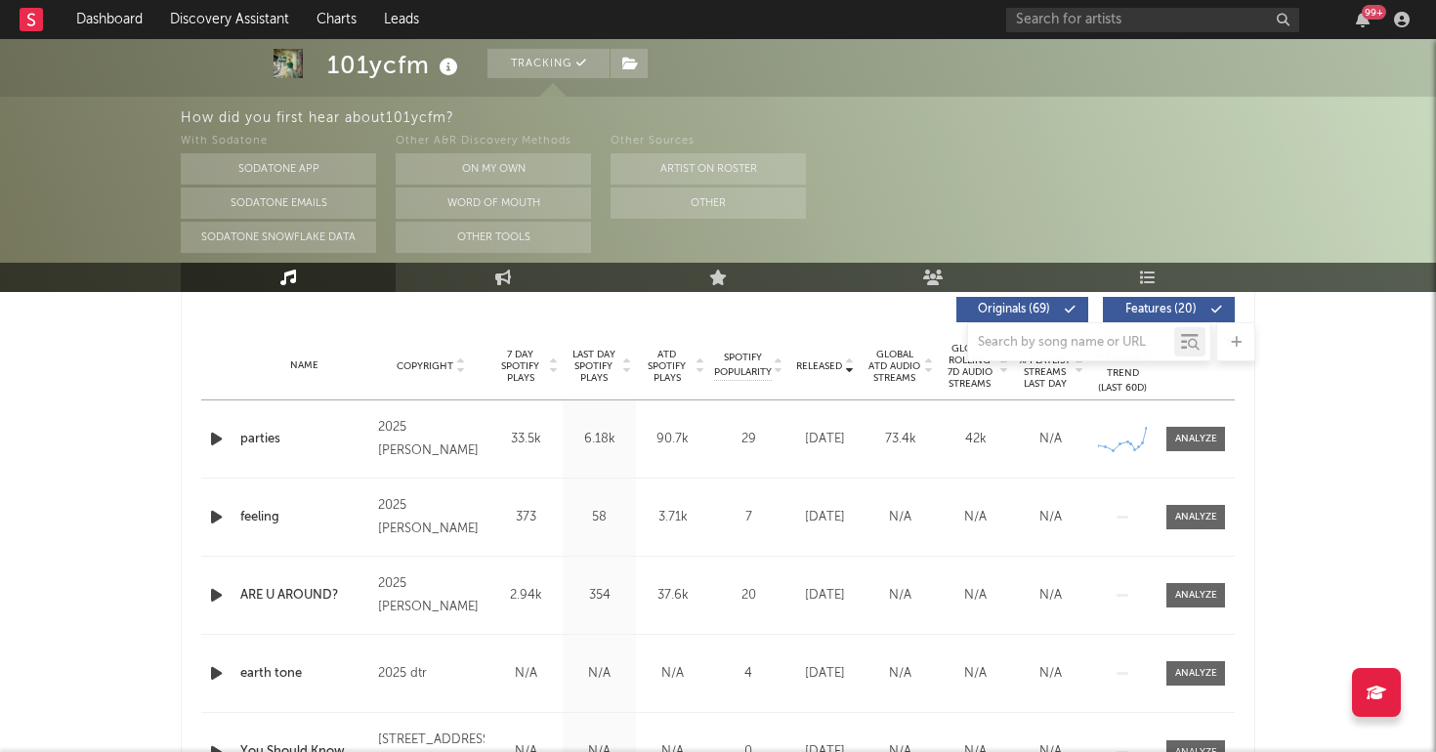
scroll to position [753, 0]
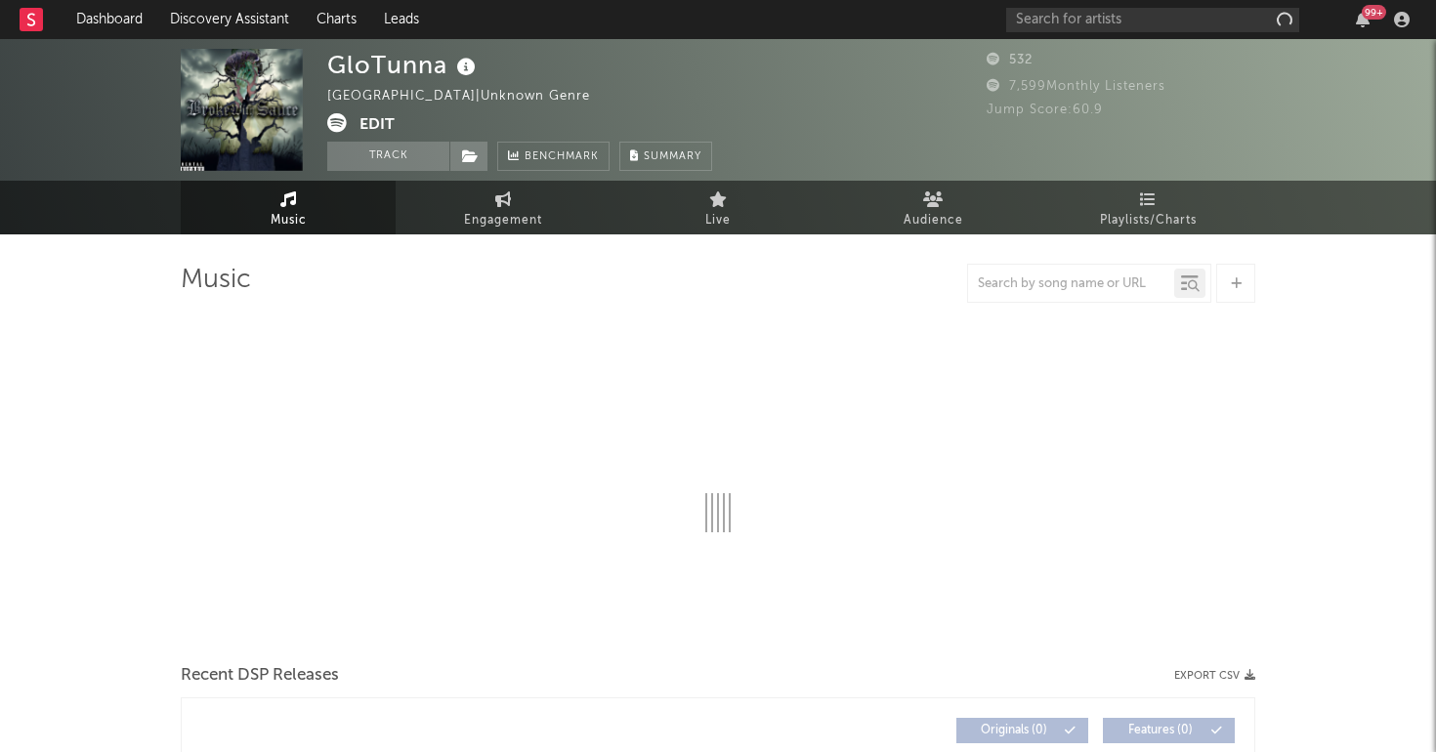
select select "1w"
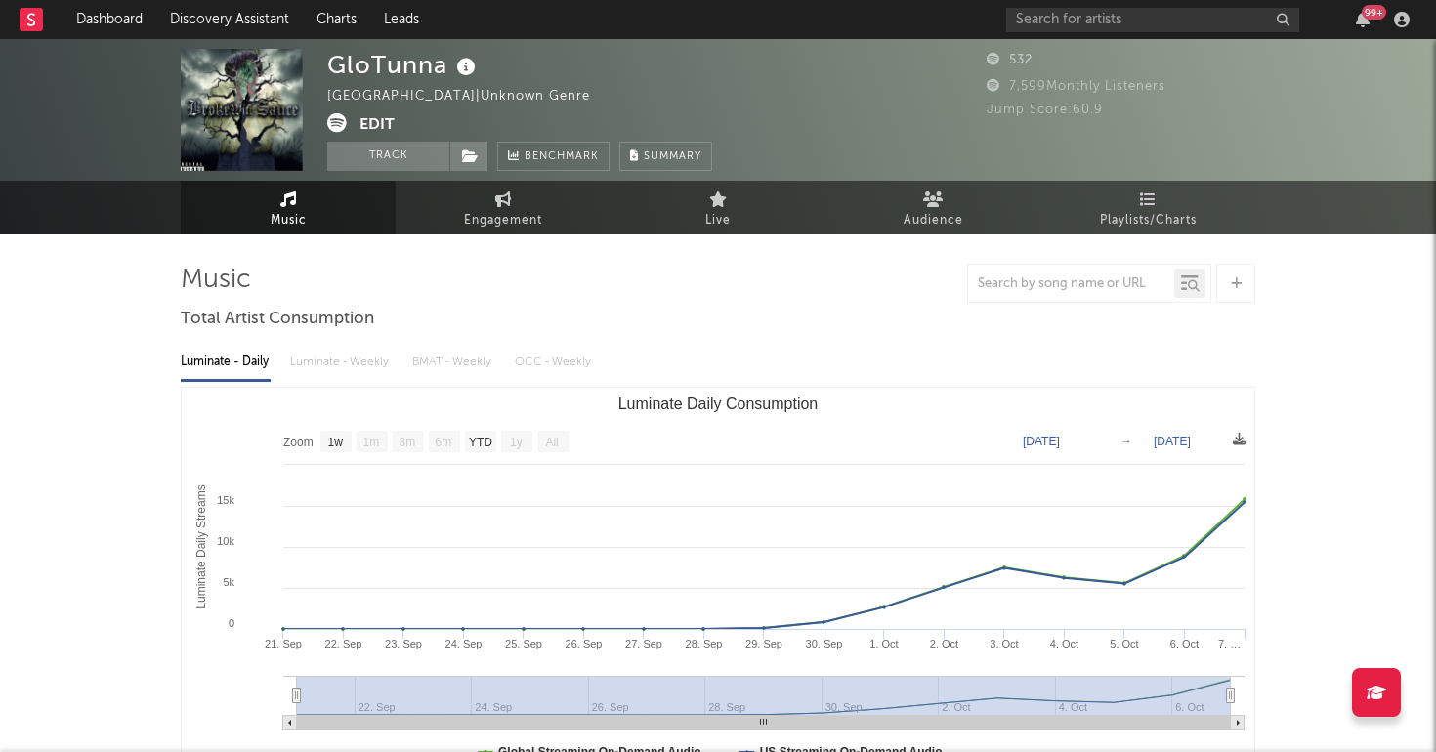
click at [349, 126] on span at bounding box center [343, 125] width 32 height 24
click at [336, 116] on icon at bounding box center [337, 123] width 20 height 20
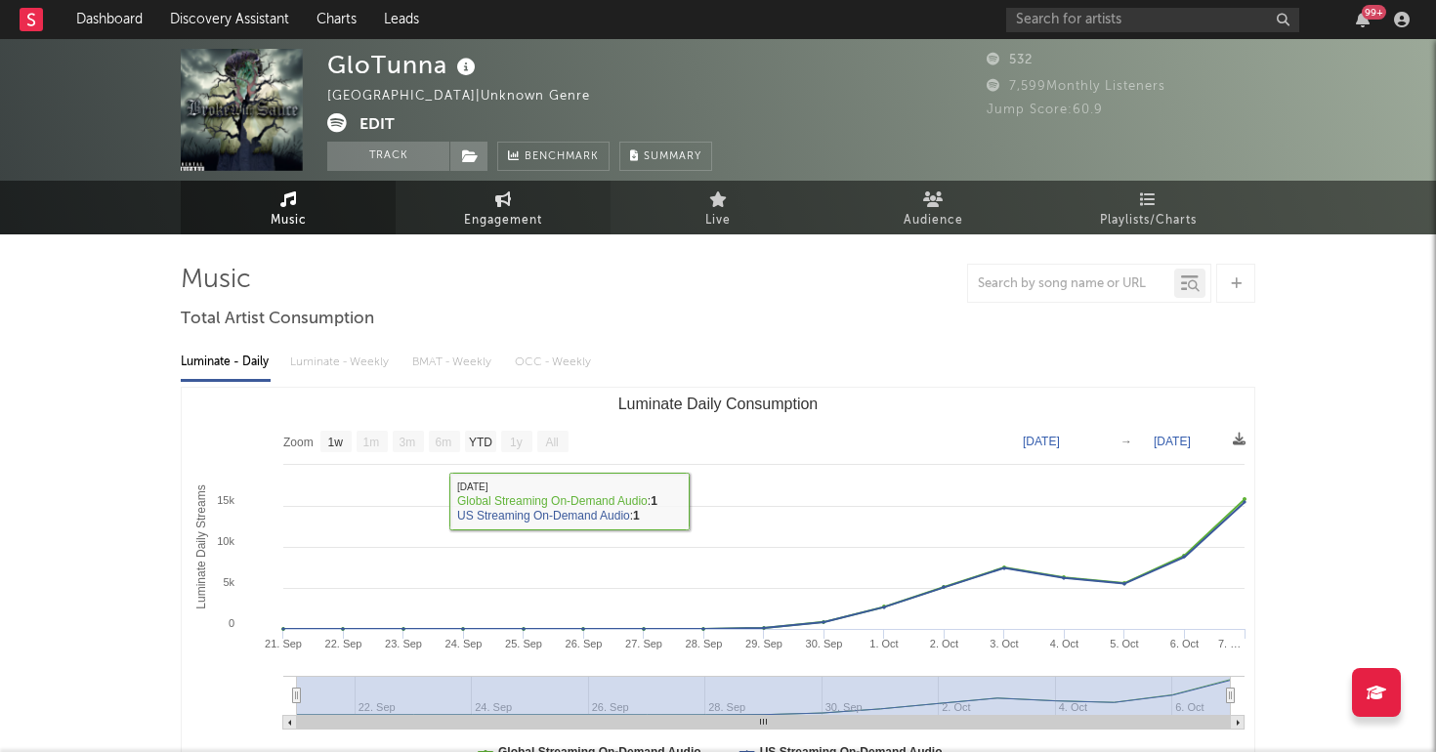
click at [485, 202] on link "Engagement" at bounding box center [503, 208] width 215 height 54
select select "1w"
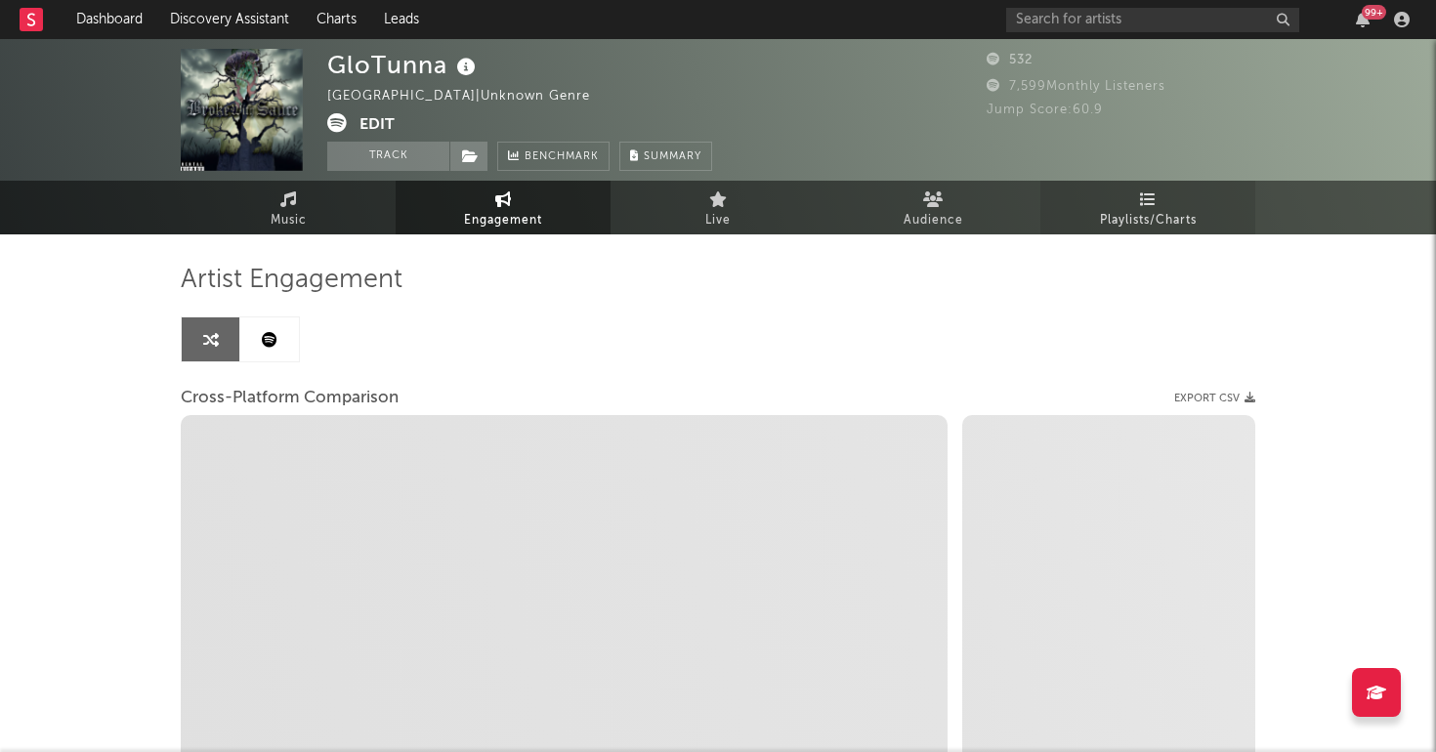
click at [1144, 221] on span "Playlists/Charts" at bounding box center [1148, 220] width 97 height 23
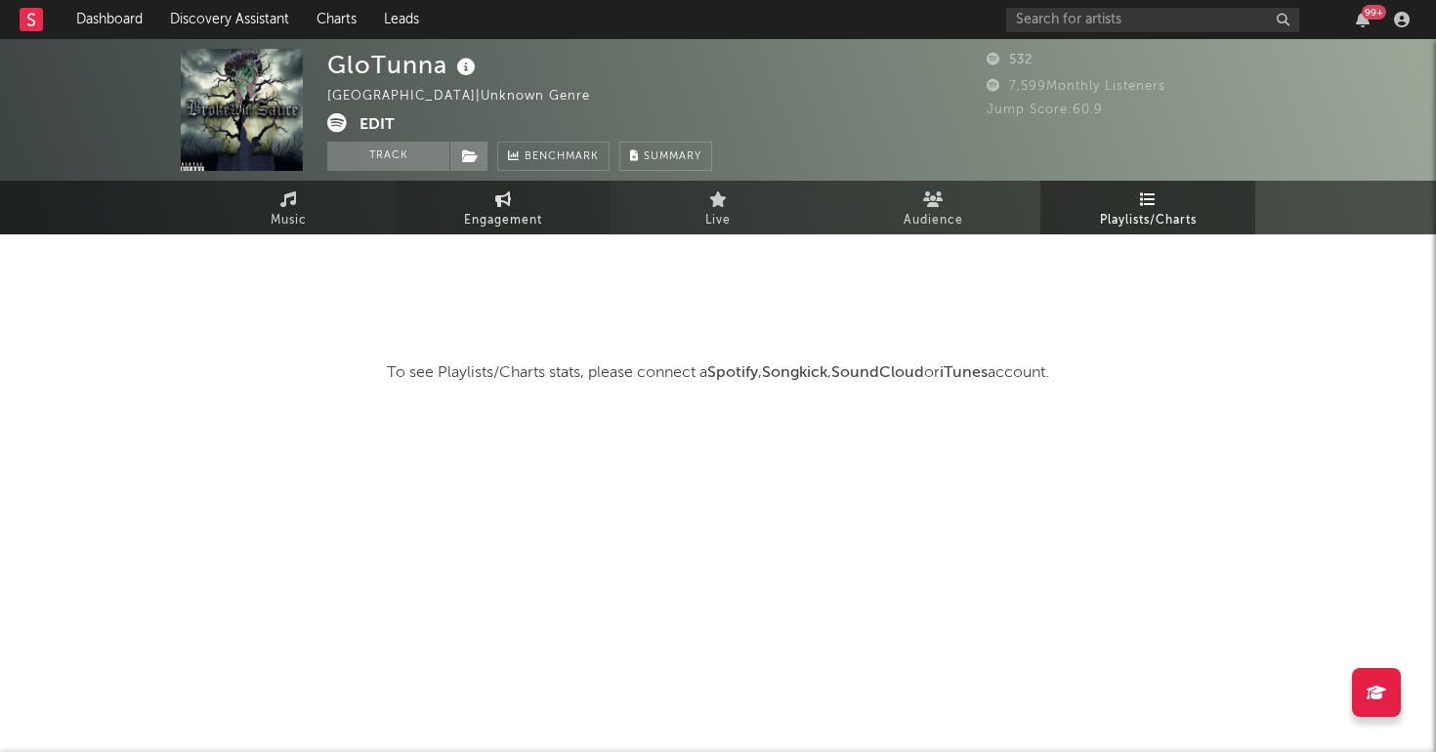
click at [472, 185] on link "Engagement" at bounding box center [503, 208] width 215 height 54
select select "1w"
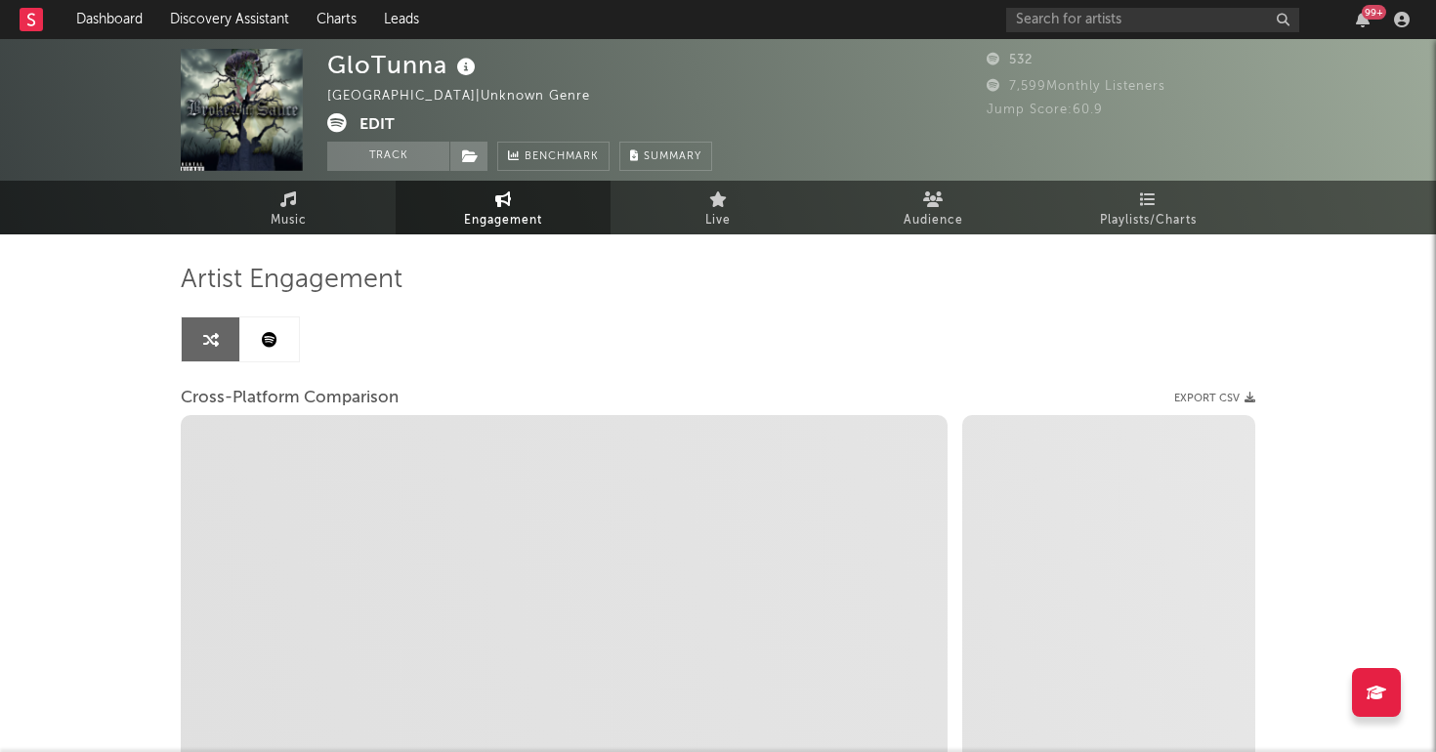
select select "1m"
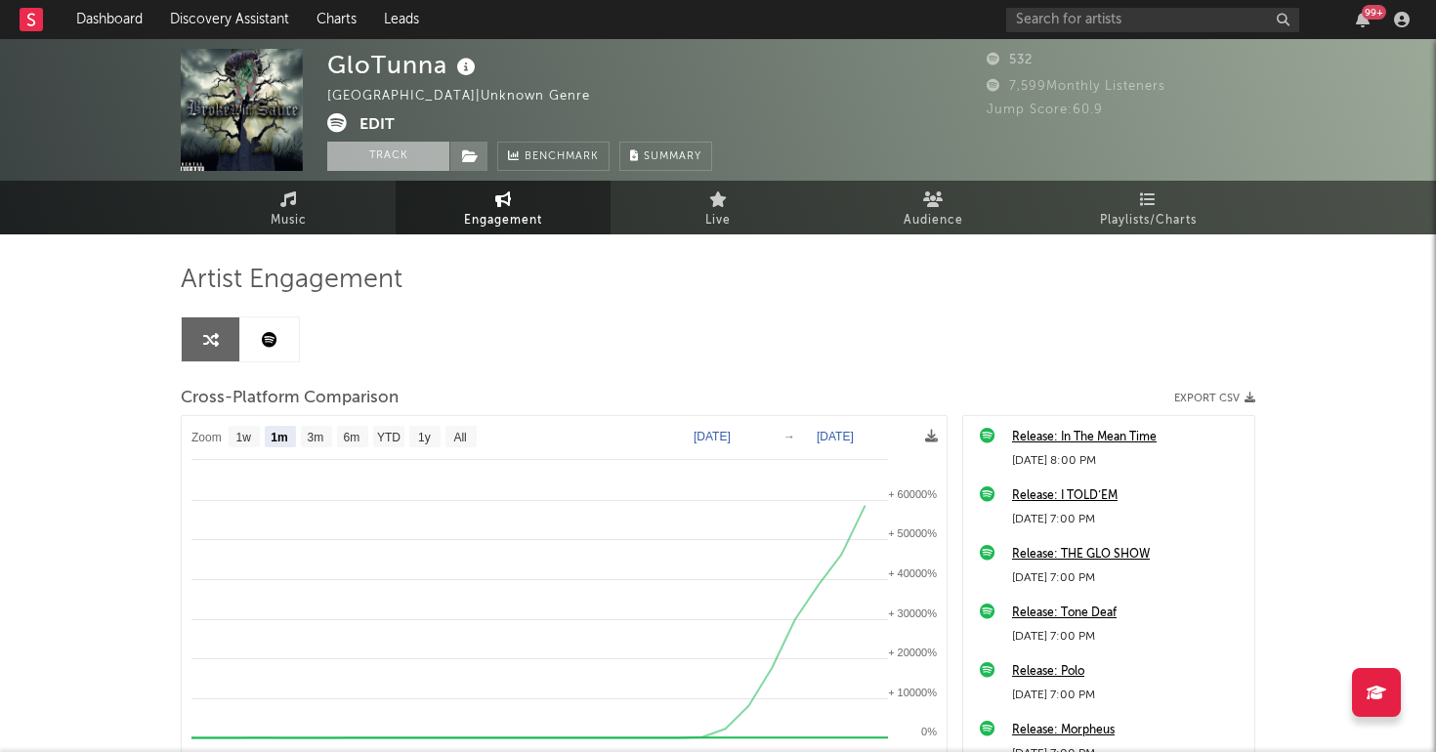
click at [402, 144] on button "Track" at bounding box center [388, 156] width 122 height 29
select select "1w"
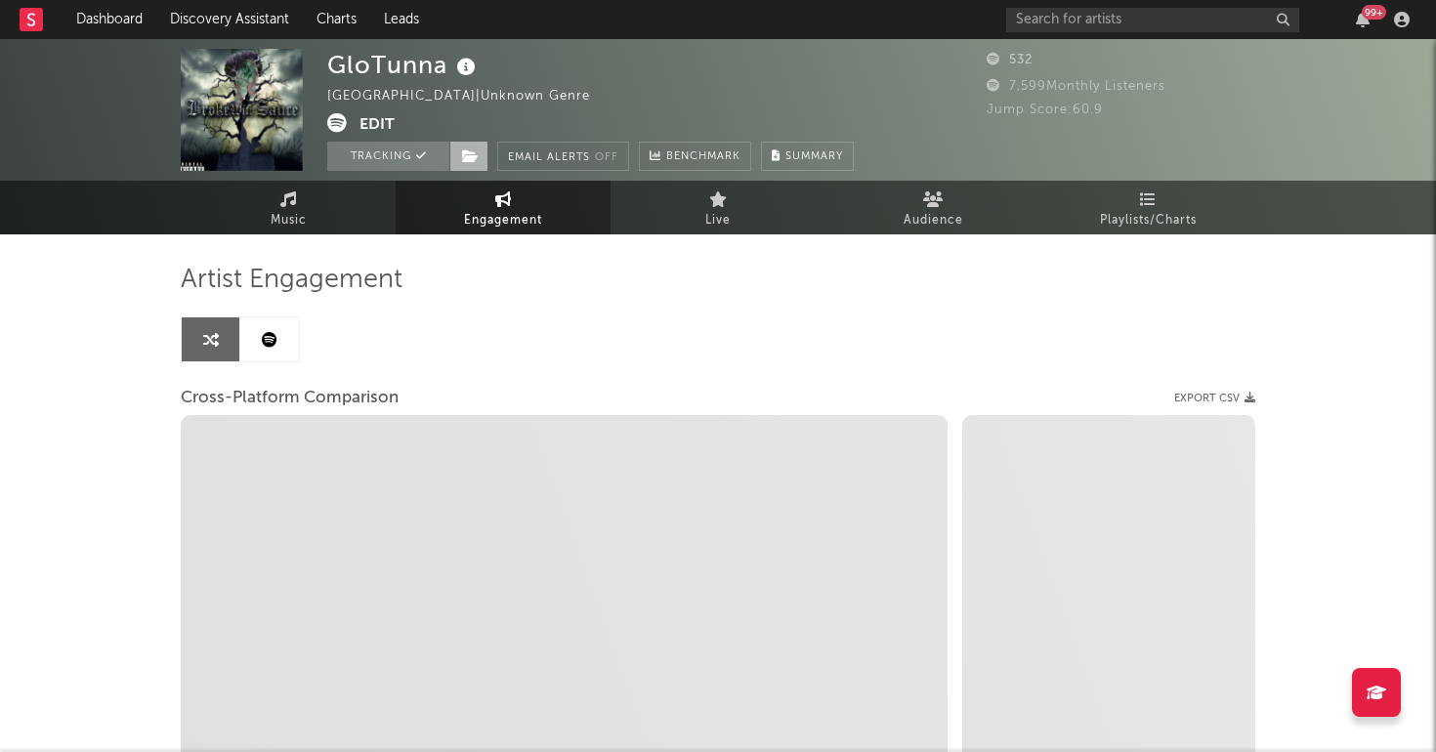
click at [463, 152] on icon at bounding box center [470, 156] width 17 height 14
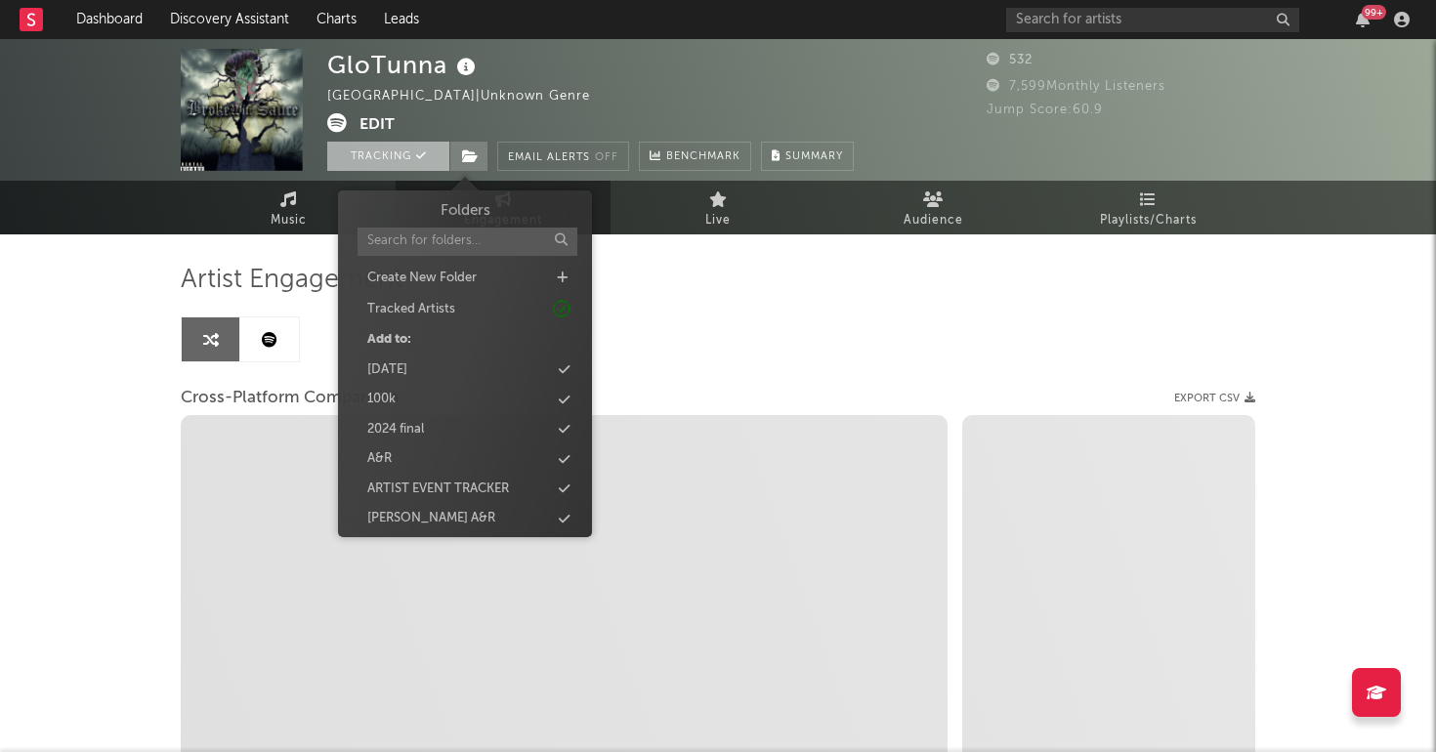
select select "1m"
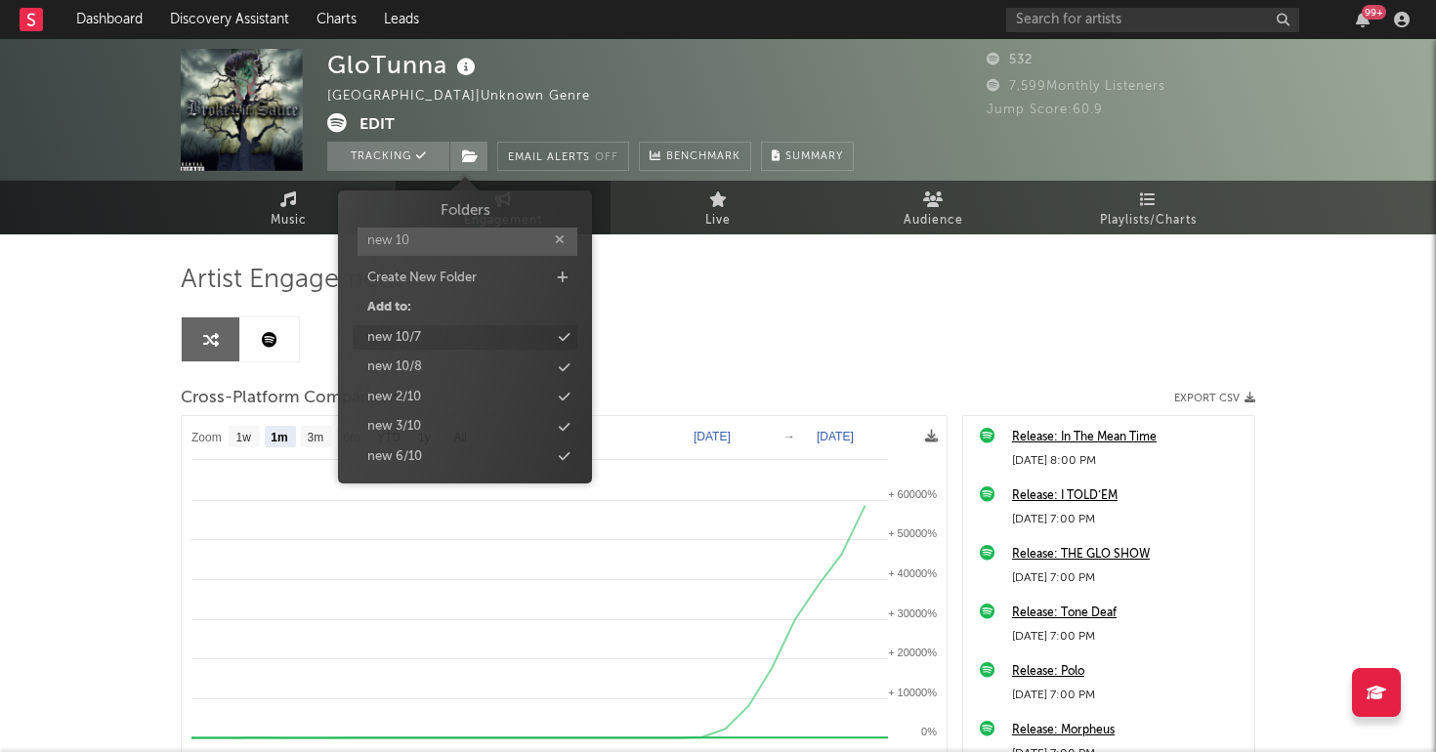
type input "new 10"
click at [413, 330] on div "new 10/7" at bounding box center [394, 338] width 54 height 20
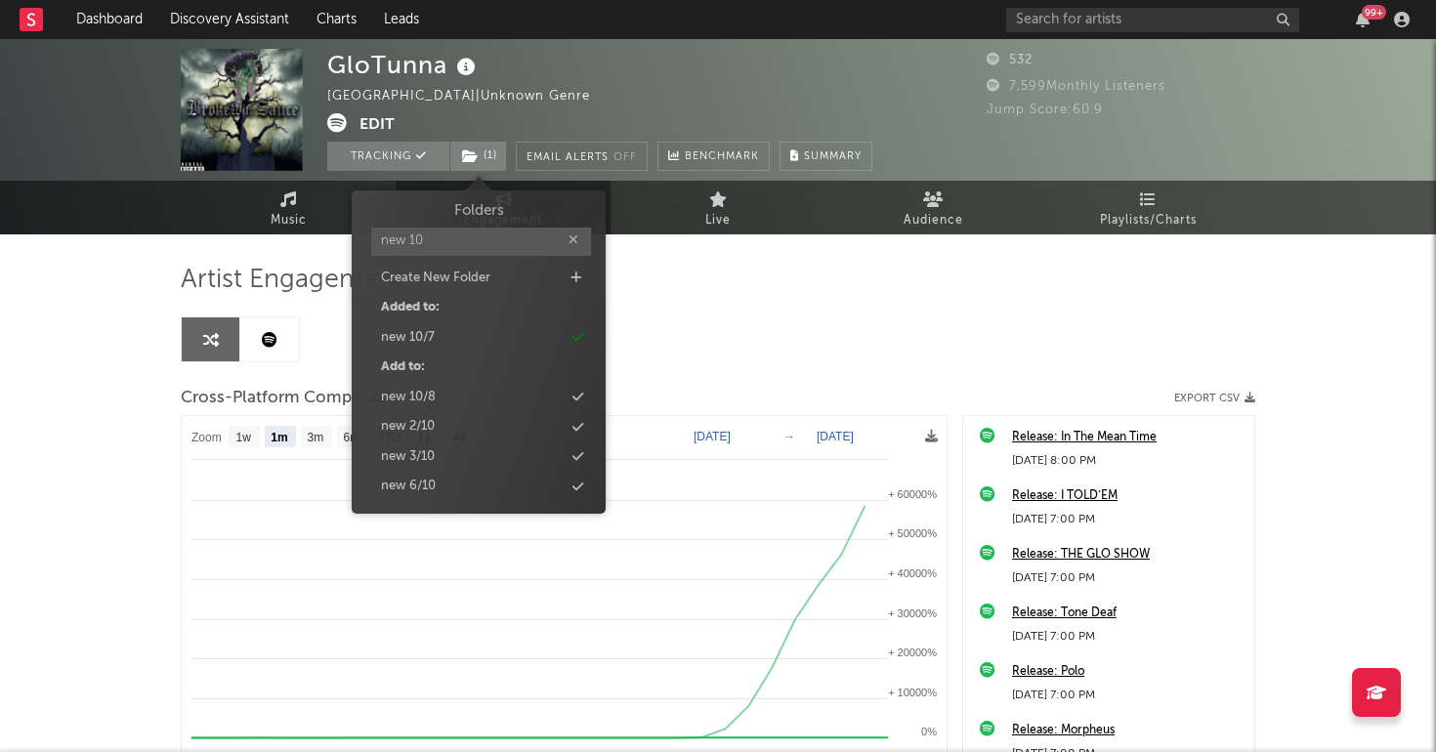
click at [104, 463] on div "GloTunna [GEOGRAPHIC_DATA] | Unknown Genre Edit Tracking ( 1 ) Email Alerts Off…" at bounding box center [718, 552] width 1436 height 1026
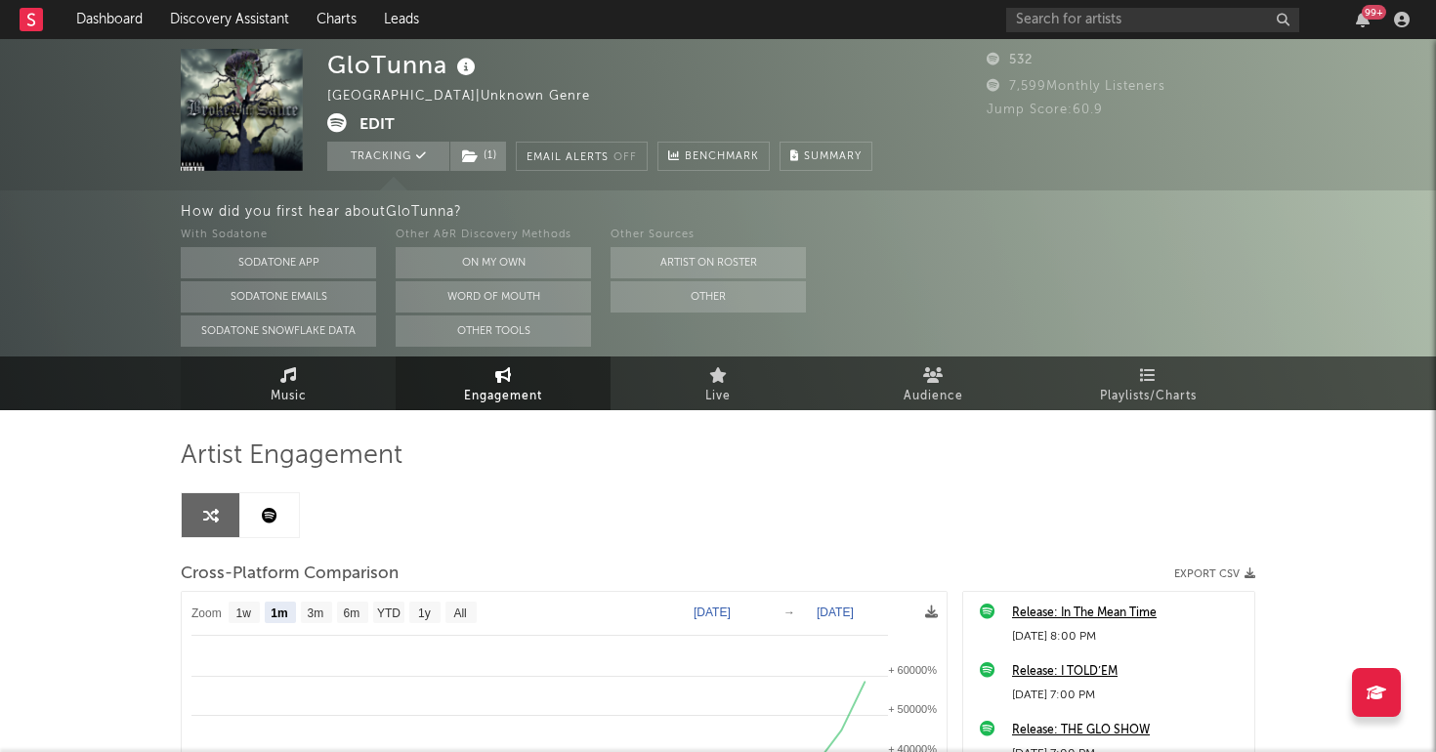
click at [294, 399] on span "Music" at bounding box center [289, 396] width 36 height 23
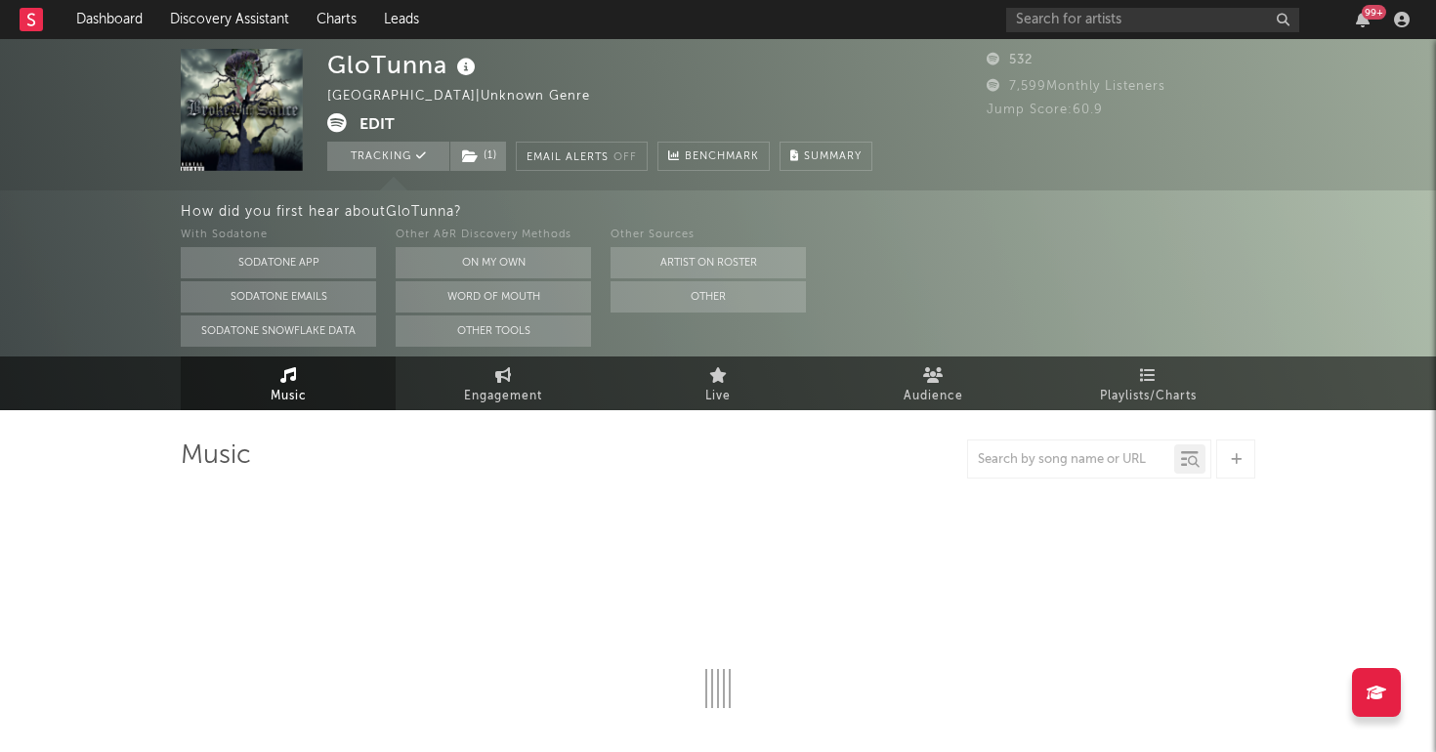
select select "1w"
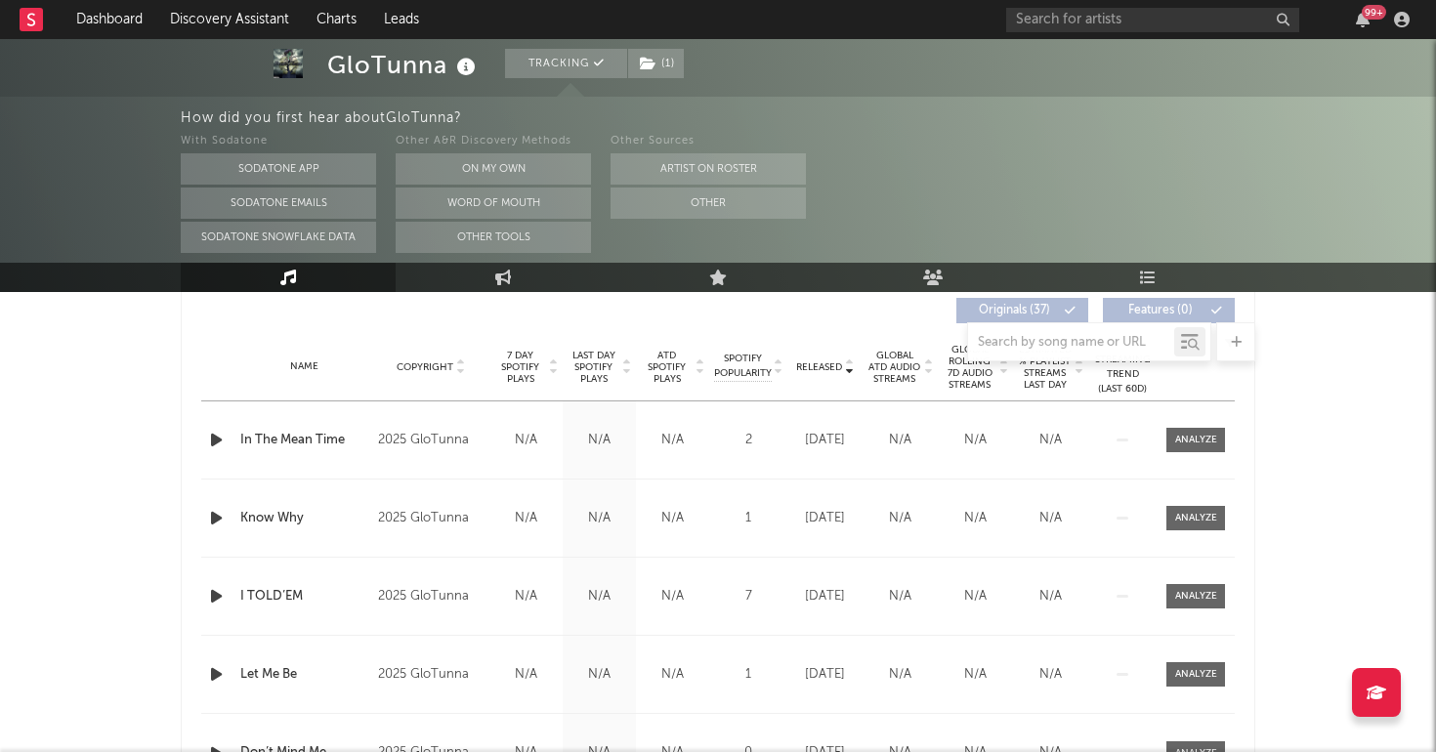
scroll to position [740, 0]
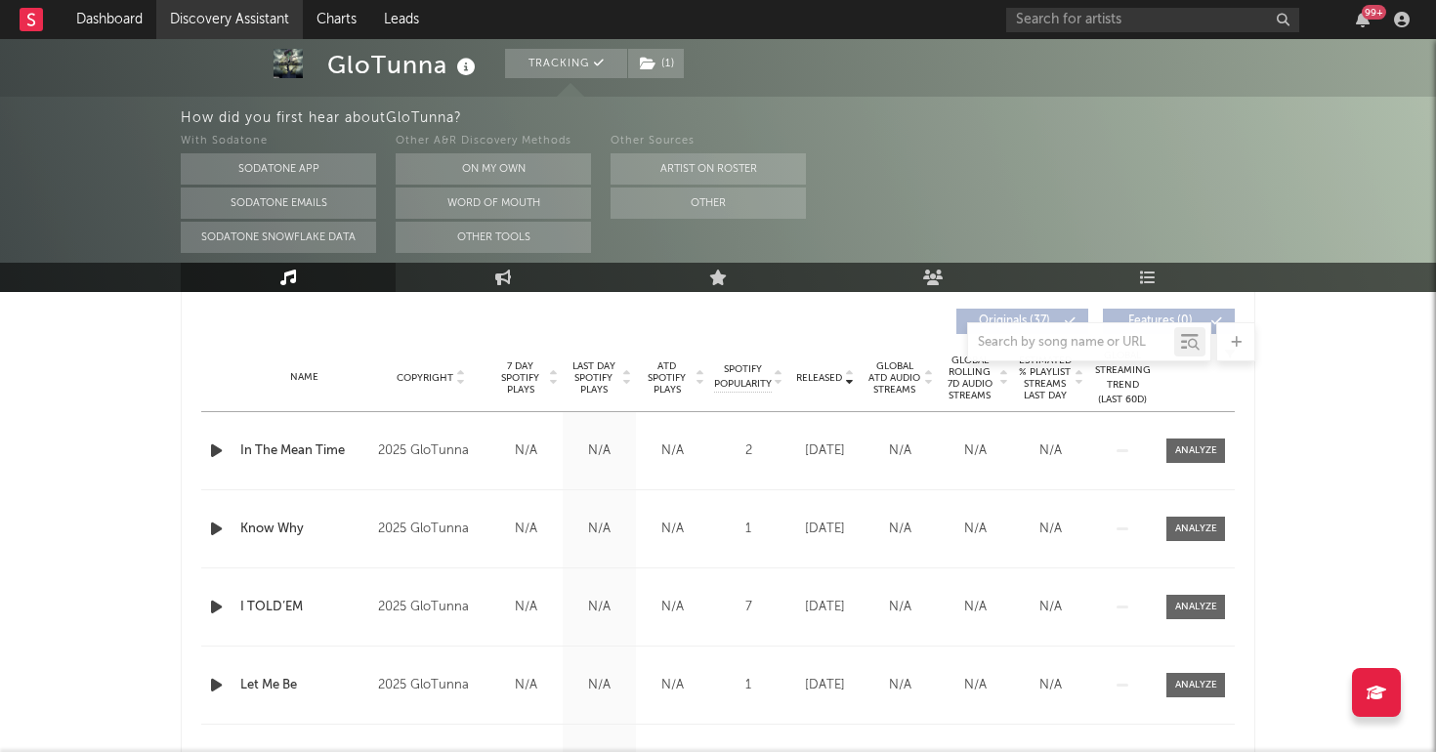
click at [215, 11] on link "Discovery Assistant" at bounding box center [229, 19] width 147 height 39
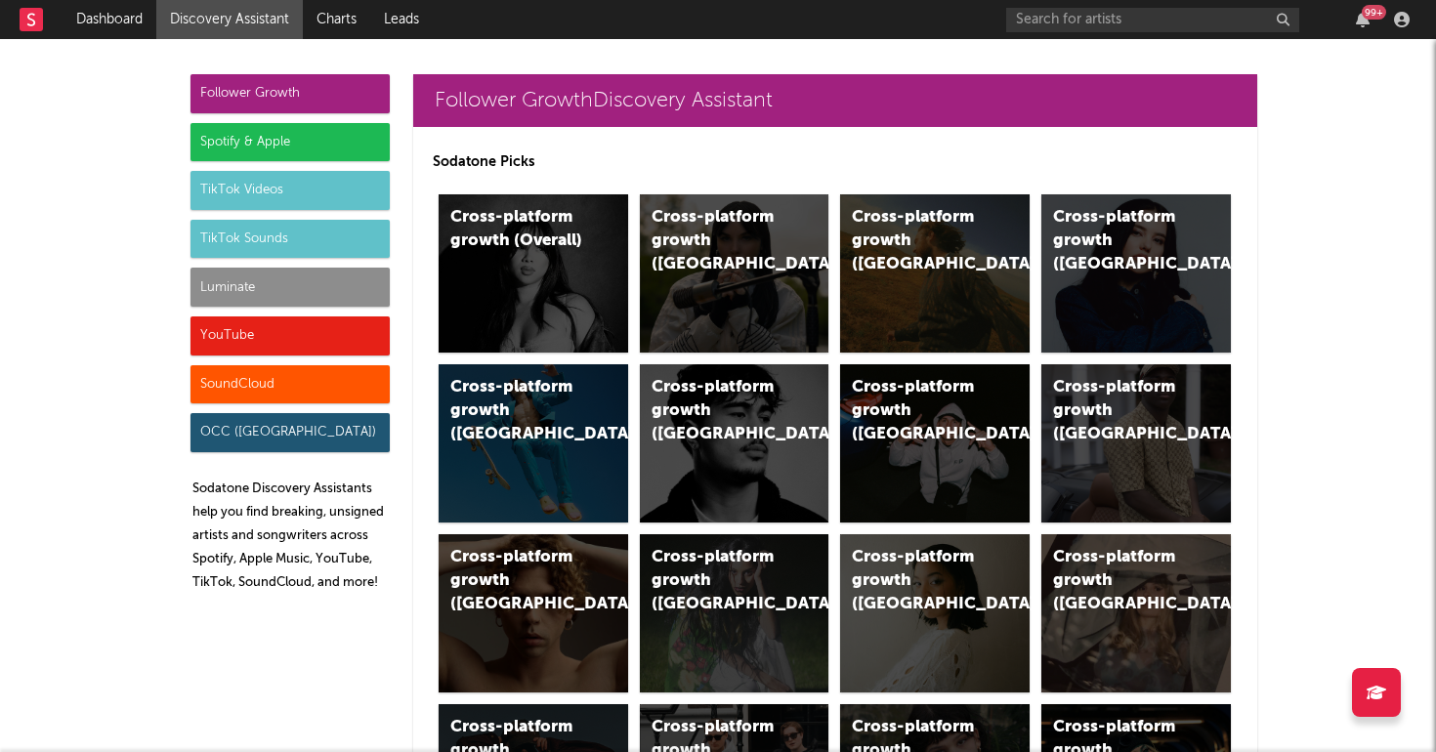
click at [270, 281] on div "Luminate" at bounding box center [290, 287] width 199 height 39
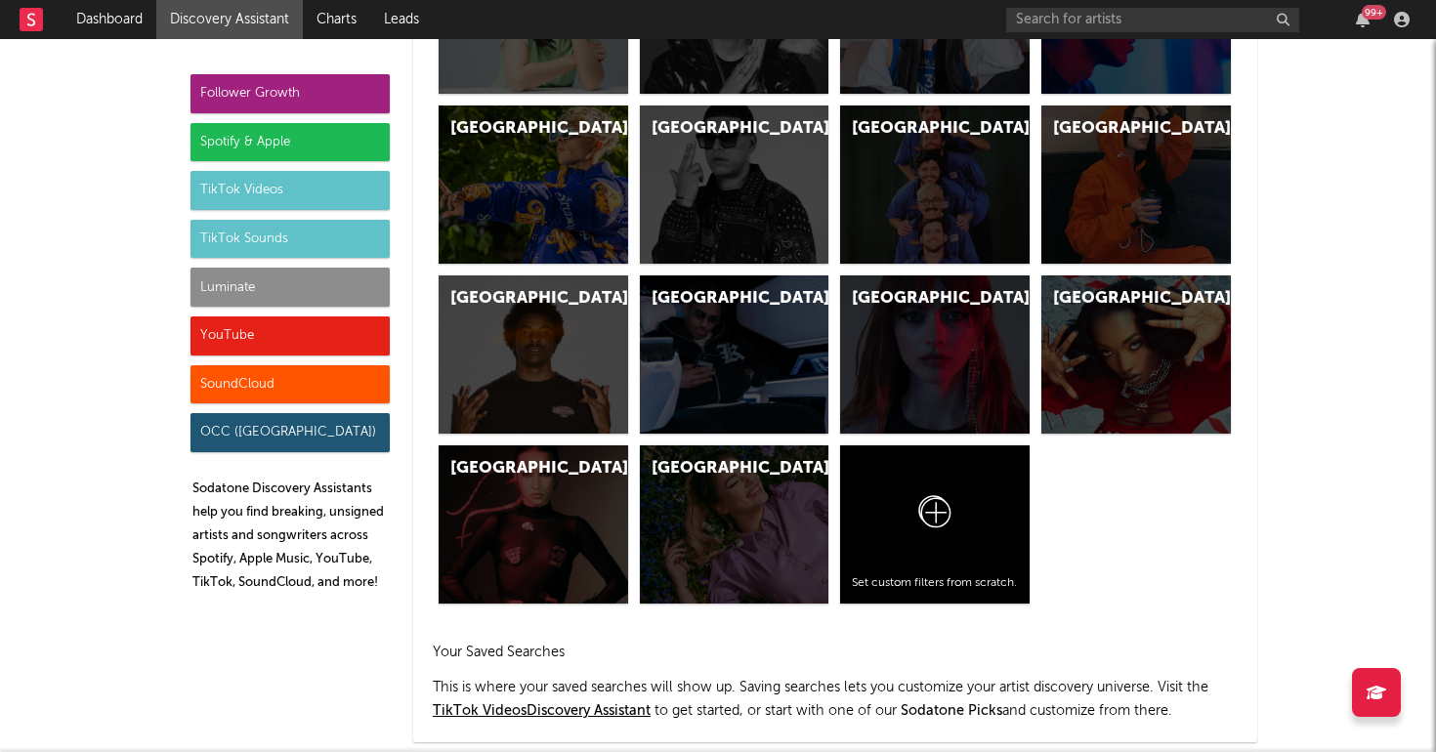
scroll to position [8674, 0]
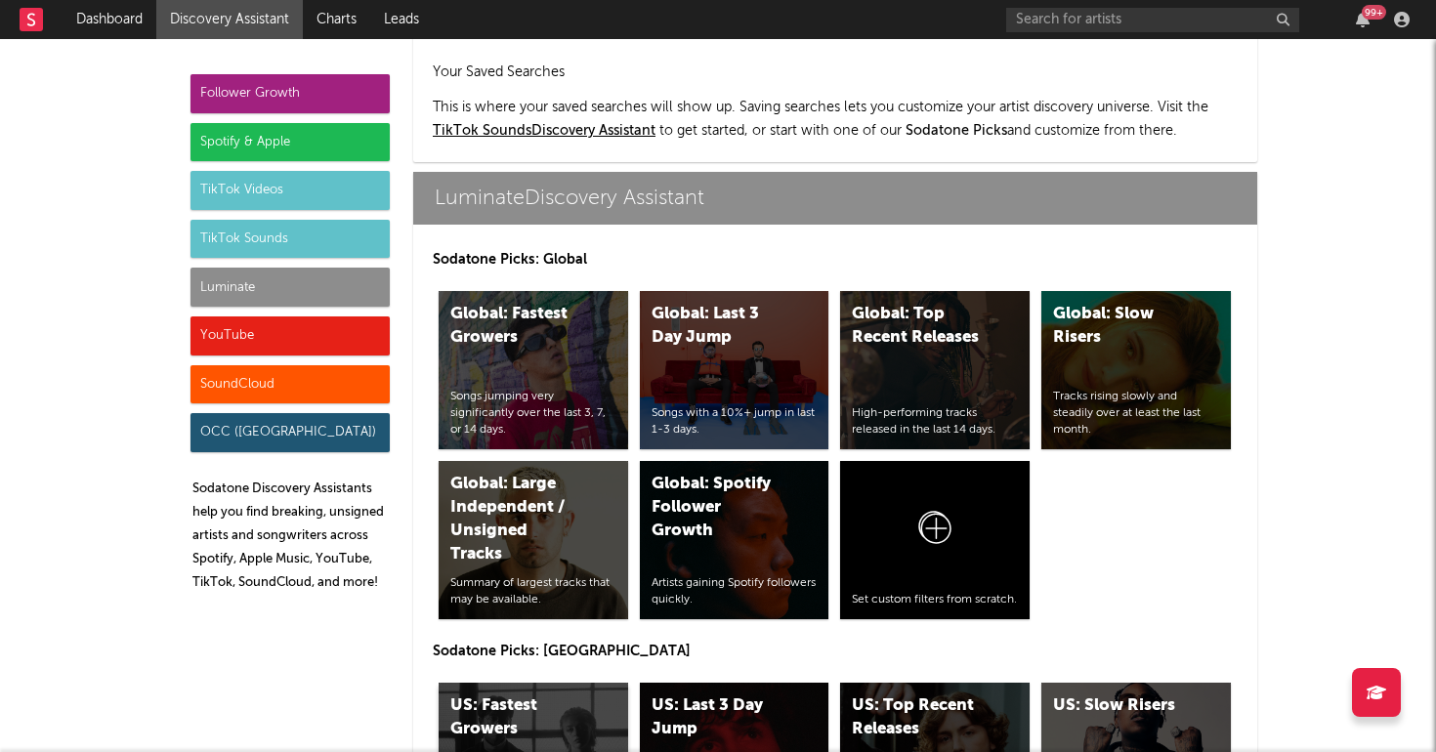
click at [543, 695] on div "US: Fastest Growers" at bounding box center [516, 718] width 133 height 47
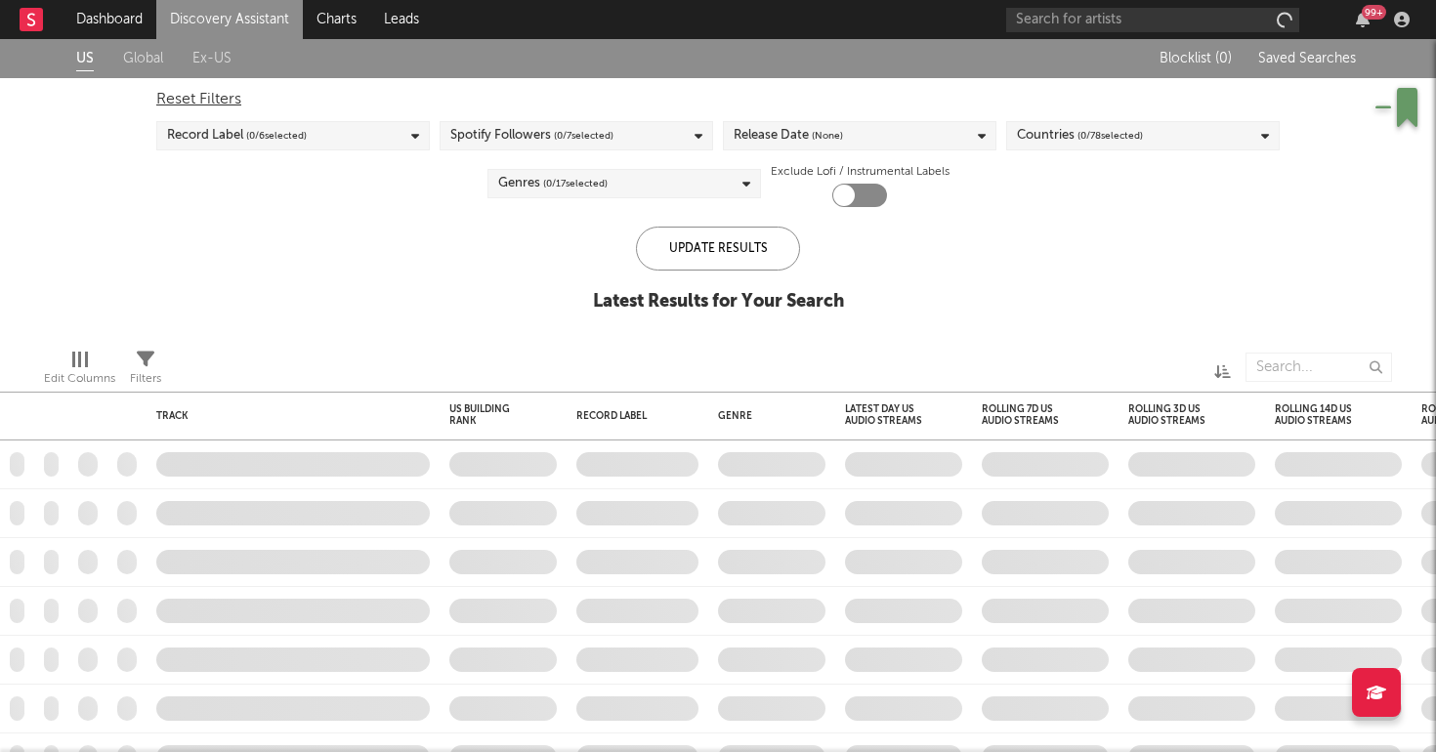
checkbox input "true"
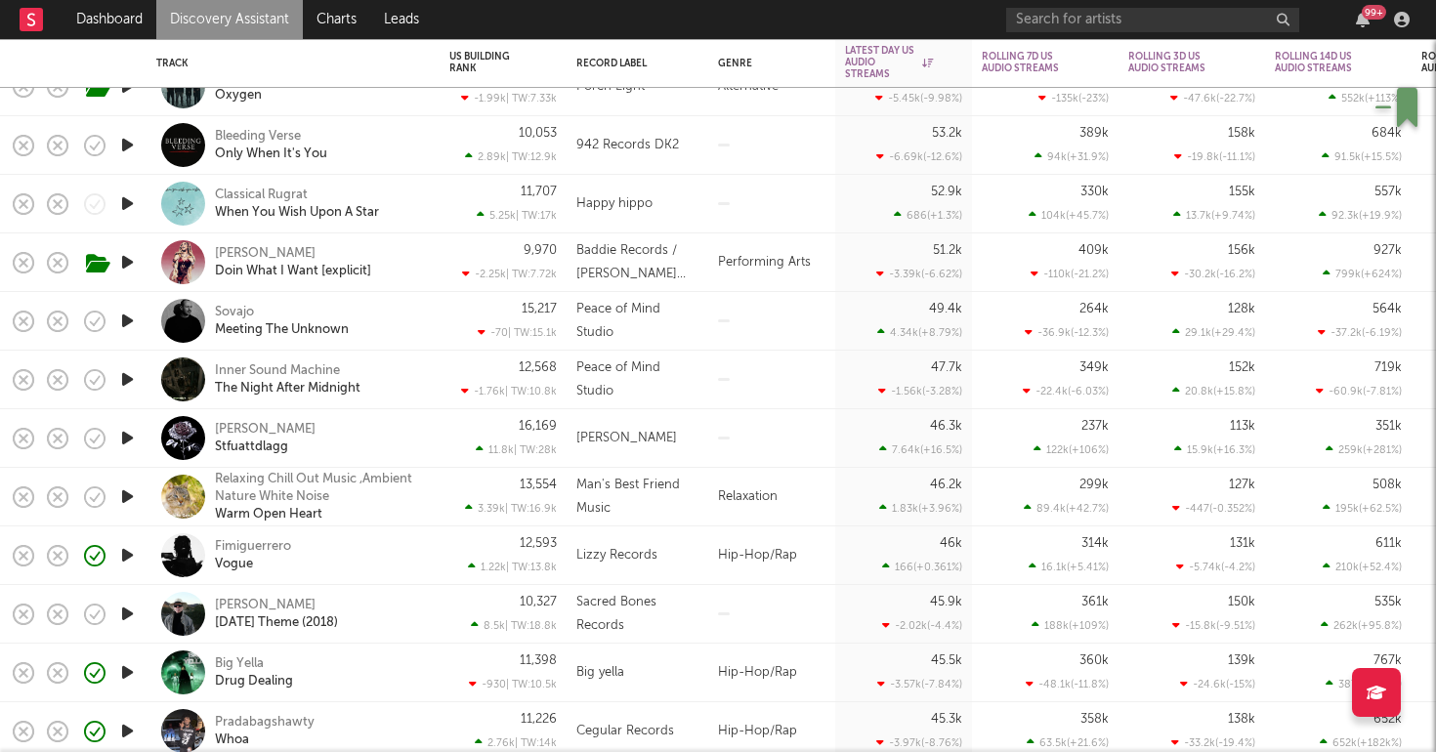
click at [388, 429] on div "Ruby Darkrose Stfuattdlagg" at bounding box center [320, 438] width 210 height 35
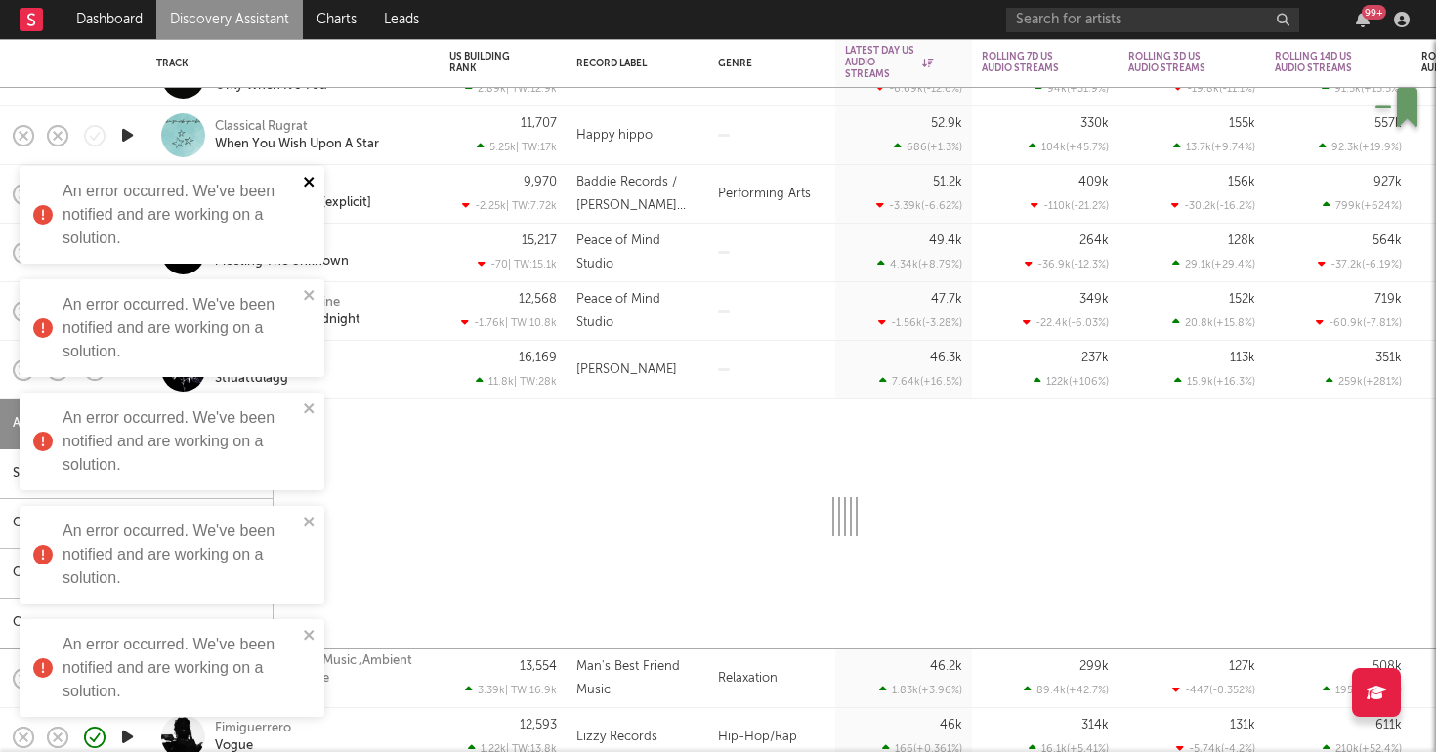
click at [307, 189] on icon "close" at bounding box center [310, 182] width 14 height 16
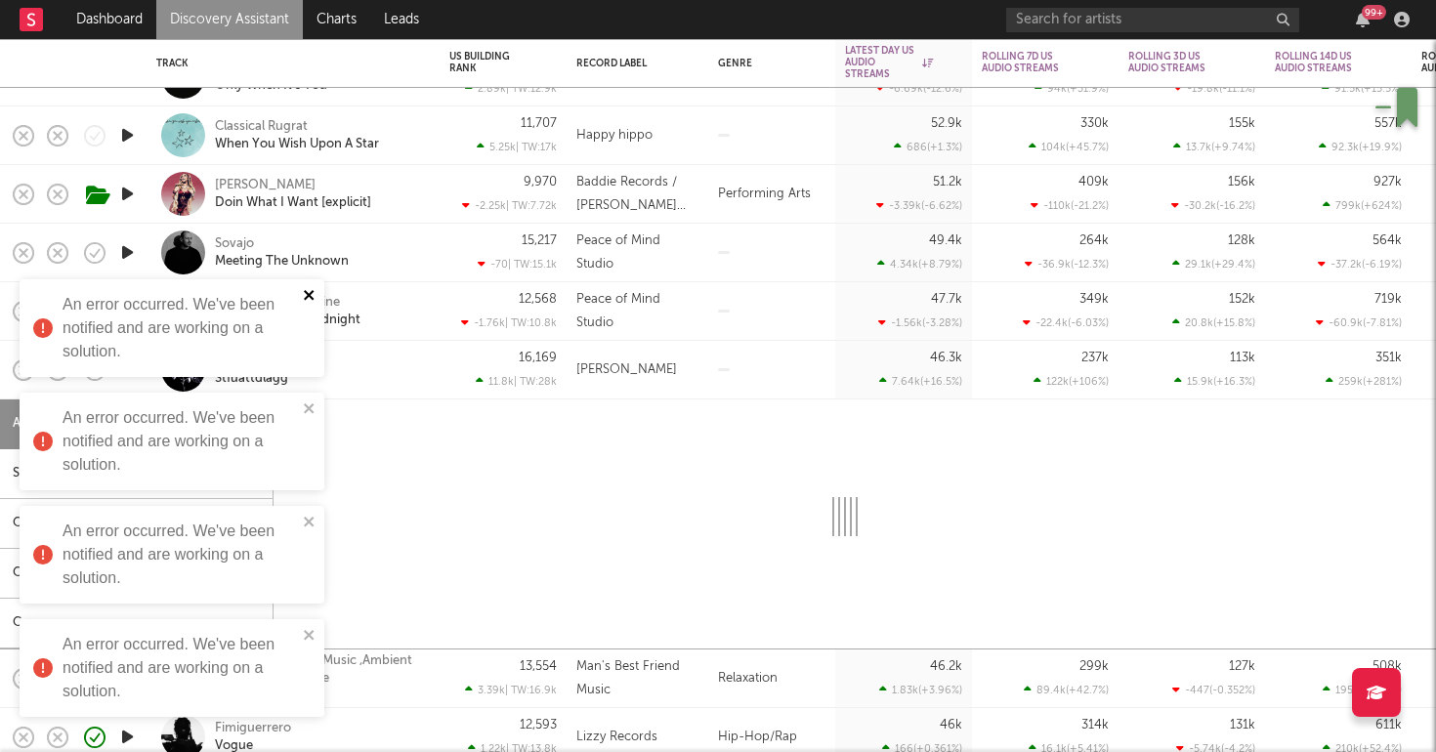
click at [309, 296] on icon "close" at bounding box center [309, 295] width 10 height 10
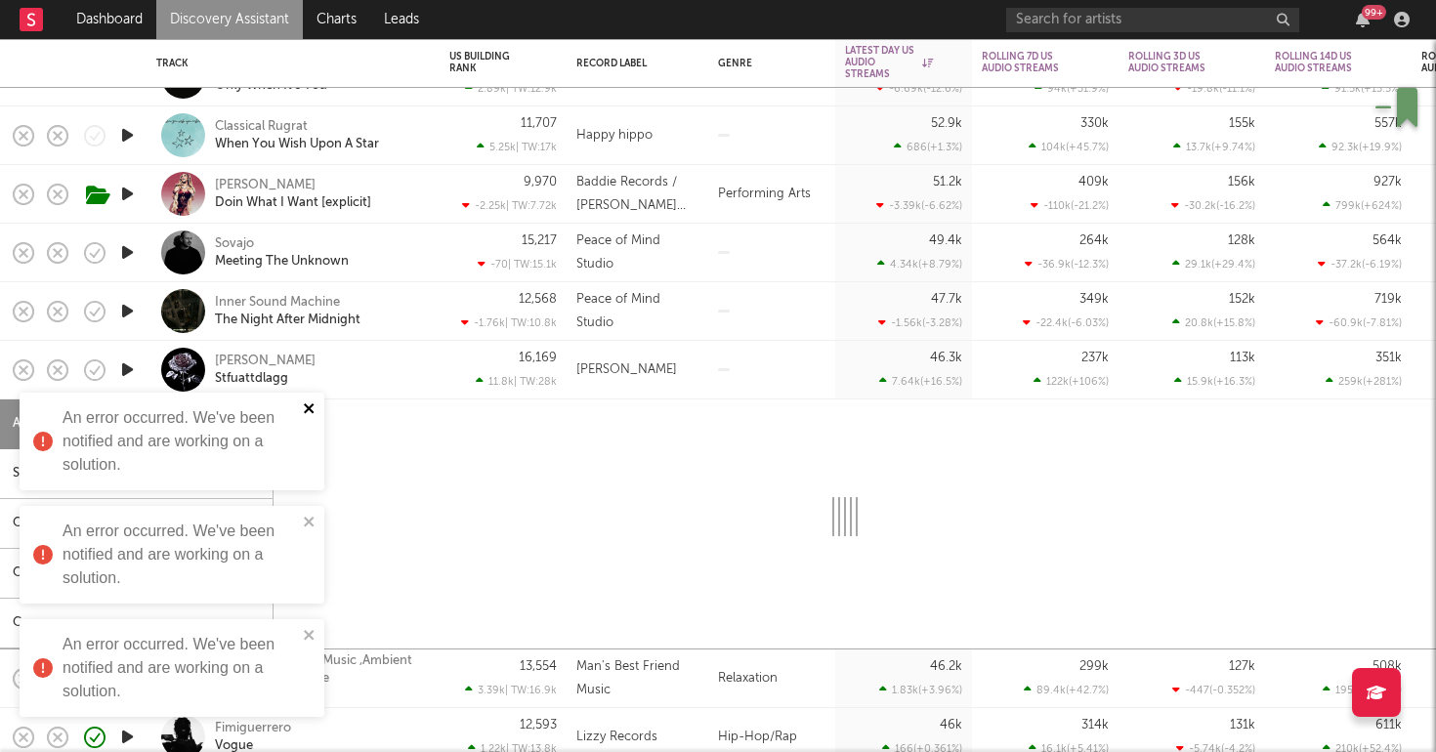
click at [313, 415] on icon "close" at bounding box center [310, 409] width 14 height 16
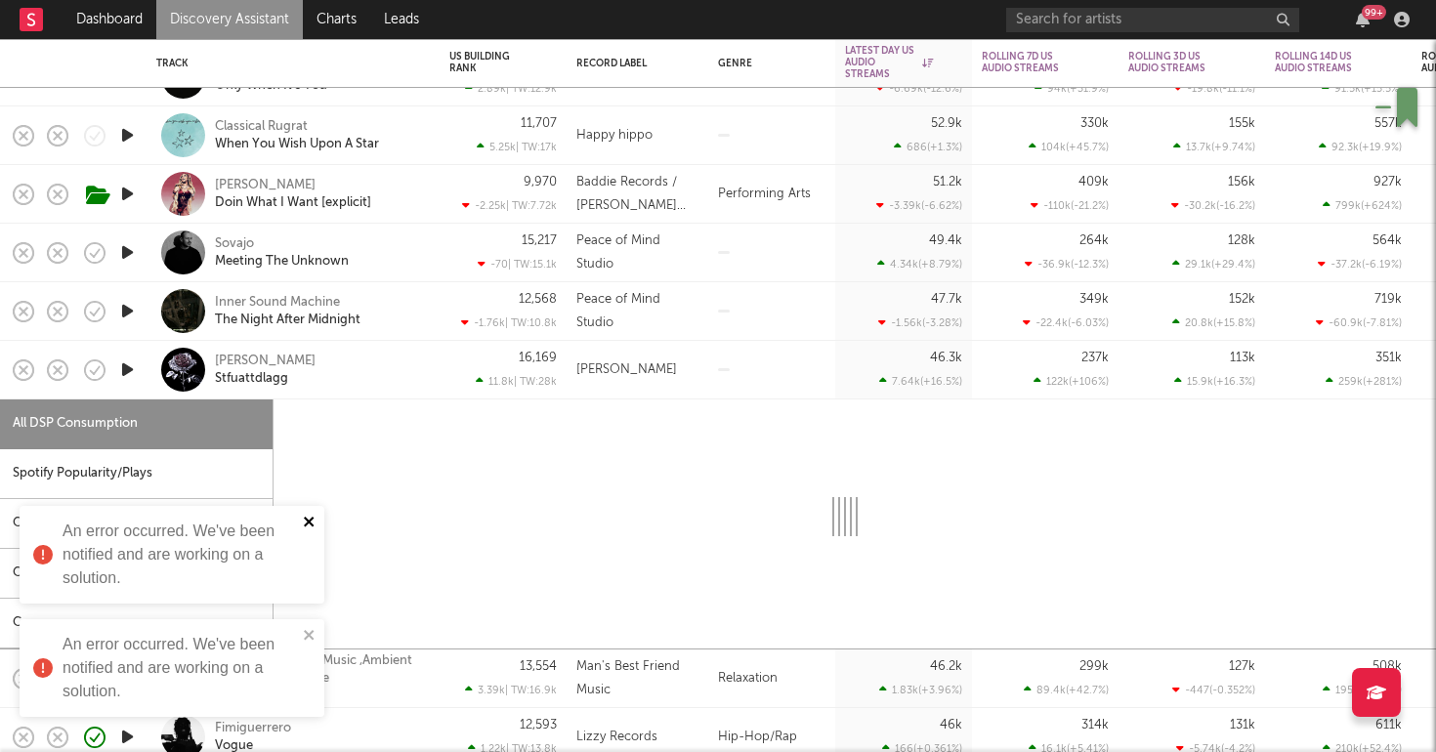
click at [313, 526] on icon "close" at bounding box center [309, 522] width 10 height 10
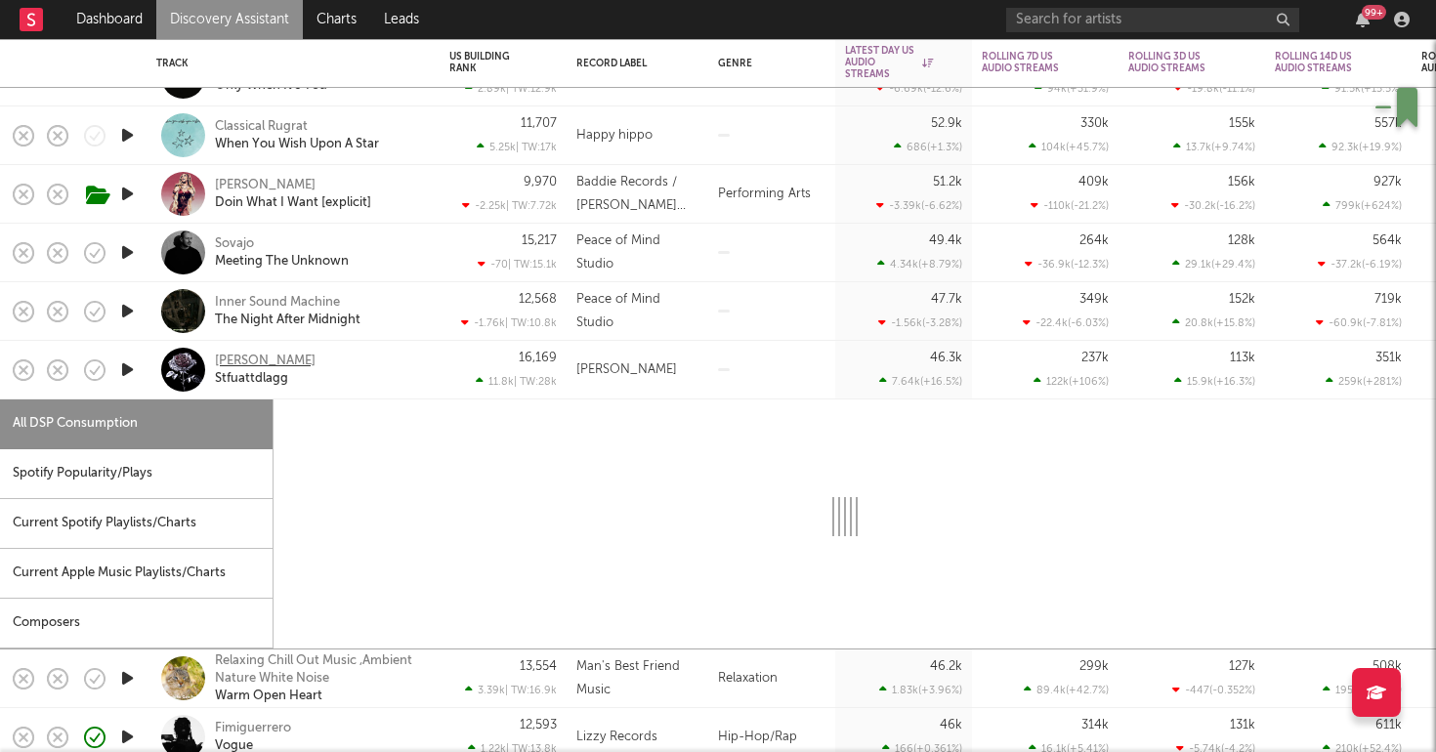
click at [261, 361] on div "[PERSON_NAME]" at bounding box center [265, 362] width 101 height 18
